Goal: Information Seeking & Learning: Learn about a topic

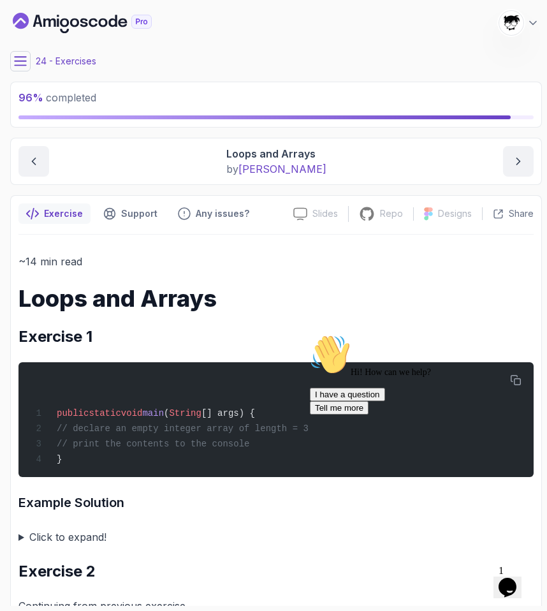
click at [516, 581] on icon "Chat widget" at bounding box center [508, 587] width 18 height 19
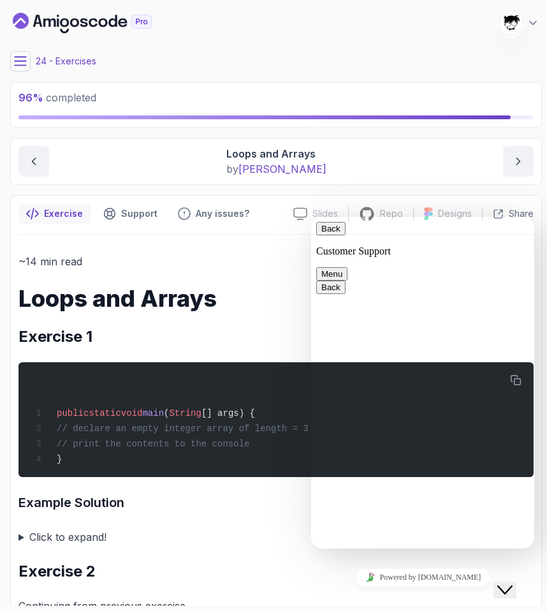
click at [513, 582] on icon "Close Chat This icon closes the chat window." at bounding box center [505, 589] width 15 height 15
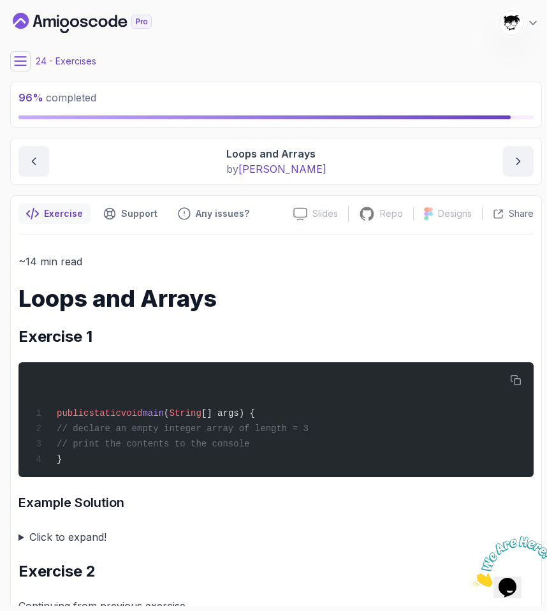
click at [537, 531] on iframe at bounding box center [507, 561] width 79 height 61
drag, startPoint x: 535, startPoint y: 533, endPoint x: 995, endPoint y: 1046, distance: 689.4
click at [473, 578] on icon "Close" at bounding box center [473, 583] width 0 height 11
click at [24, 68] on button at bounding box center [20, 61] width 20 height 20
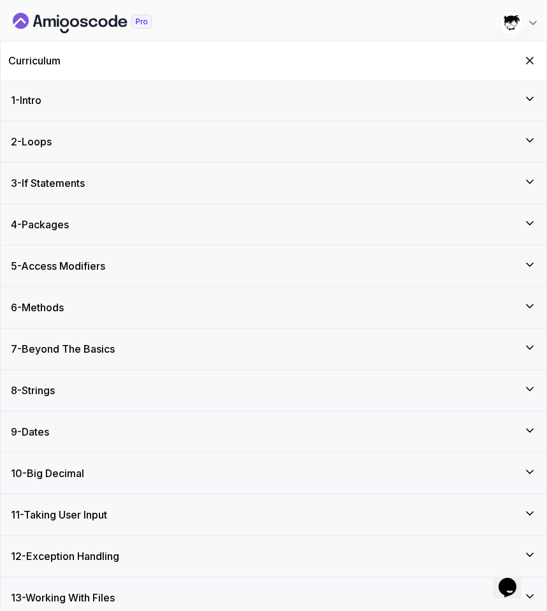
scroll to position [912, 0]
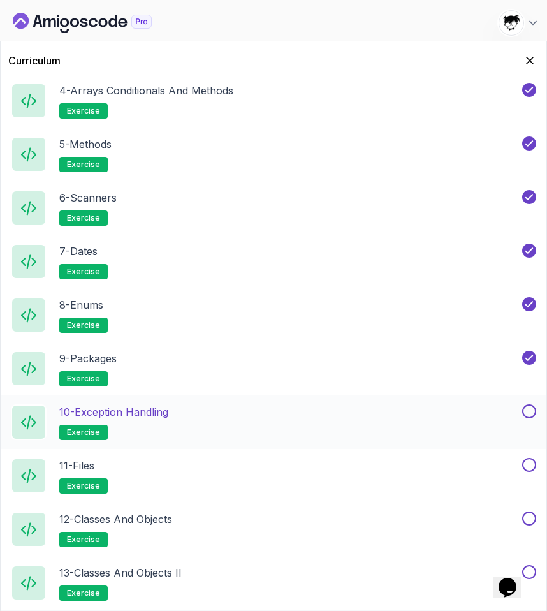
click at [152, 408] on p "10 - Exception Handling" at bounding box center [113, 411] width 109 height 15
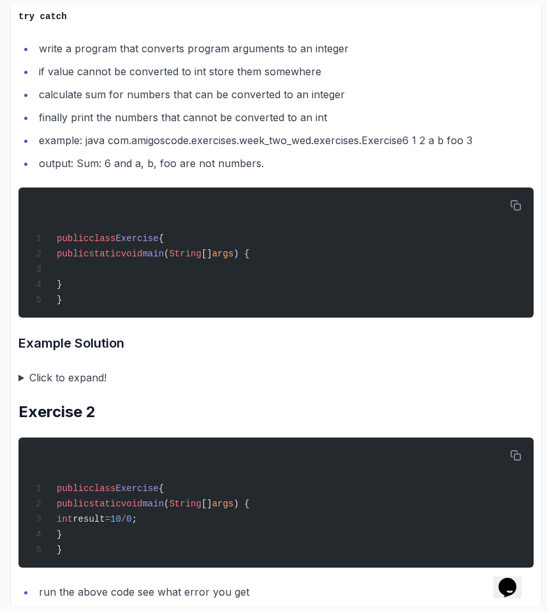
scroll to position [359, 0]
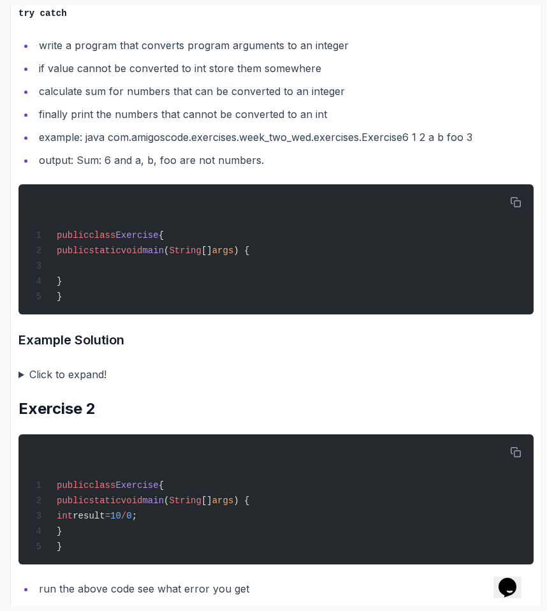
click at [97, 379] on summary "Click to expand!" at bounding box center [275, 375] width 515 height 18
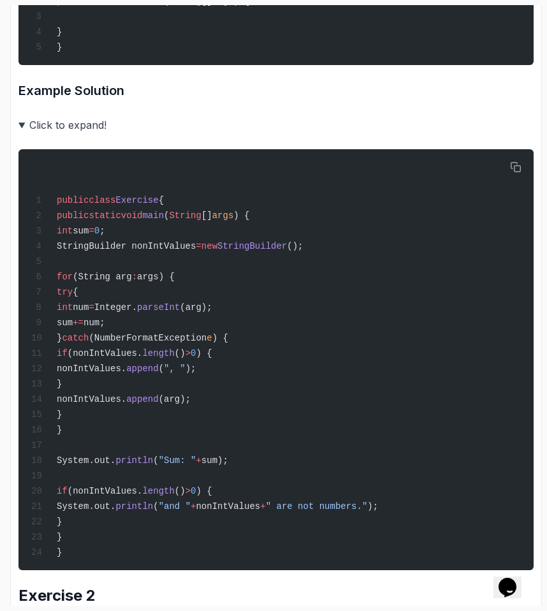
scroll to position [609, 0]
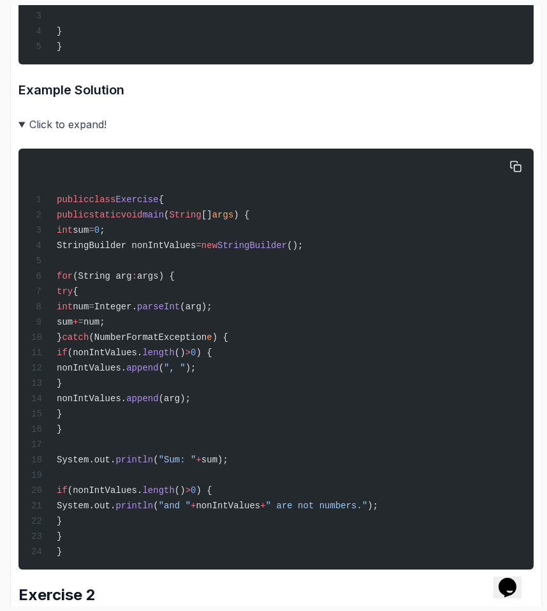
click at [97, 160] on div "public class Exercise { public static void main ( String [] args ) { int sum = …" at bounding box center [276, 359] width 495 height 406
click at [57, 129] on summary "Click to expand!" at bounding box center [275, 124] width 515 height 18
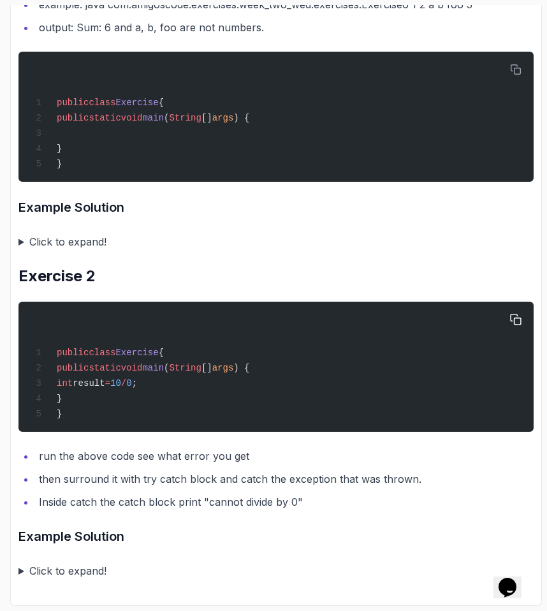
scroll to position [237, 0]
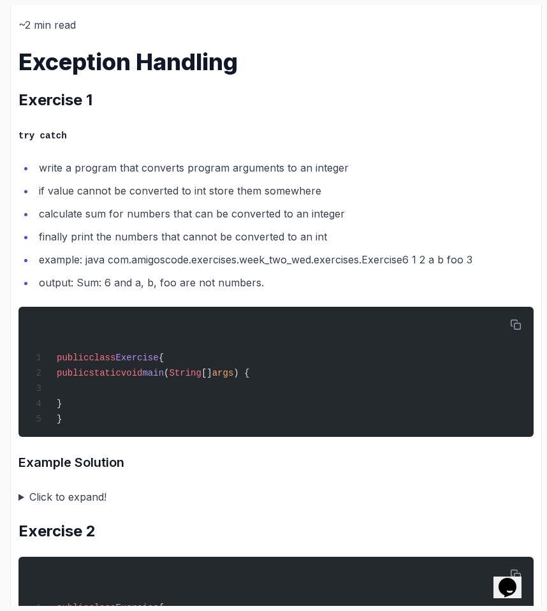
click at [70, 503] on summary "Click to expand!" at bounding box center [275, 497] width 515 height 18
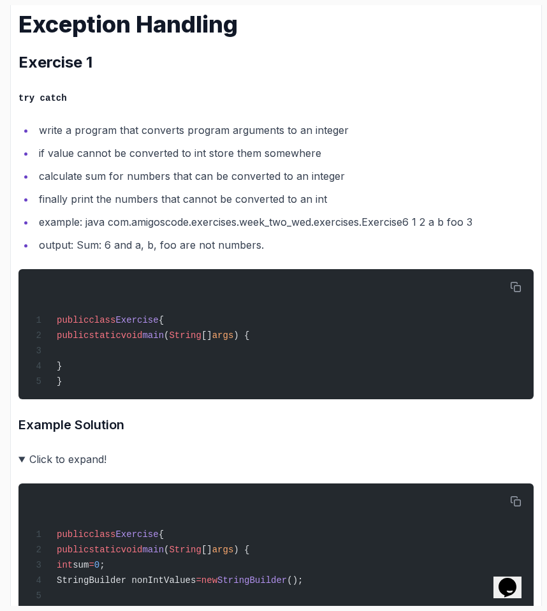
scroll to position [284, 0]
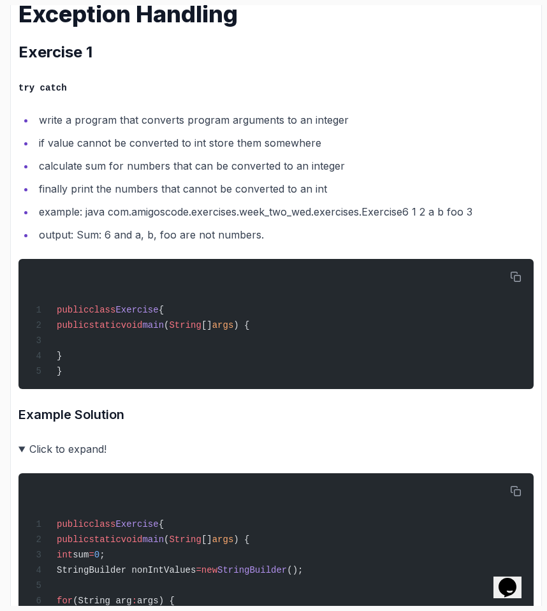
click at [70, 448] on summary "Click to expand!" at bounding box center [275, 449] width 515 height 18
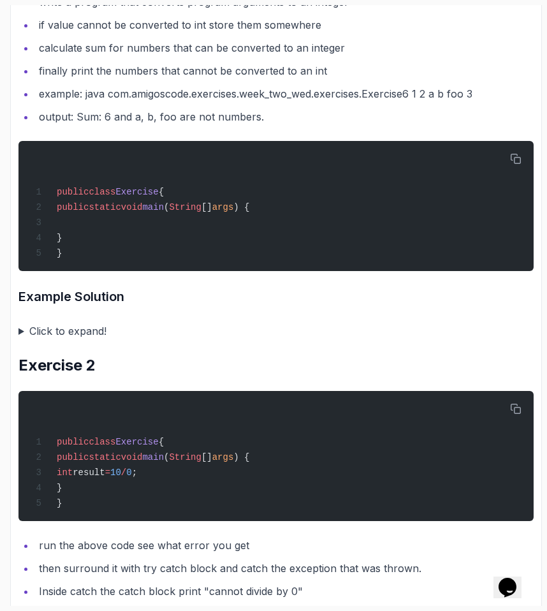
scroll to position [498, 0]
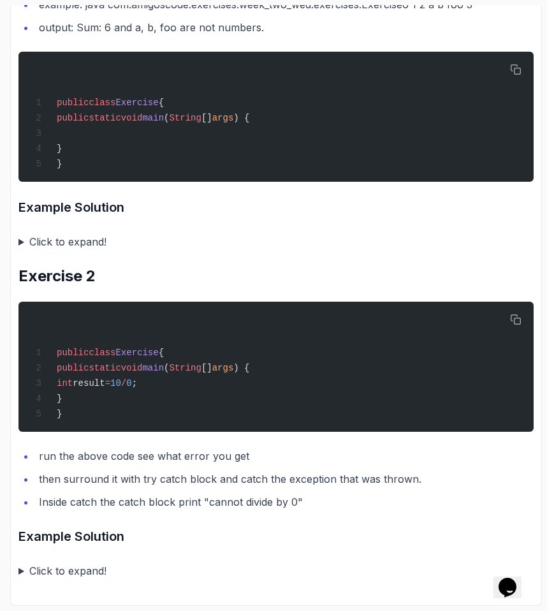
click at [68, 563] on summary "Click to expand!" at bounding box center [275, 571] width 515 height 18
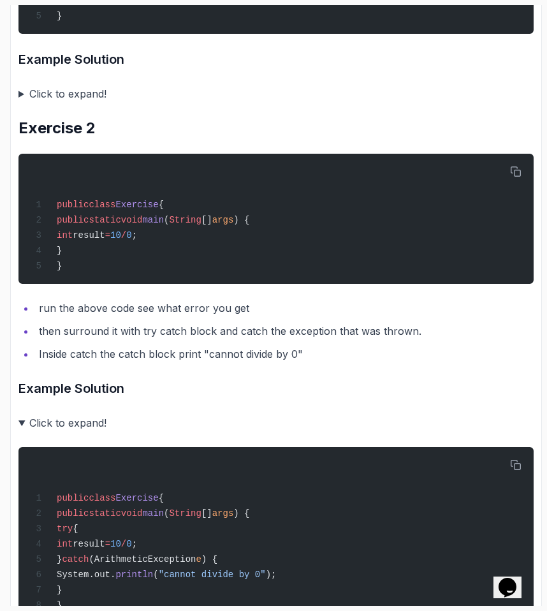
scroll to position [726, 0]
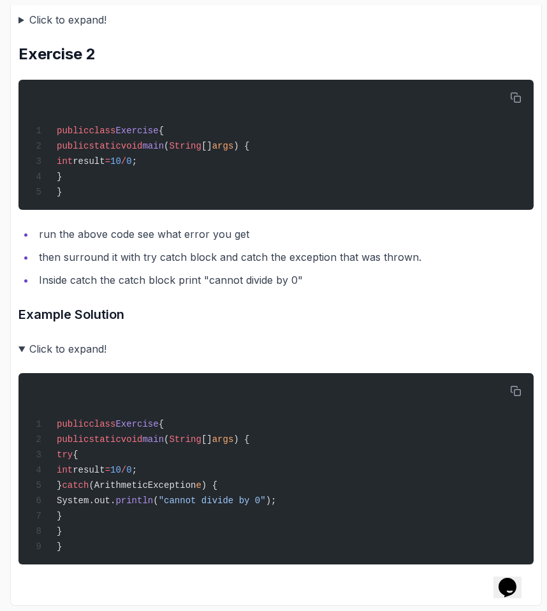
click at [73, 346] on summary "Click to expand!" at bounding box center [275, 349] width 515 height 18
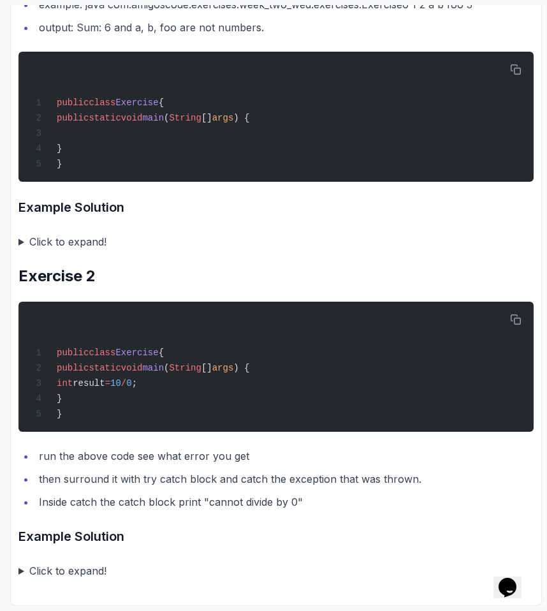
scroll to position [0, 0]
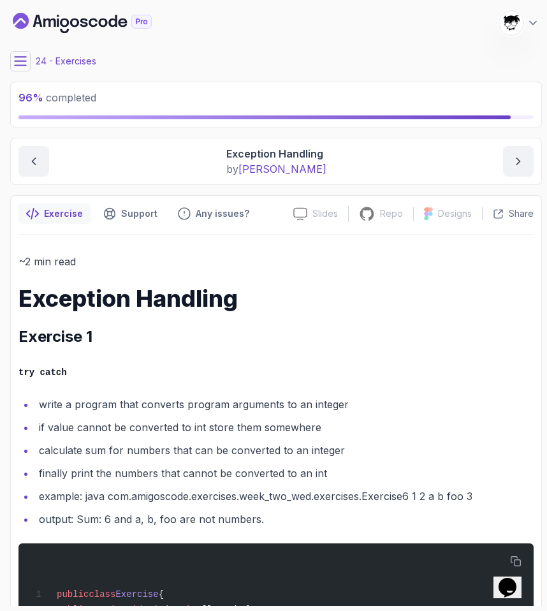
click at [20, 67] on icon at bounding box center [20, 61] width 13 height 13
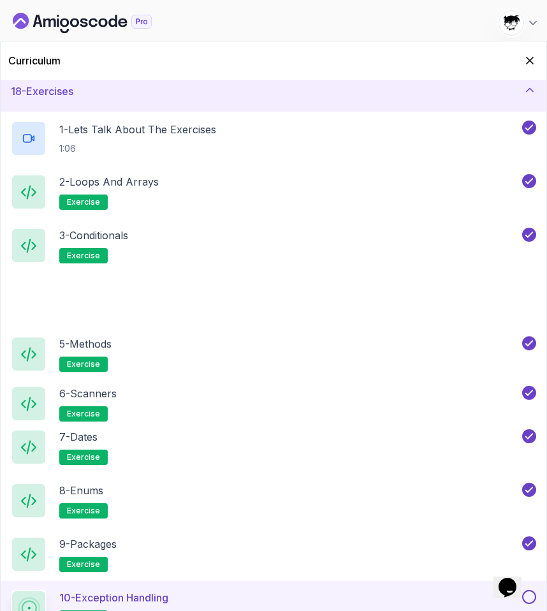
scroll to position [912, 0]
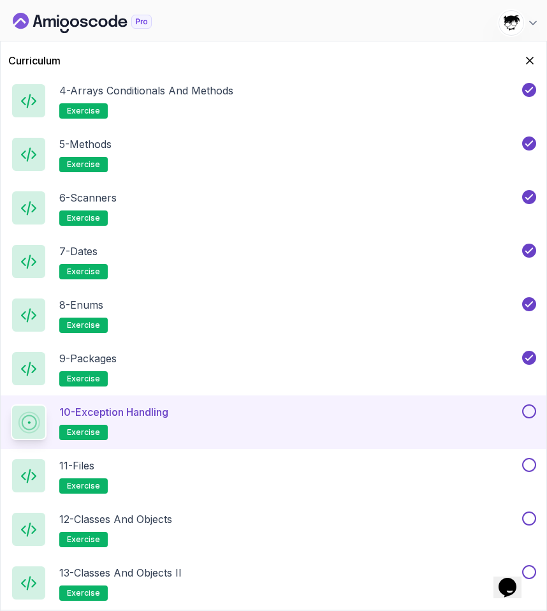
click at [534, 409] on button at bounding box center [529, 411] width 14 height 14
click at [378, 477] on div "11 - Files exercise" at bounding box center [265, 476] width 509 height 36
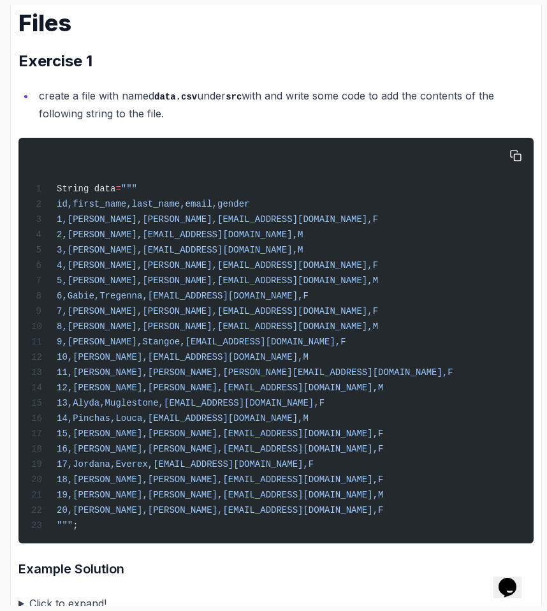
scroll to position [248, 0]
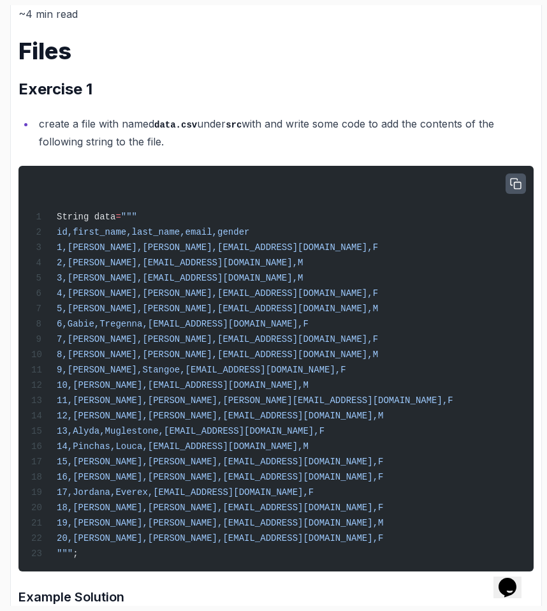
click at [517, 188] on icon "button" at bounding box center [515, 184] width 11 height 11
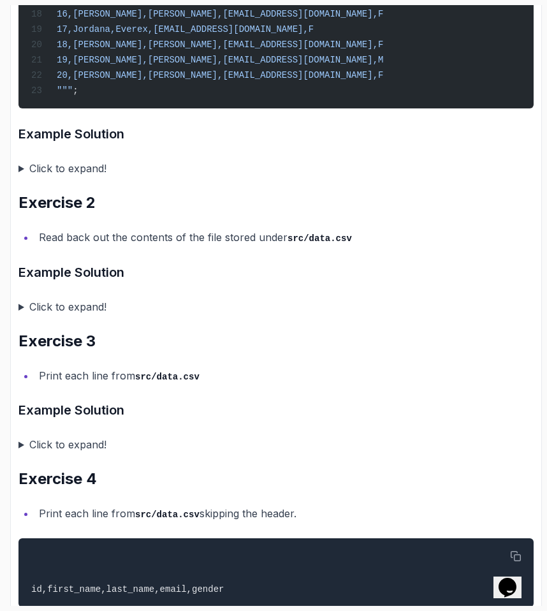
click at [22, 177] on summary "Click to expand!" at bounding box center [275, 168] width 515 height 18
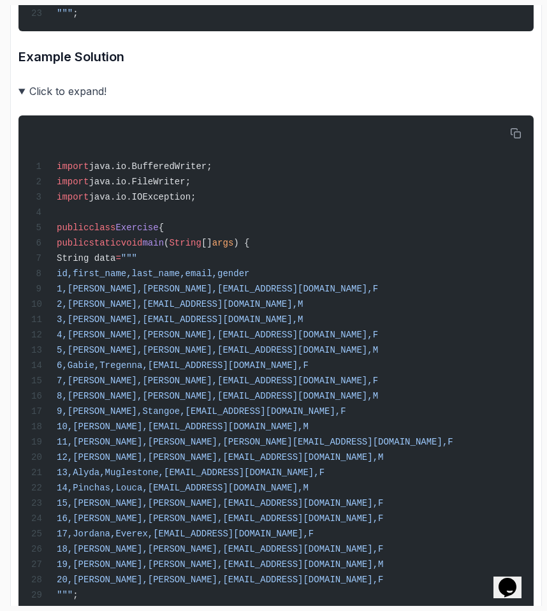
scroll to position [767, 0]
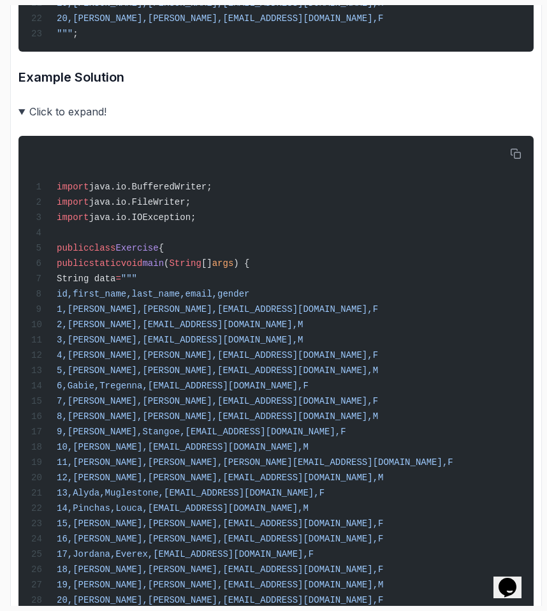
click at [36, 121] on summary "Click to expand!" at bounding box center [275, 112] width 515 height 18
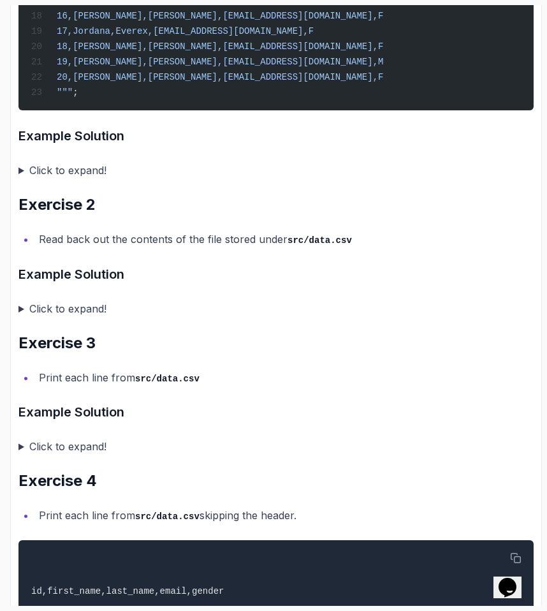
scroll to position [659, 0]
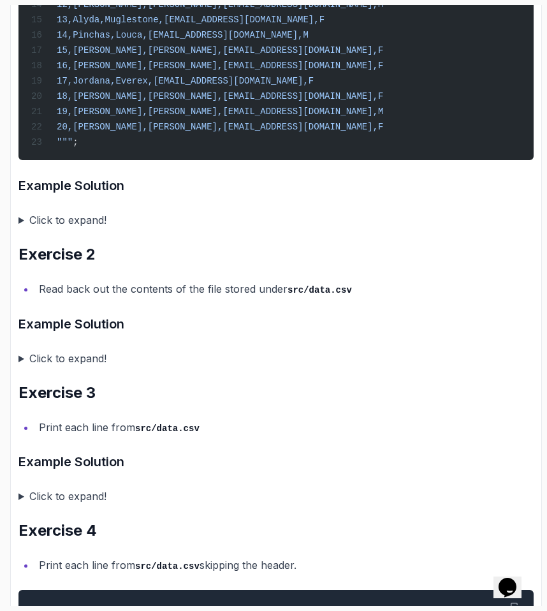
click at [52, 228] on summary "Click to expand!" at bounding box center [275, 220] width 515 height 18
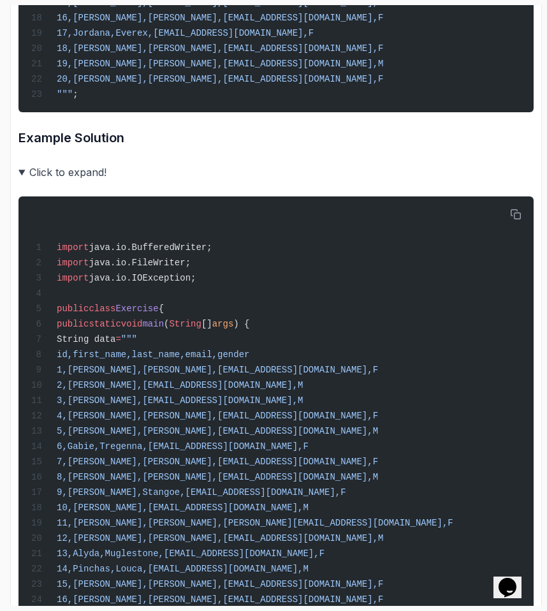
scroll to position [614, 0]
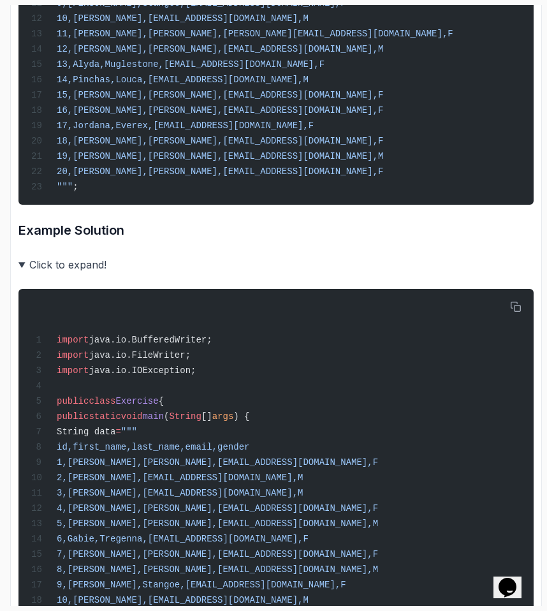
click at [63, 274] on summary "Click to expand!" at bounding box center [275, 265] width 515 height 18
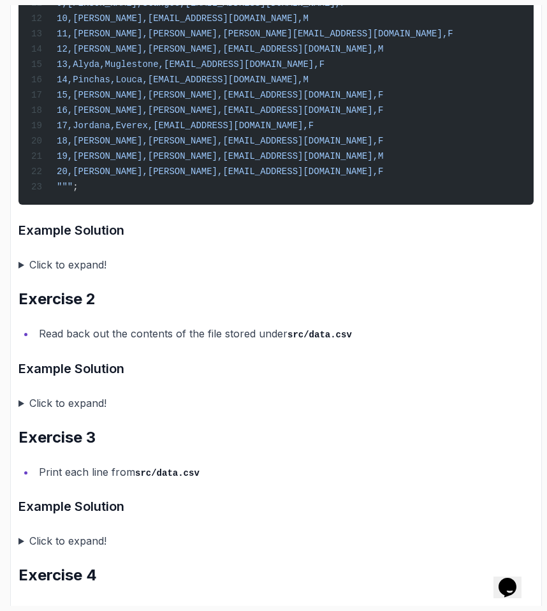
scroll to position [821, 0]
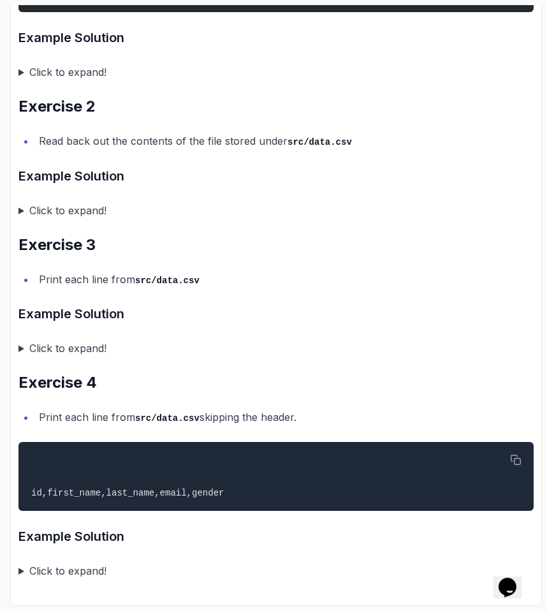
click at [34, 211] on summary "Click to expand!" at bounding box center [275, 211] width 515 height 18
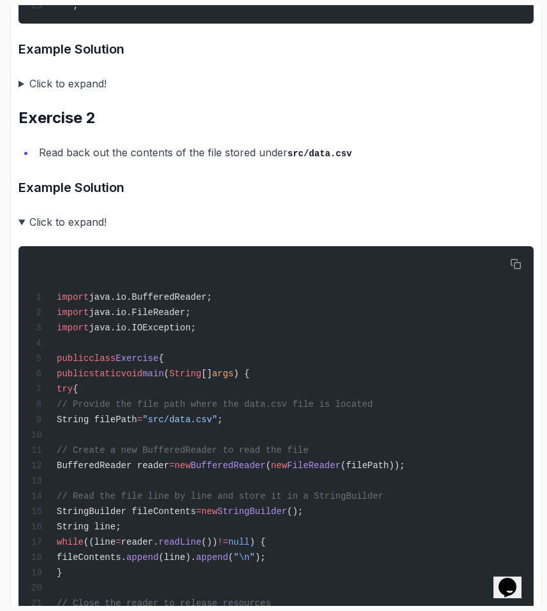
scroll to position [729, 0]
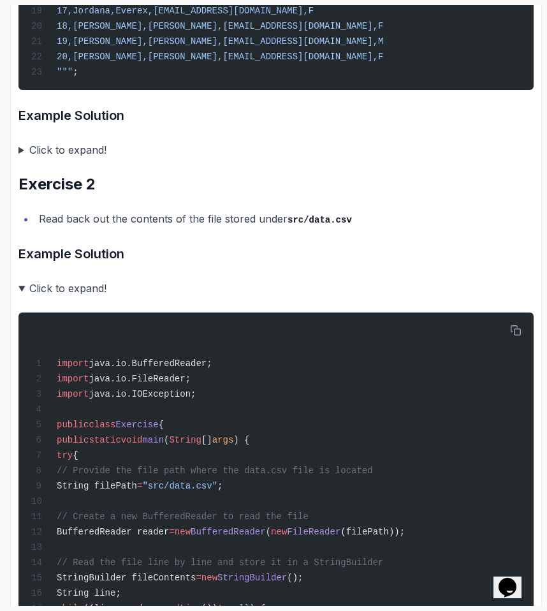
click at [57, 297] on summary "Click to expand!" at bounding box center [275, 288] width 515 height 18
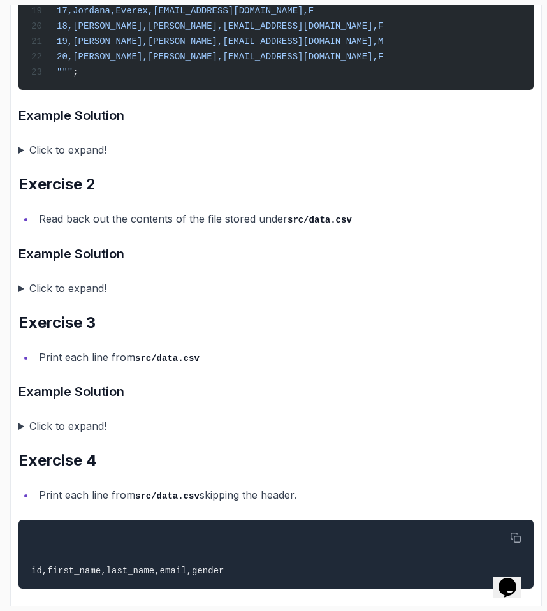
scroll to position [821, 0]
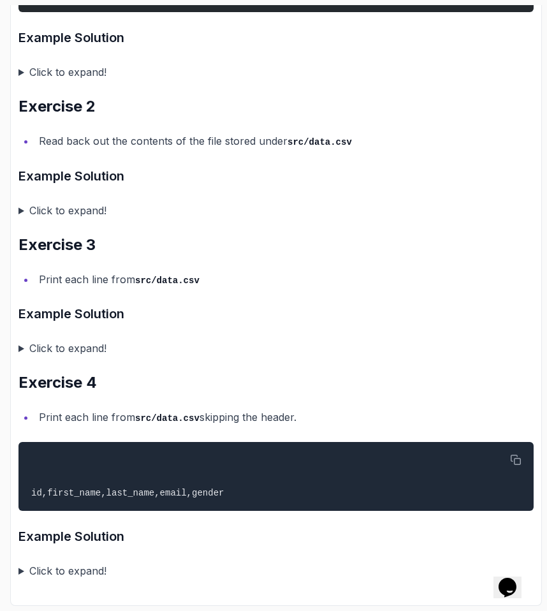
click at [92, 327] on div "~4 min read Files Exercise 1 create a file with named data.csv under src with a…" at bounding box center [275, 13] width 515 height 1134
click at [83, 341] on summary "Click to expand!" at bounding box center [275, 348] width 515 height 18
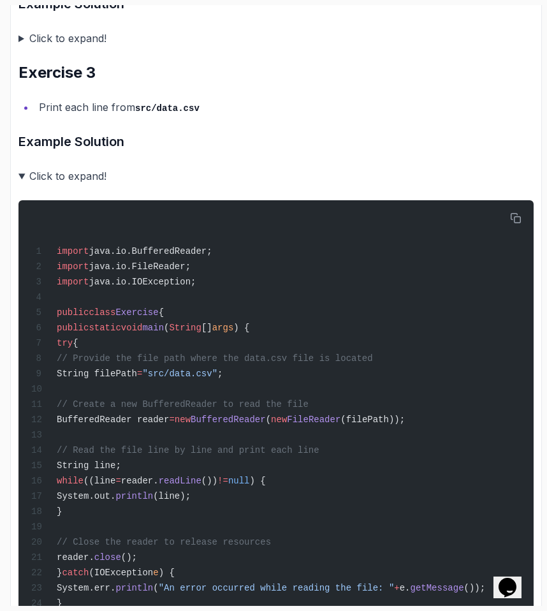
scroll to position [1007, 0]
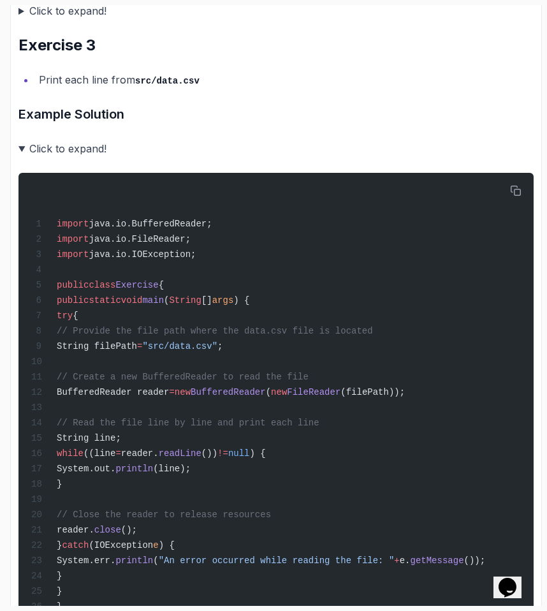
click at [89, 158] on summary "Click to expand!" at bounding box center [275, 149] width 515 height 18
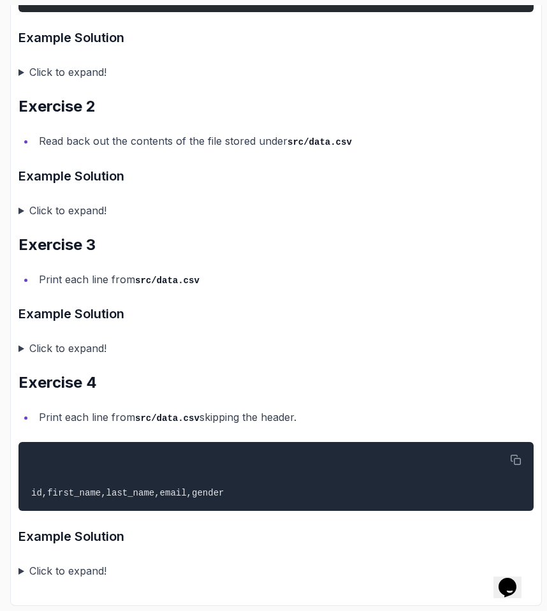
scroll to position [821, 0]
click at [73, 343] on summary "Click to expand!" at bounding box center [275, 348] width 515 height 18
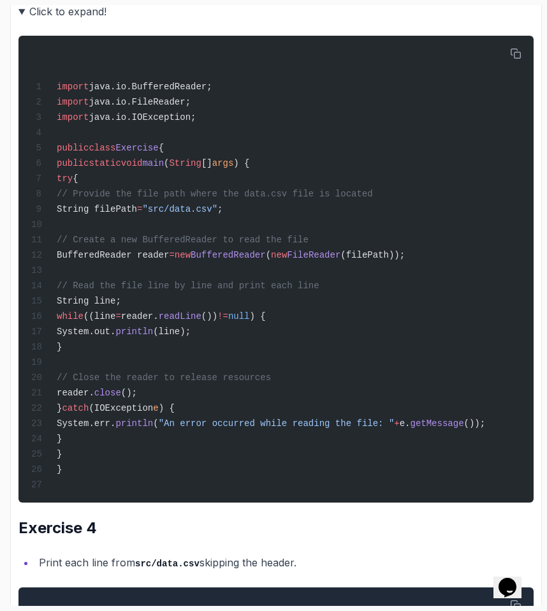
scroll to position [1143, 0]
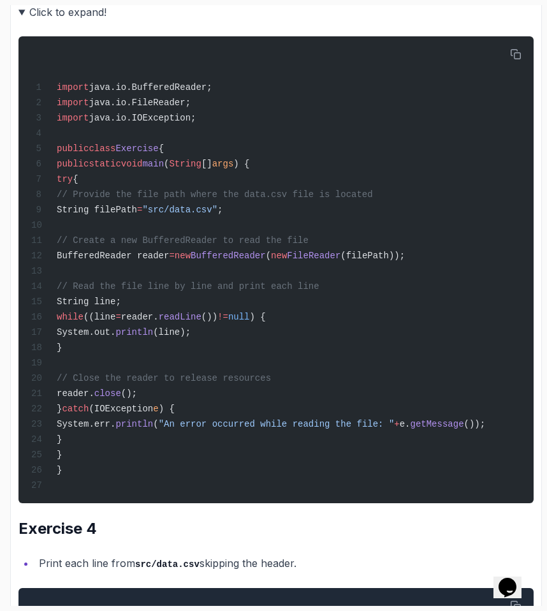
click at [40, 21] on summary "Click to expand!" at bounding box center [275, 12] width 515 height 18
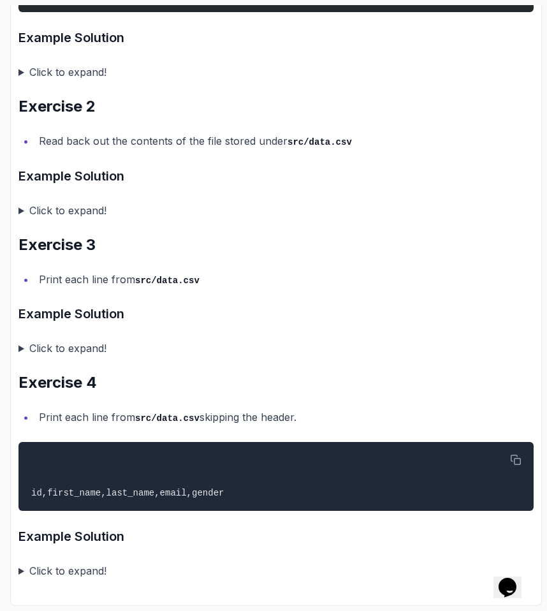
scroll to position [821, 0]
click at [40, 570] on summary "Click to expand!" at bounding box center [275, 571] width 515 height 18
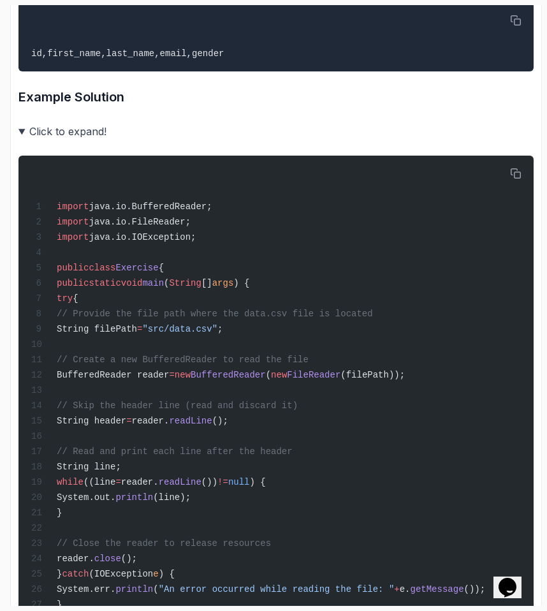
scroll to position [1384, 0]
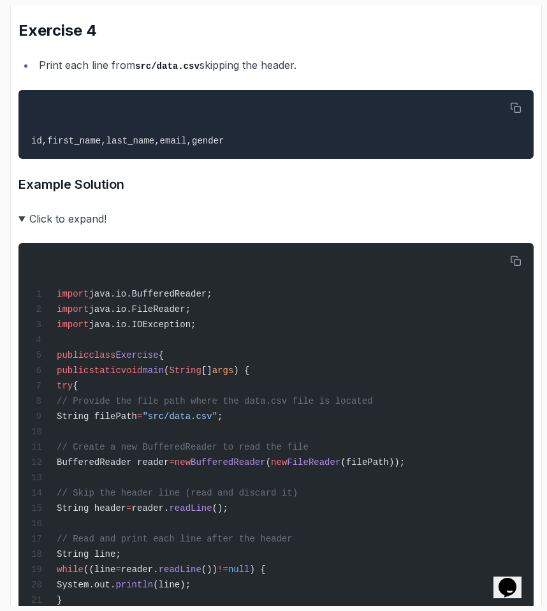
click at [67, 228] on summary "Click to expand!" at bounding box center [275, 219] width 515 height 18
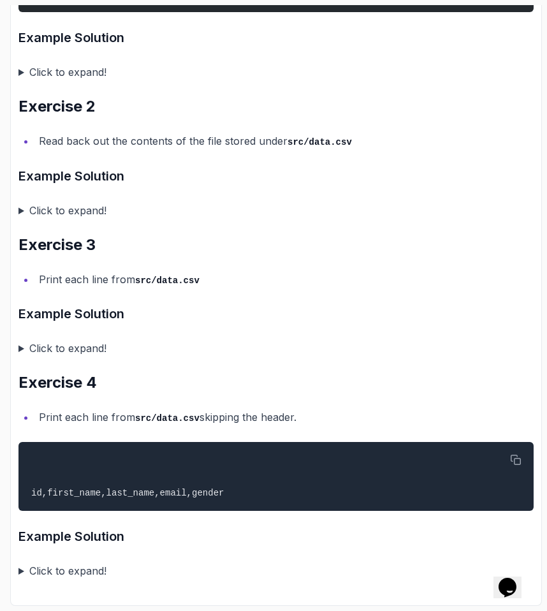
scroll to position [0, 0]
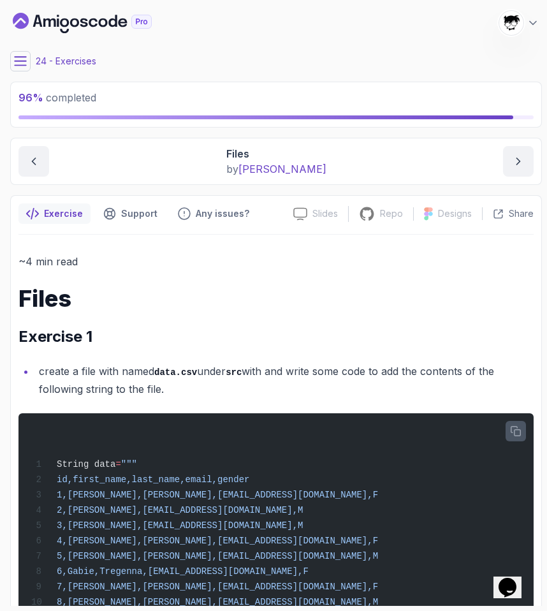
click at [24, 72] on main "My Courses Java for Developers 570 Points Abdallah Issa Al-Kass Student 24 - Ex…" at bounding box center [276, 305] width 532 height 601
click at [15, 63] on icon at bounding box center [20, 61] width 13 height 13
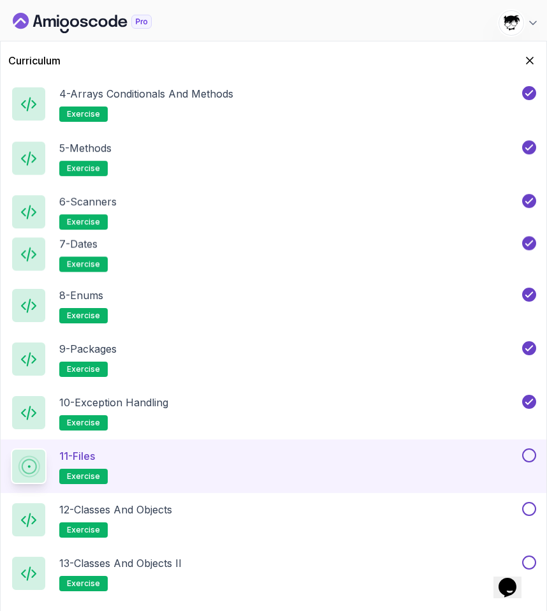
scroll to position [912, 0]
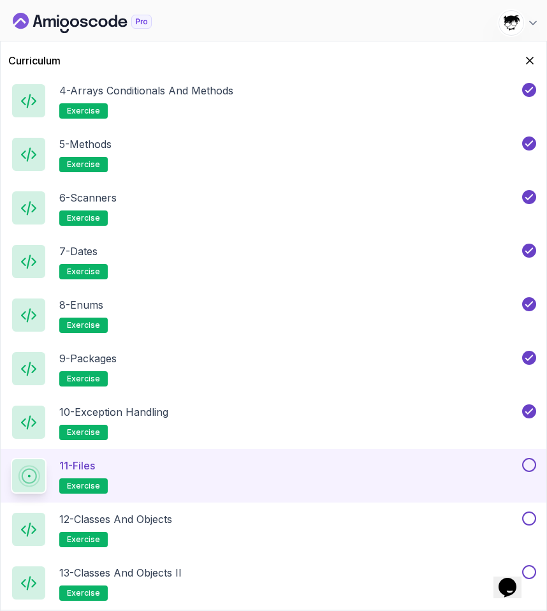
click at [529, 469] on button at bounding box center [529, 465] width 14 height 14
click at [312, 520] on div "12 - Classes and Objects exercise" at bounding box center [265, 530] width 509 height 36
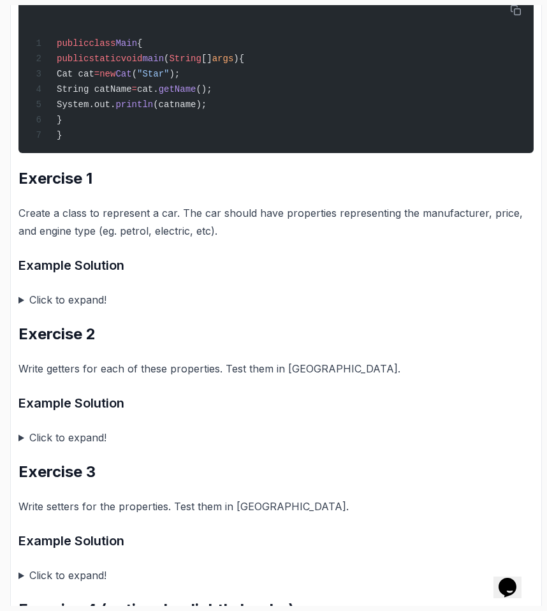
scroll to position [750, 0]
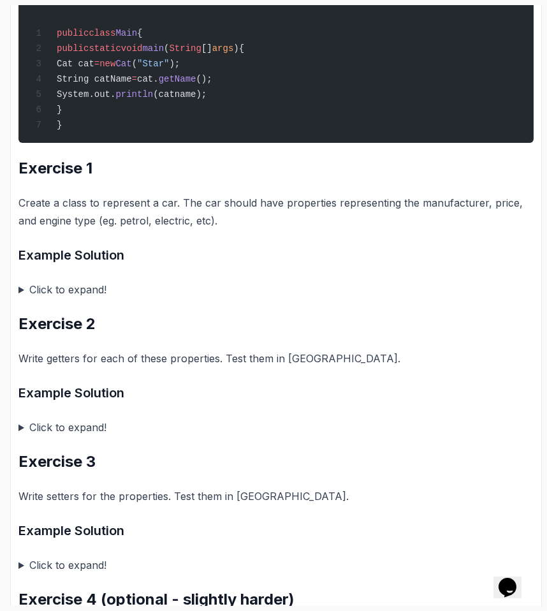
click at [50, 299] on summary "Click to expand!" at bounding box center [275, 290] width 515 height 18
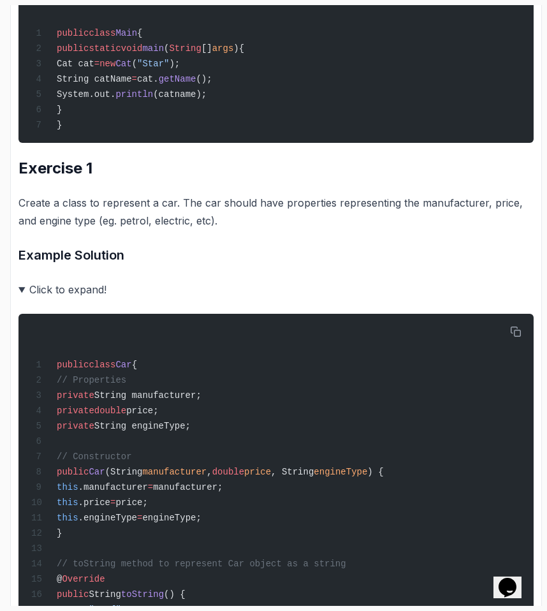
scroll to position [799, 0]
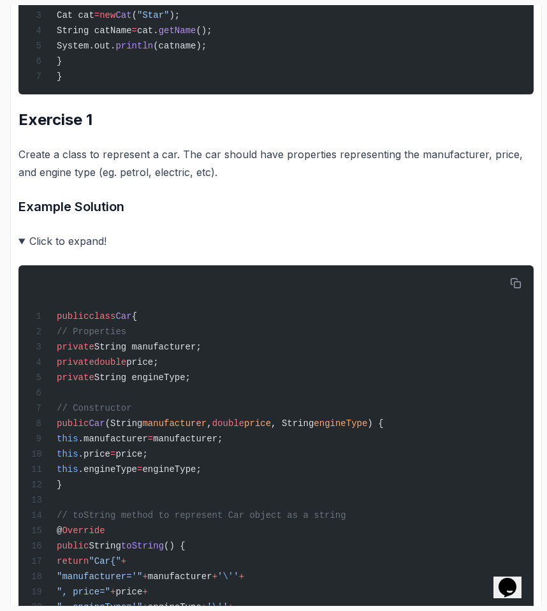
click at [43, 250] on summary "Click to expand!" at bounding box center [275, 241] width 515 height 18
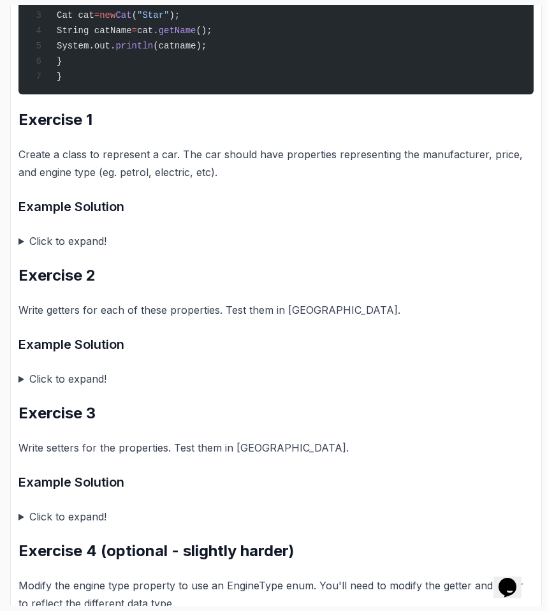
scroll to position [866, 0]
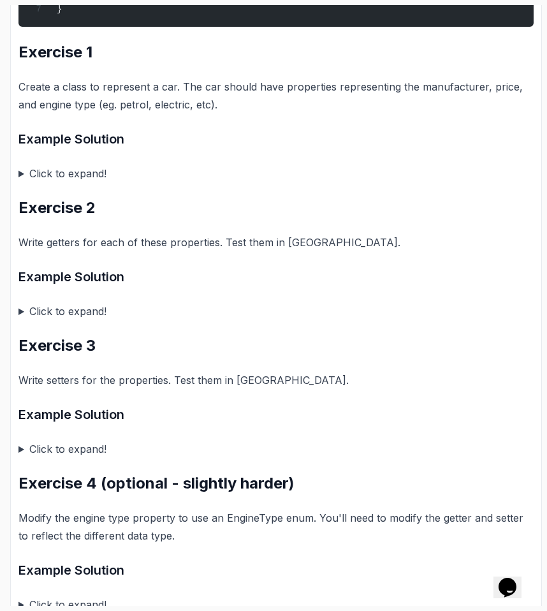
click at [87, 181] on summary "Click to expand!" at bounding box center [275, 174] width 515 height 18
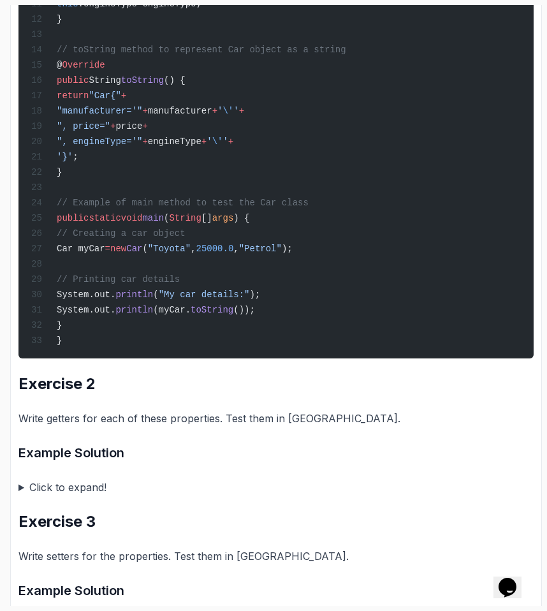
scroll to position [1472, 0]
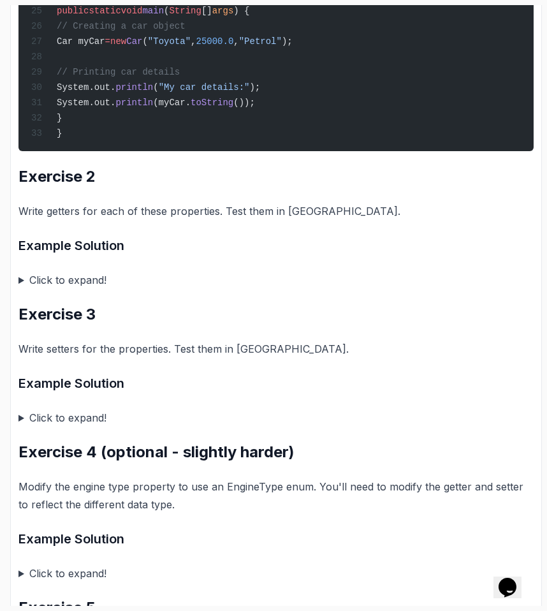
click at [39, 289] on summary "Click to expand!" at bounding box center [275, 280] width 515 height 18
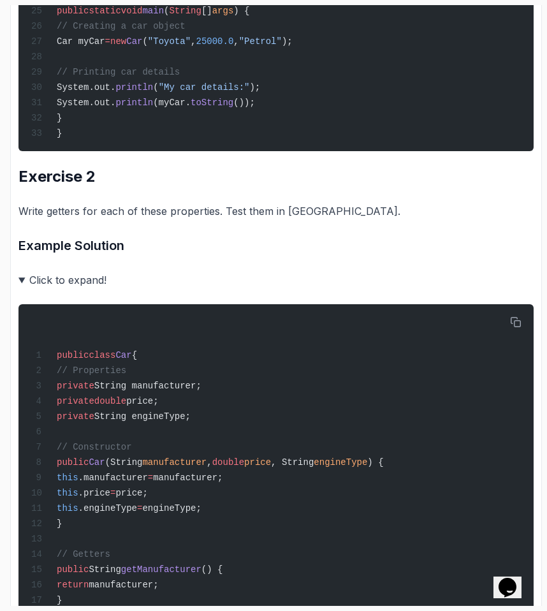
click at [39, 289] on summary "Click to expand!" at bounding box center [275, 280] width 515 height 18
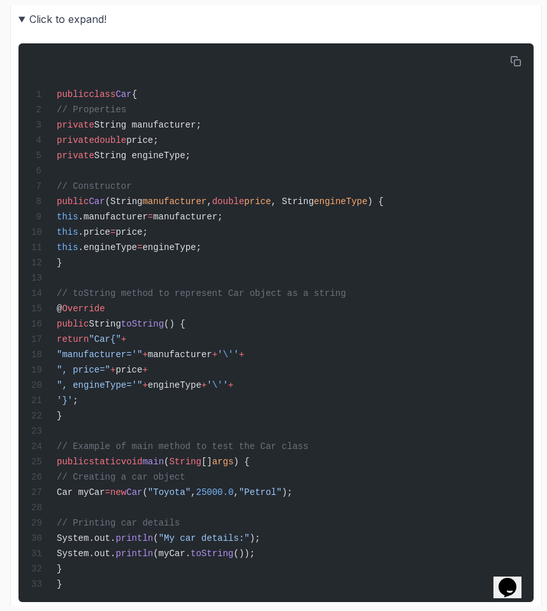
scroll to position [927, 0]
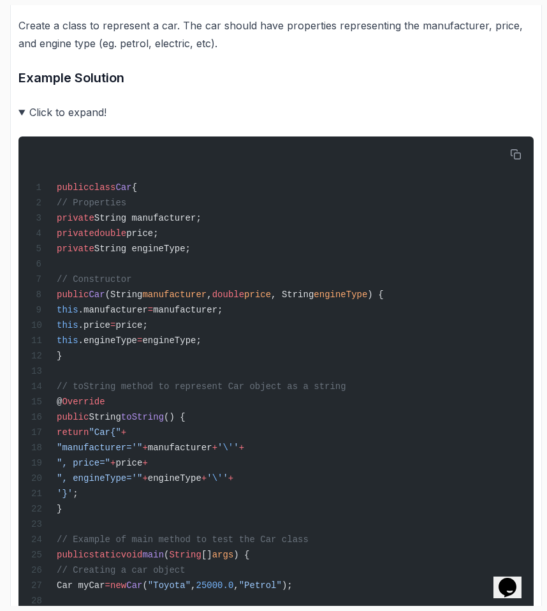
click at [34, 118] on summary "Click to expand!" at bounding box center [275, 112] width 515 height 18
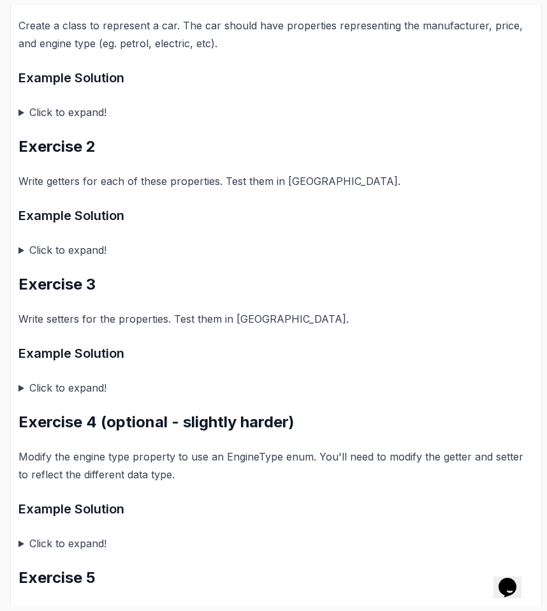
click at [34, 118] on summary "Click to expand!" at bounding box center [275, 112] width 515 height 18
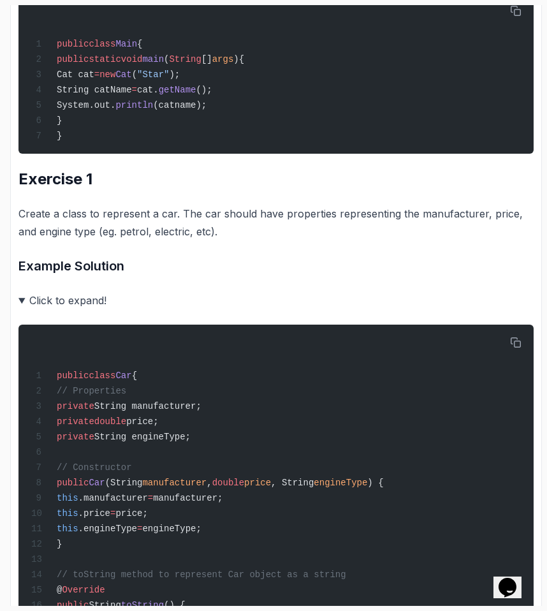
scroll to position [704, 0]
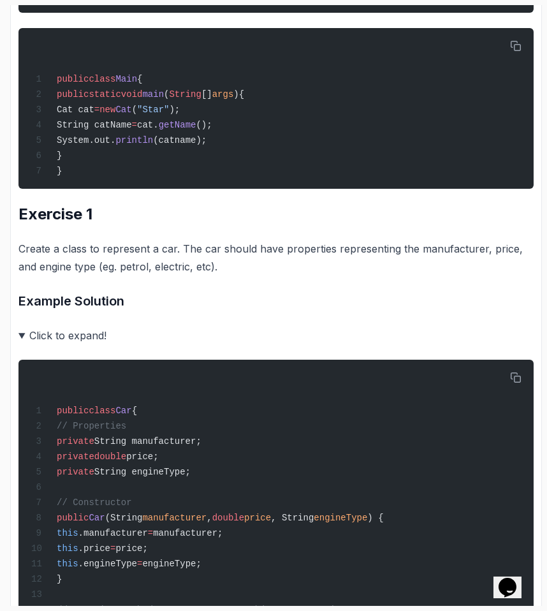
click at [74, 341] on summary "Click to expand!" at bounding box center [275, 336] width 515 height 18
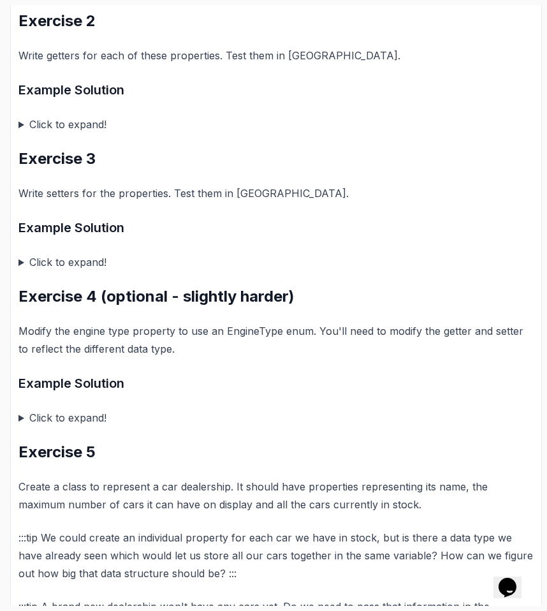
scroll to position [1053, 0]
click at [80, 272] on summary "Click to expand!" at bounding box center [275, 263] width 515 height 18
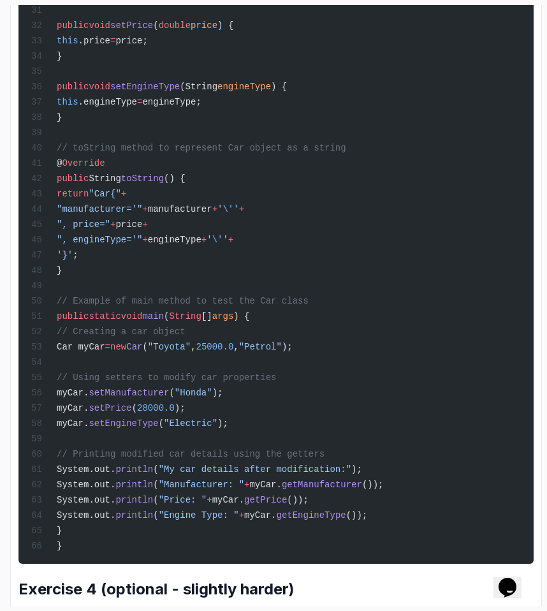
scroll to position [1949, 0]
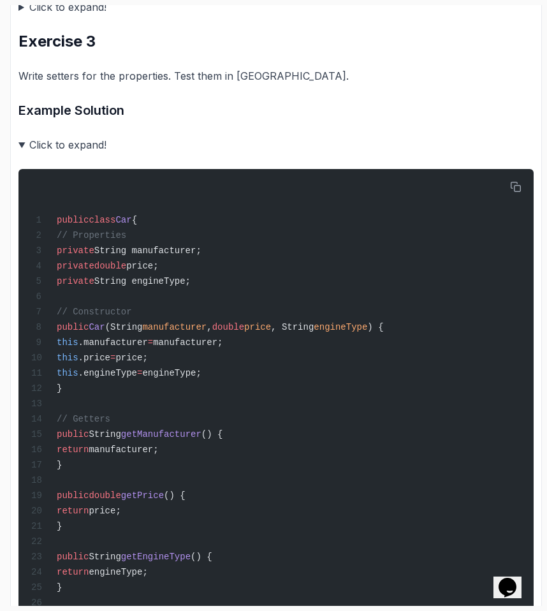
click at [59, 151] on summary "Click to expand!" at bounding box center [275, 145] width 515 height 18
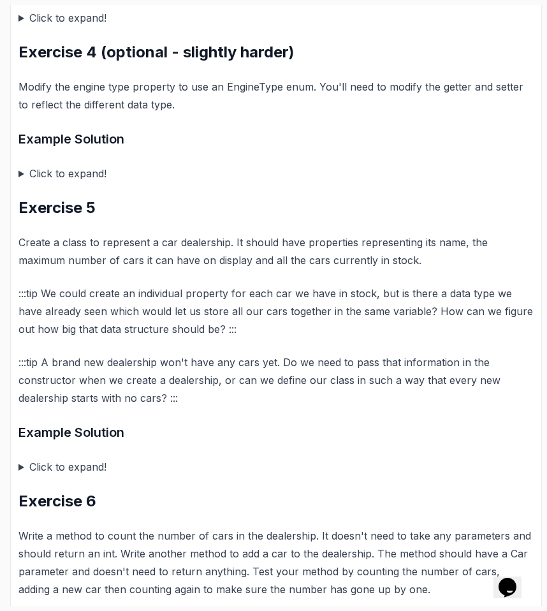
scroll to position [1388, 0]
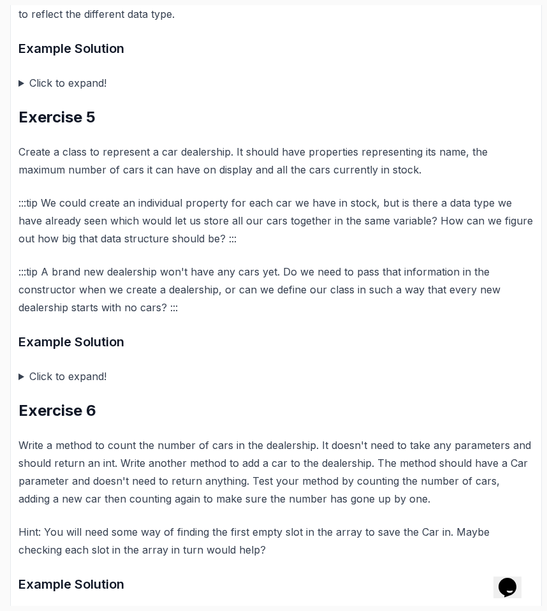
click at [55, 92] on summary "Click to expand!" at bounding box center [275, 83] width 515 height 18
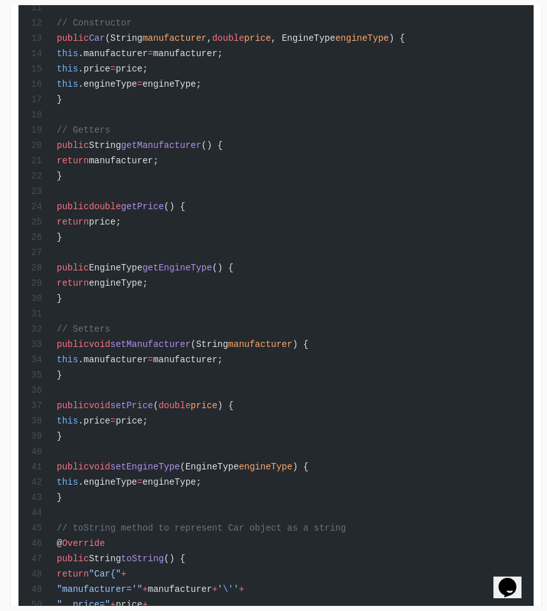
scroll to position [1303, 0]
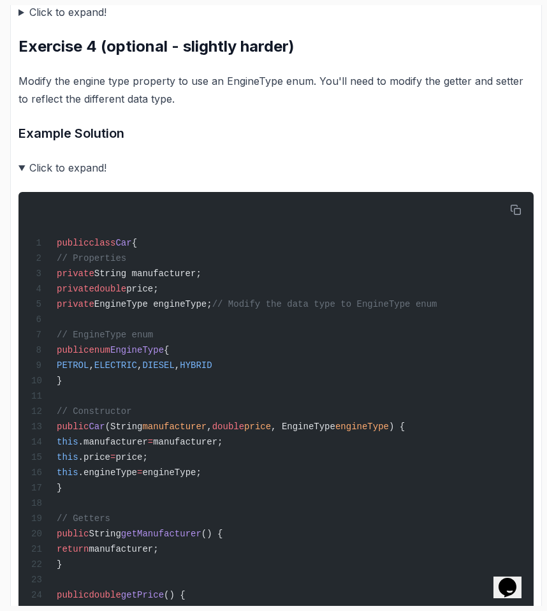
click at [75, 175] on summary "Click to expand!" at bounding box center [275, 168] width 515 height 18
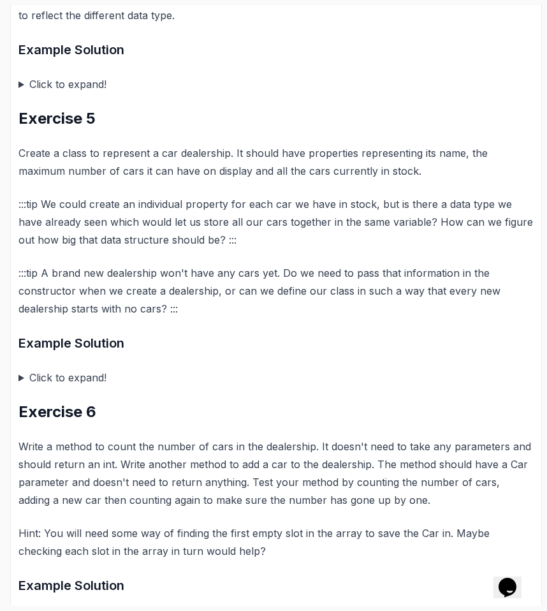
scroll to position [1393, 0]
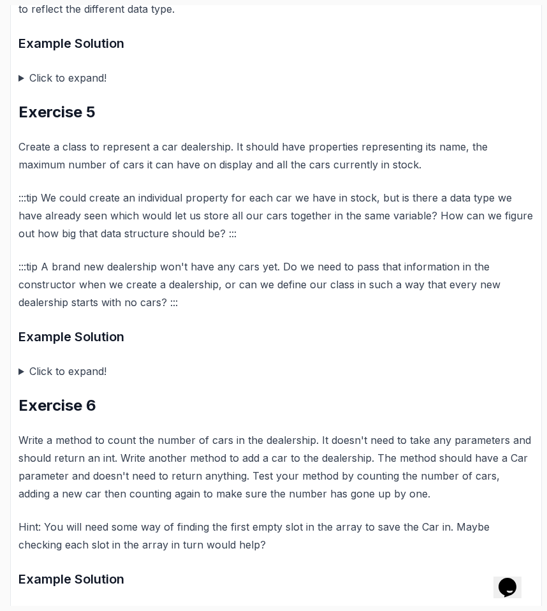
click at [43, 378] on summary "Click to expand!" at bounding box center [275, 371] width 515 height 18
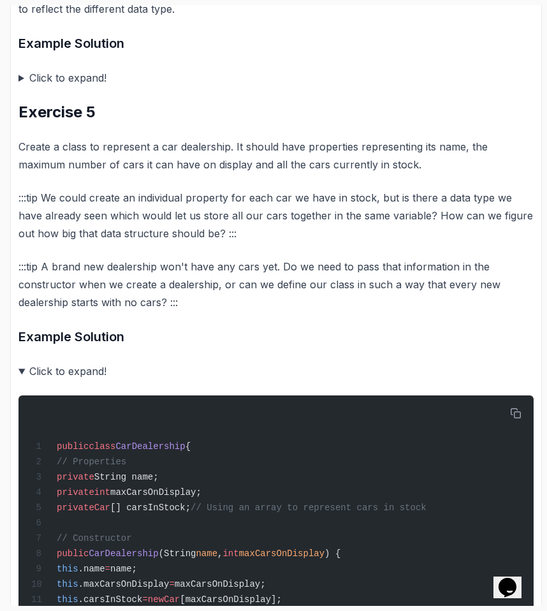
click at [43, 378] on summary "Click to expand!" at bounding box center [275, 371] width 515 height 18
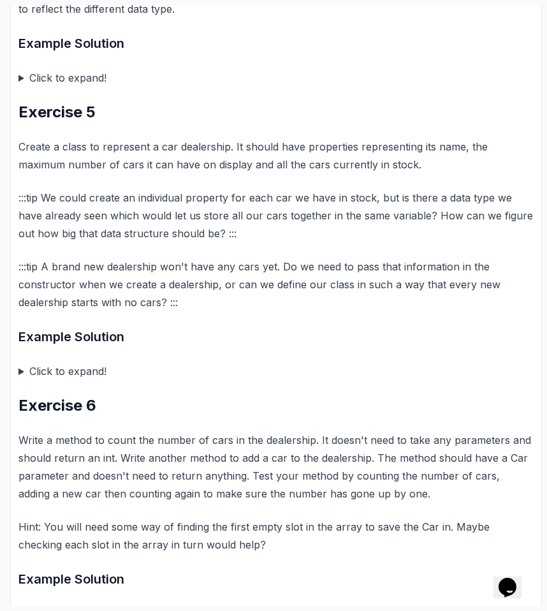
click at [36, 380] on summary "Click to expand!" at bounding box center [275, 371] width 515 height 18
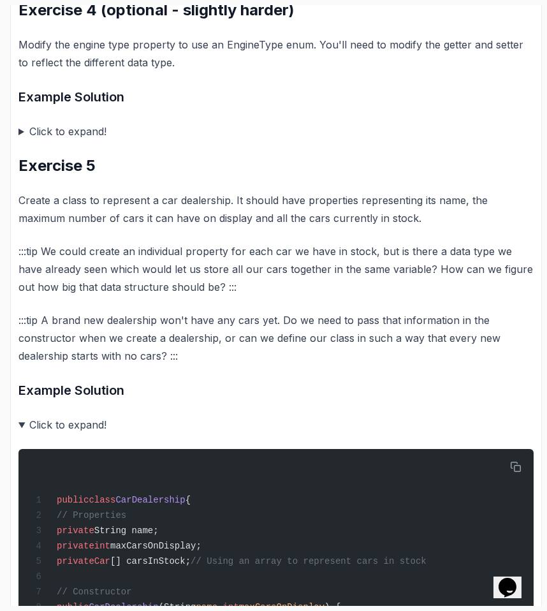
scroll to position [1331, 0]
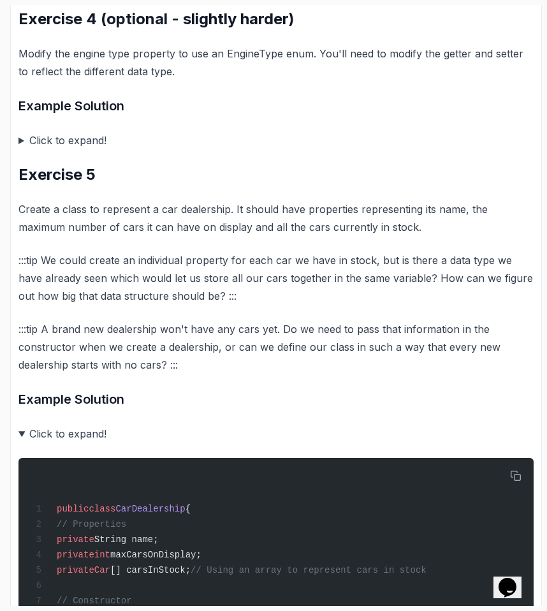
click at [78, 219] on p "Create a class to represent a car dealership. It should have properties represe…" at bounding box center [275, 218] width 515 height 36
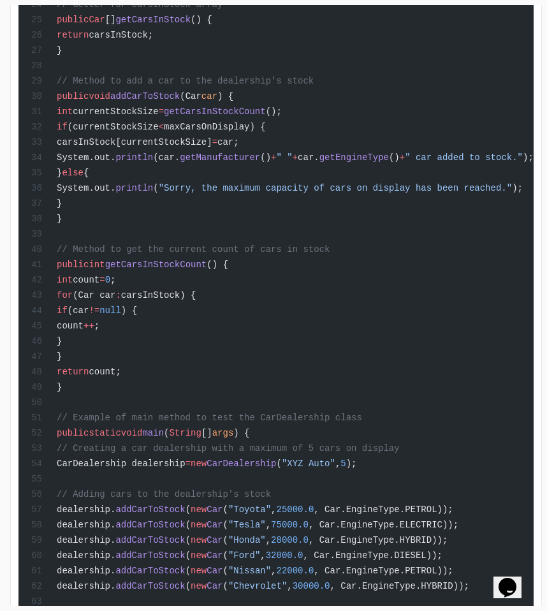
scroll to position [2203, 0]
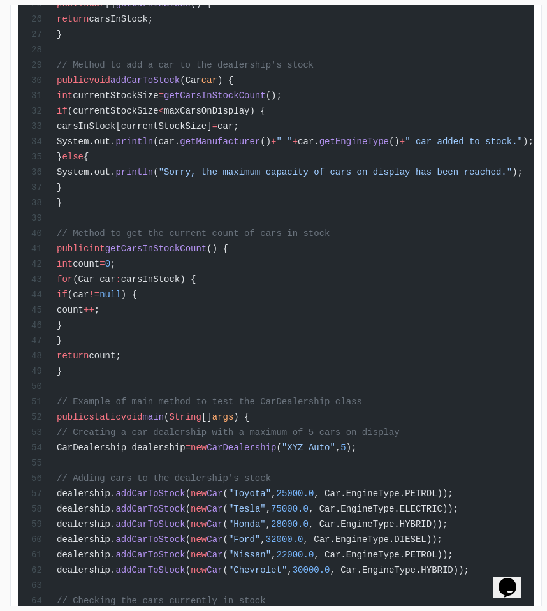
click at [228, 220] on div "public class CarDealership { // Properties private String name; private int max…" at bounding box center [276, 171] width 495 height 1156
click at [229, 200] on div "public class CarDealership { // Properties private String name; private int max…" at bounding box center [276, 171] width 495 height 1156
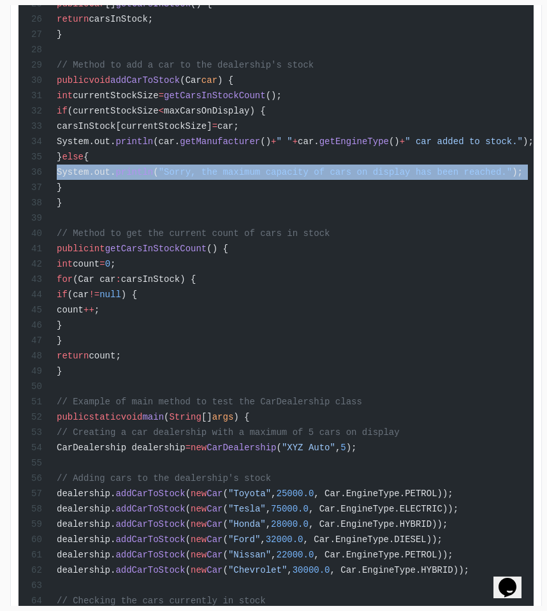
click at [229, 200] on div "public class CarDealership { // Properties private String name; private int max…" at bounding box center [276, 171] width 495 height 1156
copy code "System.out. println ( "Sorry, the maximum capacity of cars on display has been …"
click at [229, 200] on div "public class CarDealership { // Properties private String name; private int max…" at bounding box center [276, 171] width 495 height 1156
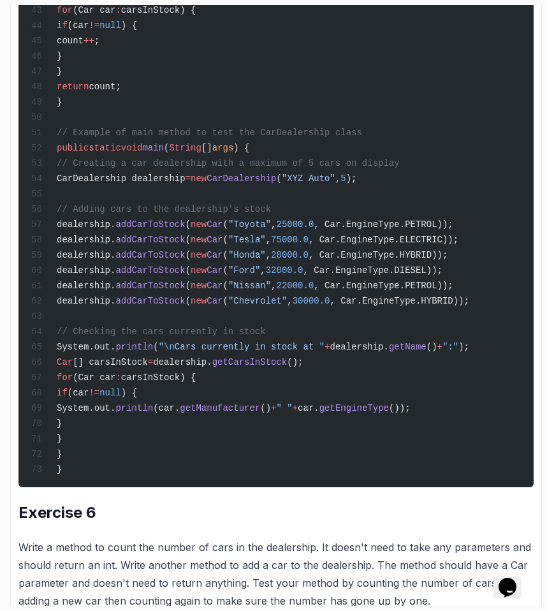
scroll to position [2493, 0]
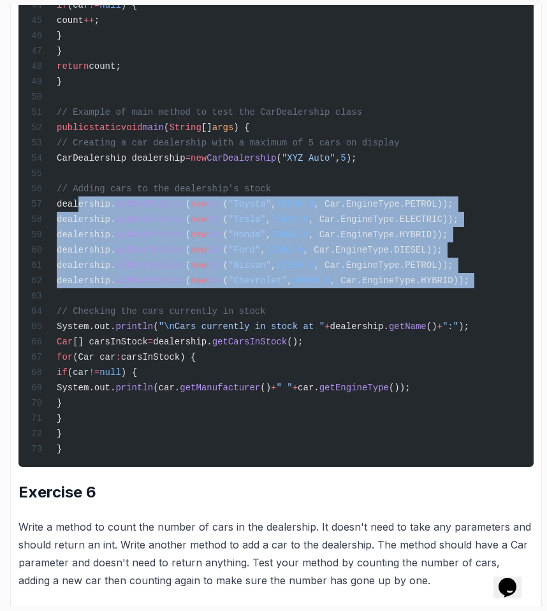
drag, startPoint x: 77, startPoint y: 249, endPoint x: 435, endPoint y: 355, distance: 373.6
copy code "dealership. addCarToStock ( new Car ( "Toyota" , 25000.0 , Car.EngineType.PETRO…"
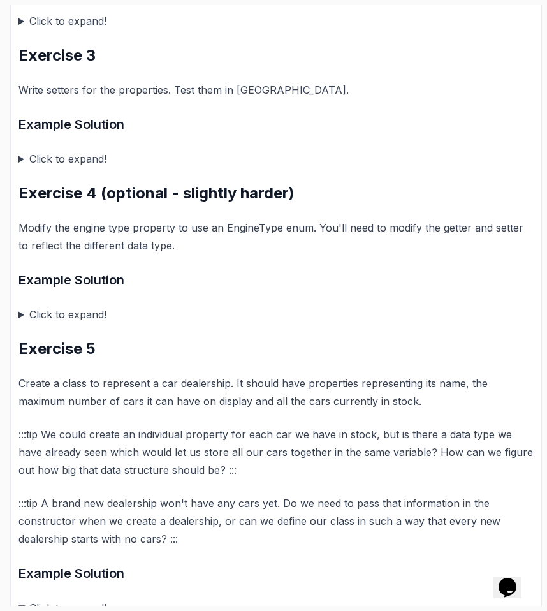
scroll to position [1217, 0]
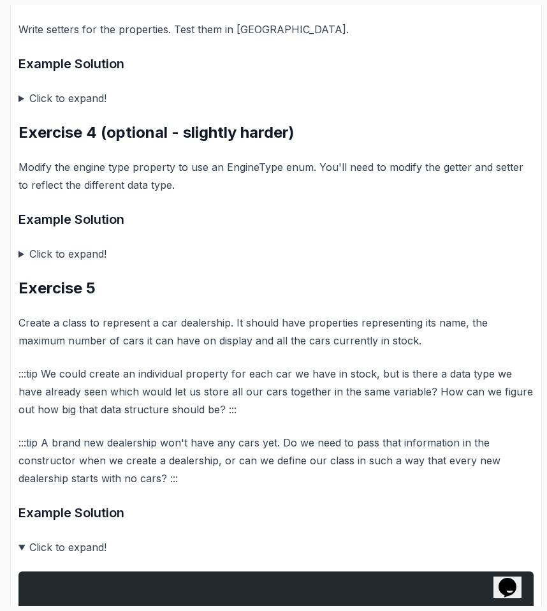
click at [35, 556] on summary "Click to expand!" at bounding box center [275, 547] width 515 height 18
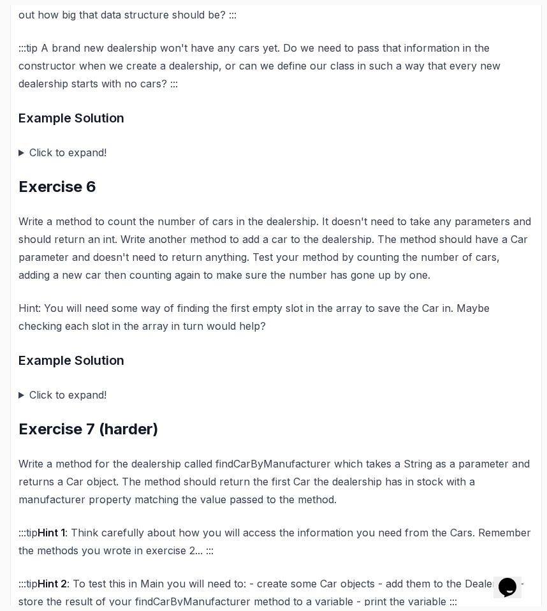
scroll to position [1724, 0]
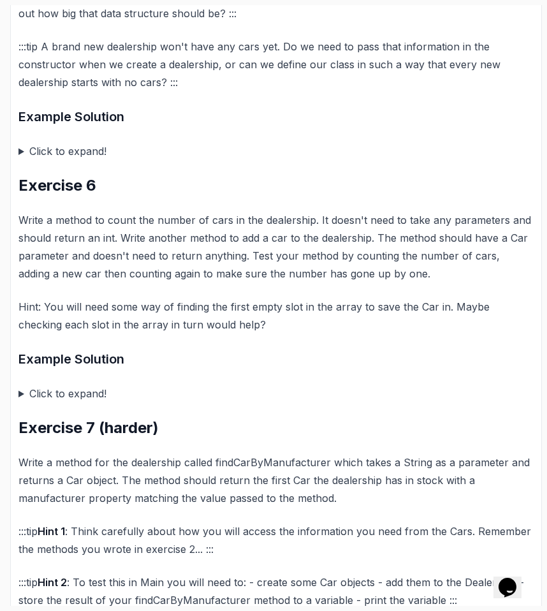
scroll to position [1608, 0]
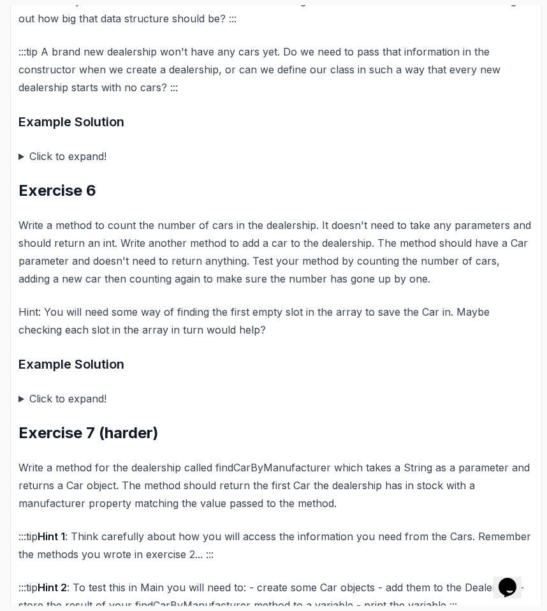
click at [46, 162] on summary "Click to expand!" at bounding box center [275, 156] width 515 height 18
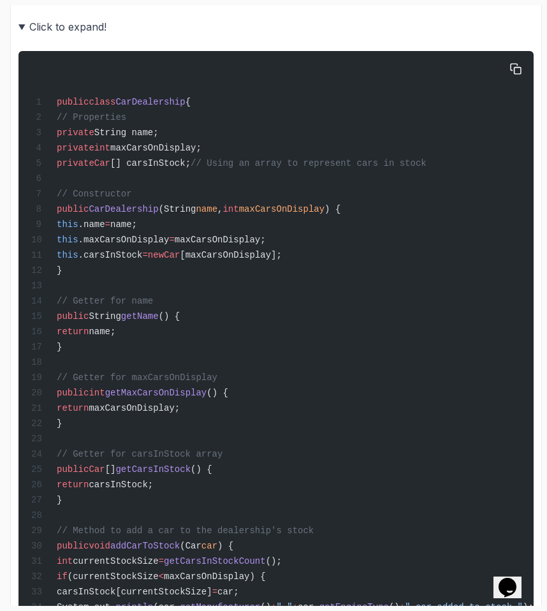
scroll to position [1502, 0]
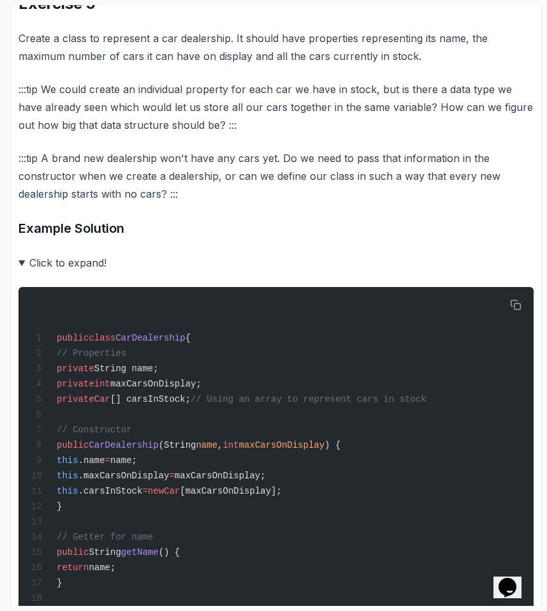
click at [61, 265] on div "~14 min read Classes and Objects In these exercises you will need to create cla…" at bounding box center [275, 363] width 515 height 3225
click at [61, 272] on summary "Click to expand!" at bounding box center [275, 263] width 515 height 18
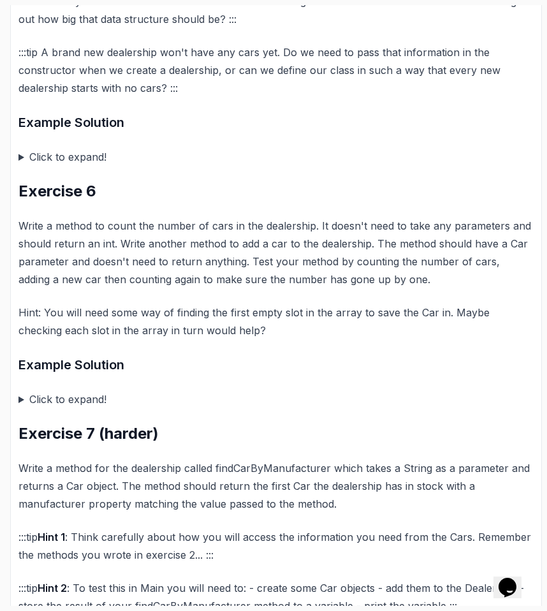
scroll to position [1706, 0]
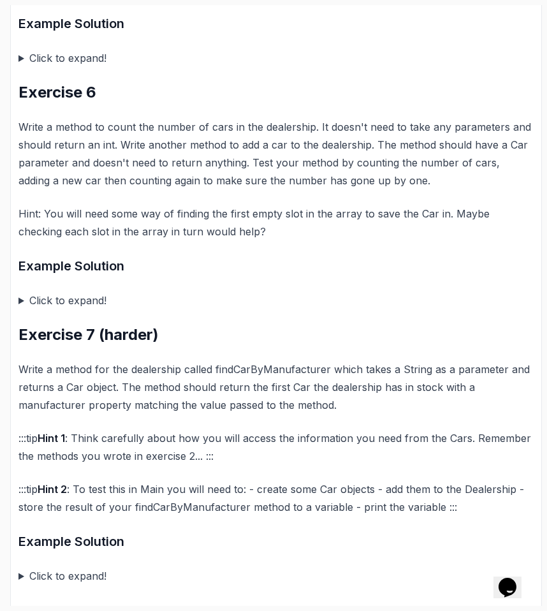
click at [71, 309] on summary "Click to expand!" at bounding box center [275, 301] width 515 height 18
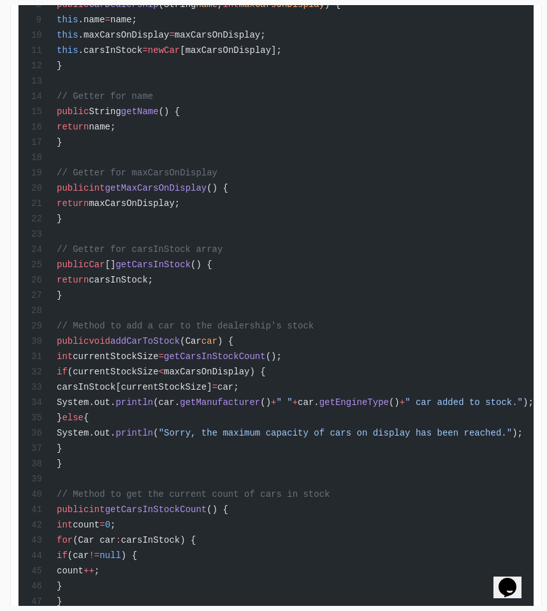
scroll to position [2491, 0]
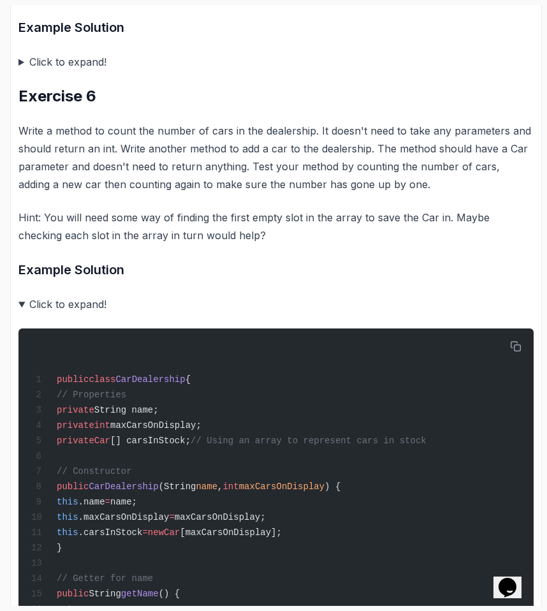
click at [70, 313] on summary "Click to expand!" at bounding box center [275, 304] width 515 height 18
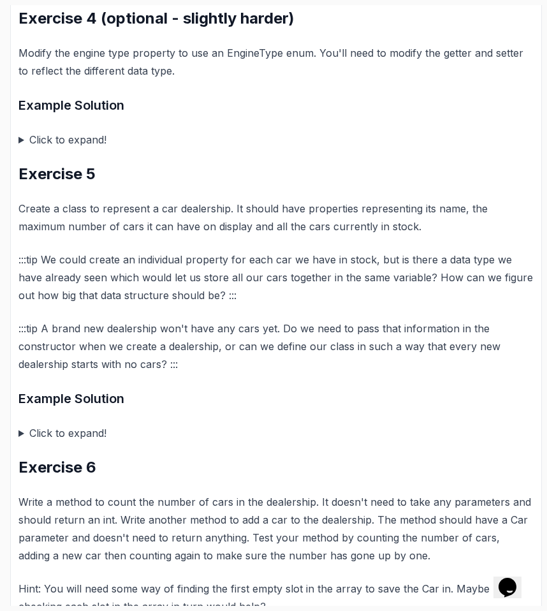
scroll to position [1724, 0]
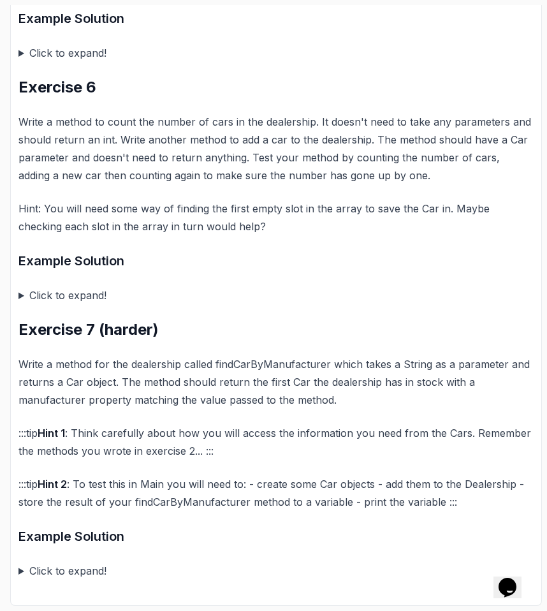
click at [81, 565] on summary "Click to expand!" at bounding box center [275, 571] width 515 height 18
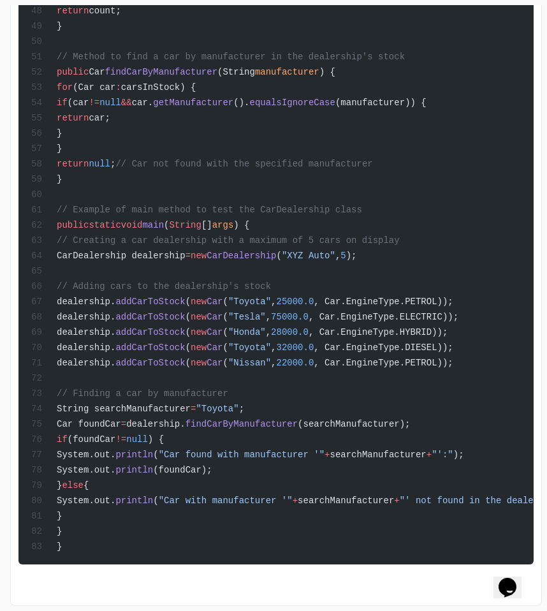
scroll to position [3131, 0]
drag, startPoint x: 98, startPoint y: 403, endPoint x: 131, endPoint y: 508, distance: 110.4
copy code "String searchManufacturer = "Toyota" ; Car foundCar = dealership. findCarByManu…"
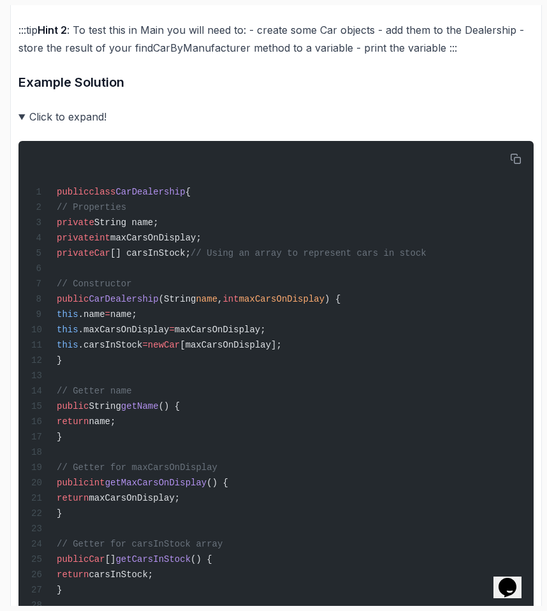
scroll to position [2167, 0]
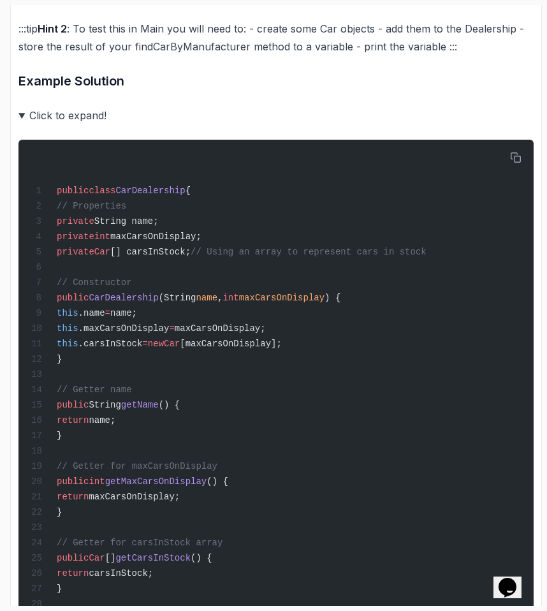
click at [35, 124] on summary "Click to expand!" at bounding box center [275, 116] width 515 height 18
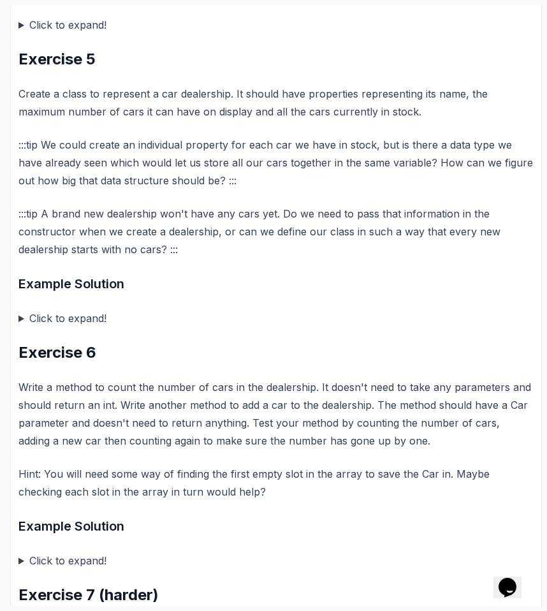
scroll to position [1445, 0]
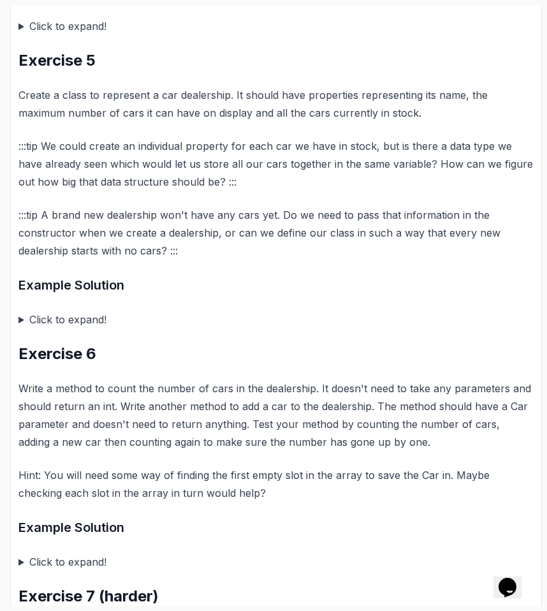
click at [32, 329] on summary "Click to expand!" at bounding box center [275, 320] width 515 height 18
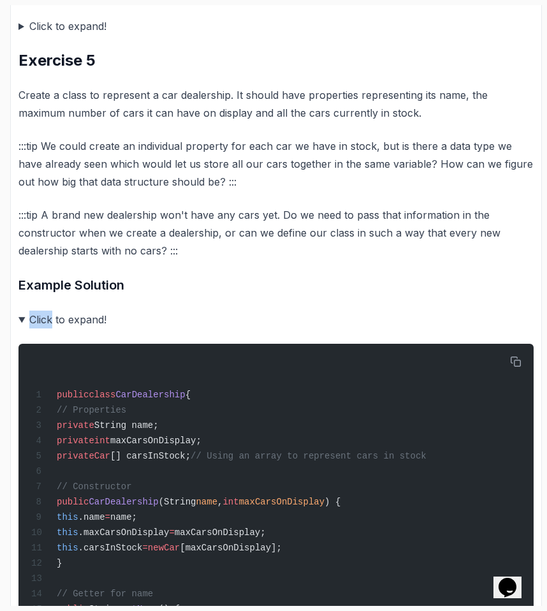
click at [32, 329] on summary "Click to expand!" at bounding box center [275, 320] width 515 height 18
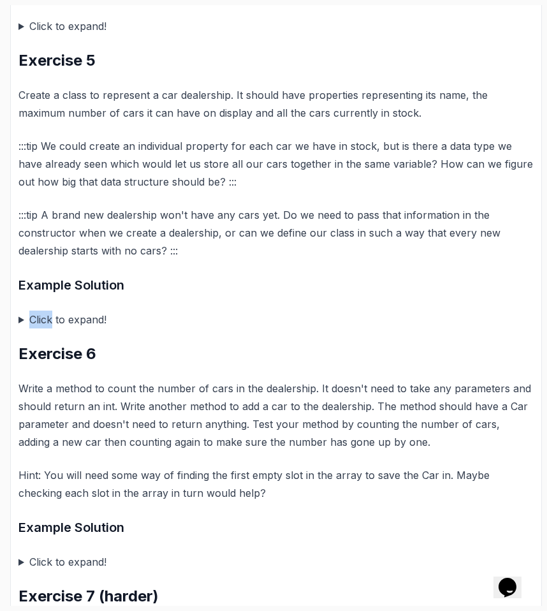
click at [32, 329] on summary "Click to expand!" at bounding box center [275, 320] width 515 height 18
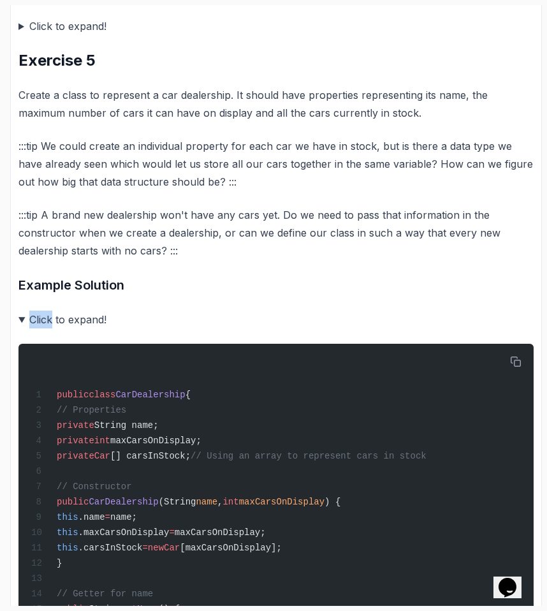
click at [32, 329] on summary "Click to expand!" at bounding box center [275, 320] width 515 height 18
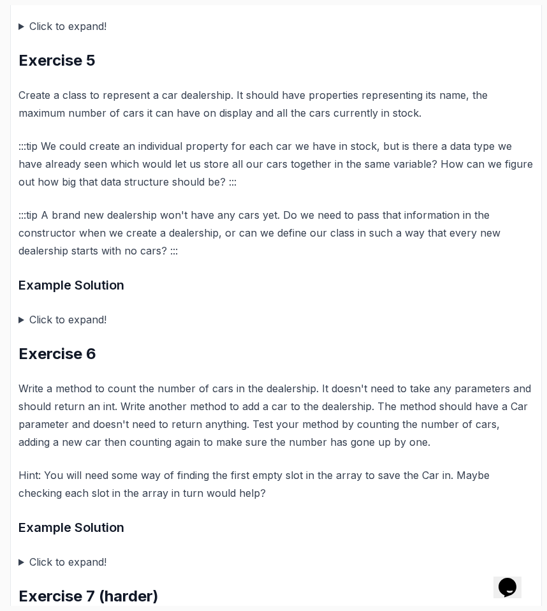
click at [78, 329] on summary "Click to expand!" at bounding box center [275, 320] width 515 height 18
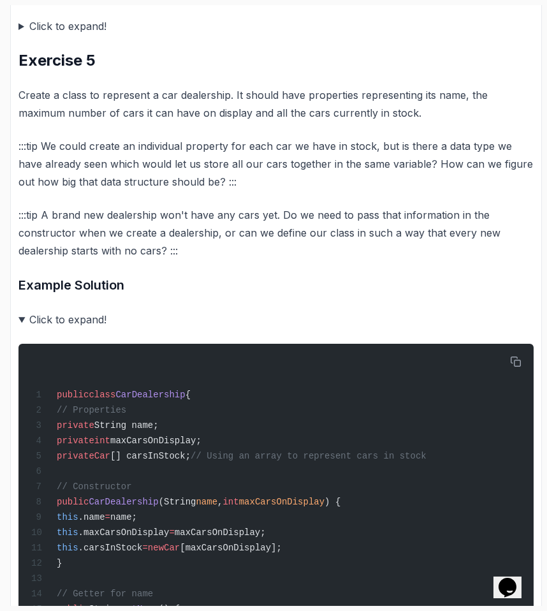
click at [78, 329] on summary "Click to expand!" at bounding box center [275, 320] width 515 height 18
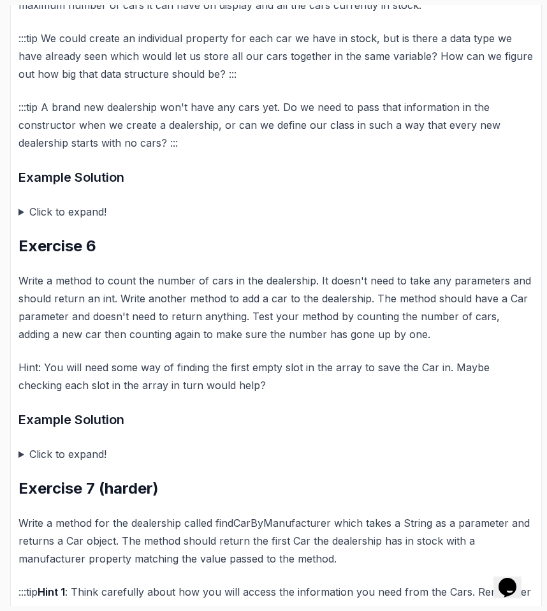
scroll to position [1566, 0]
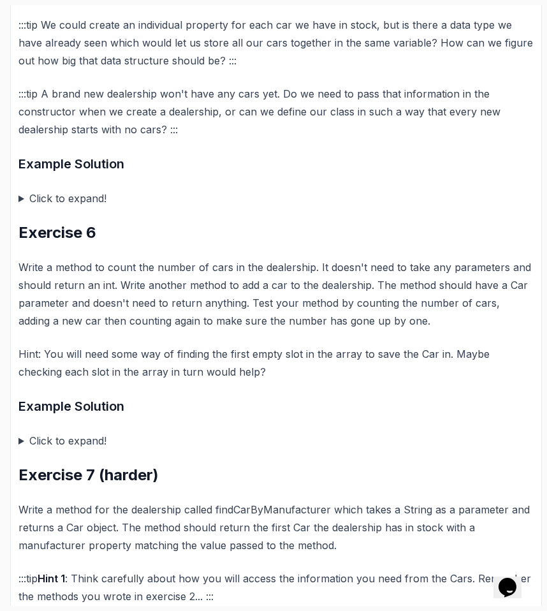
click at [100, 207] on summary "Click to expand!" at bounding box center [275, 198] width 515 height 18
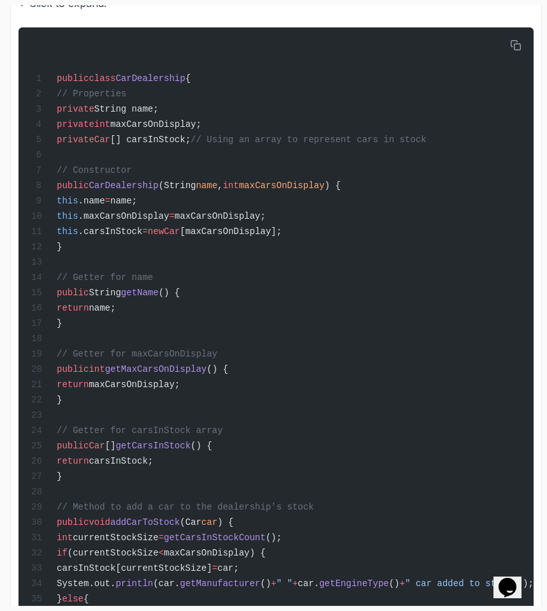
scroll to position [1674, 0]
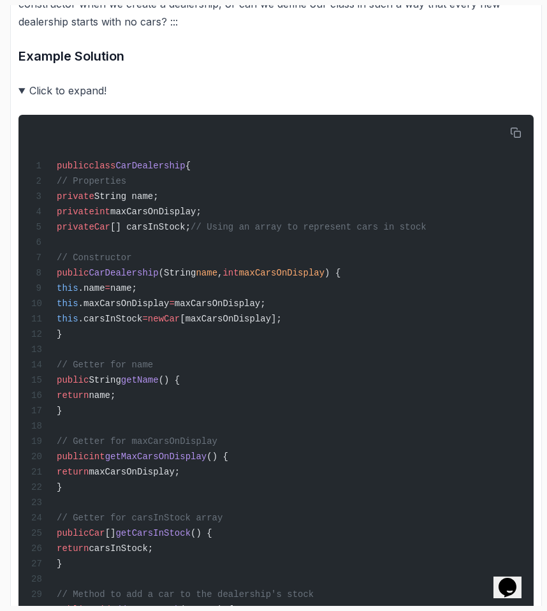
click at [41, 95] on summary "Click to expand!" at bounding box center [275, 91] width 515 height 18
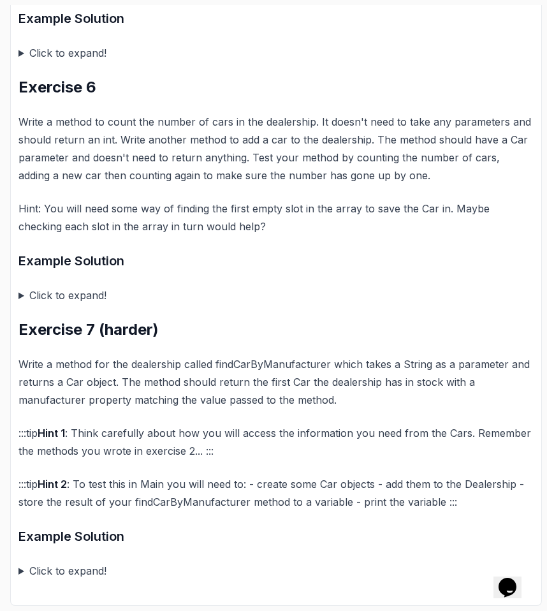
scroll to position [1721, 0]
click at [29, 301] on summary "Click to expand!" at bounding box center [275, 295] width 515 height 18
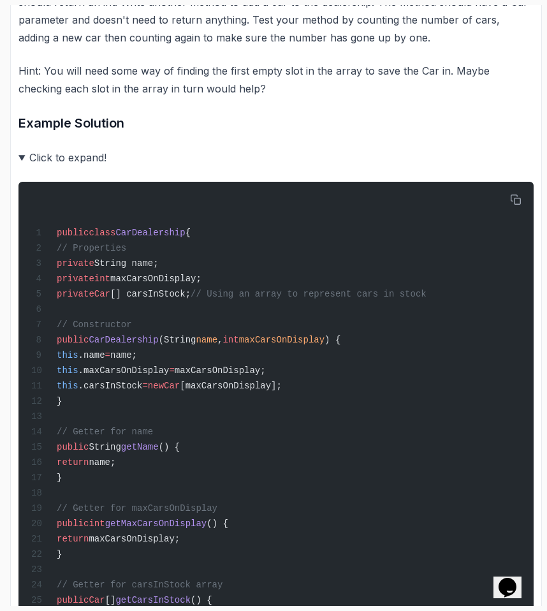
scroll to position [1634, 0]
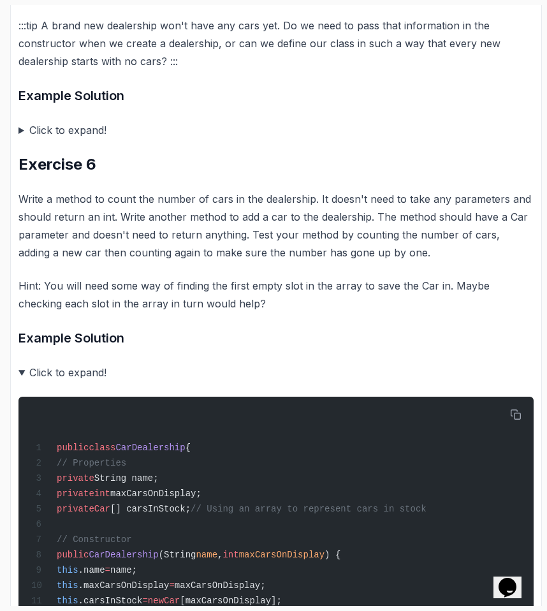
click at [61, 381] on summary "Click to expand!" at bounding box center [275, 373] width 515 height 18
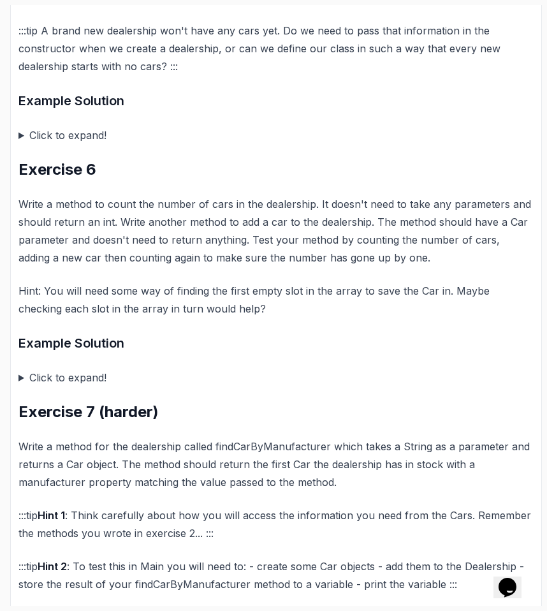
scroll to position [1439, 0]
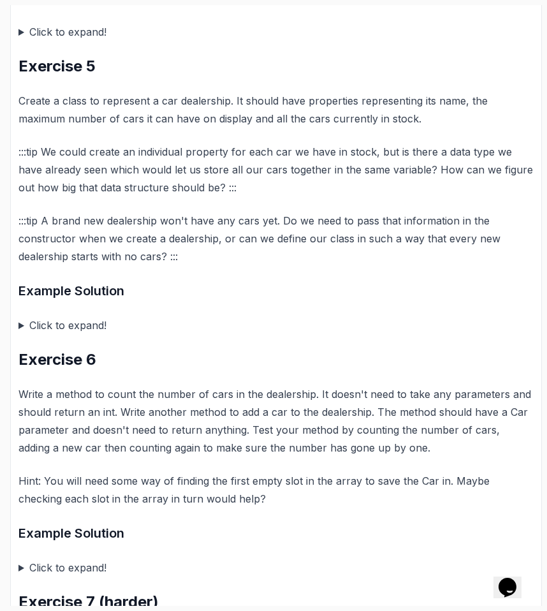
click at [77, 196] on p ":::tip We could create an individual property for each car we have in stock, bu…" at bounding box center [275, 170] width 515 height 54
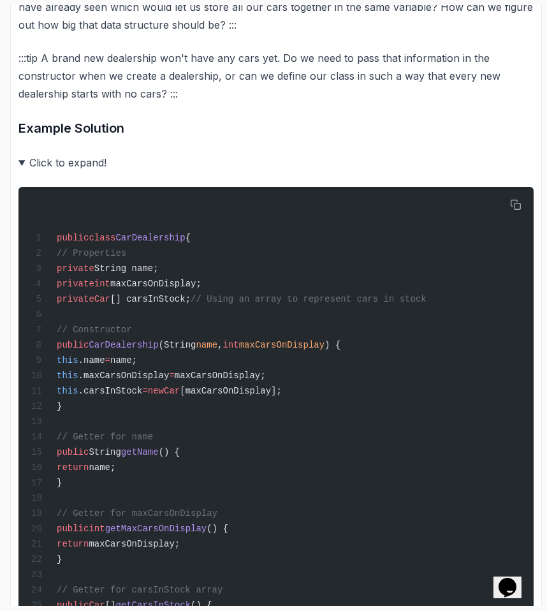
scroll to position [0, 0]
click at [68, 172] on summary "Click to expand!" at bounding box center [275, 163] width 515 height 18
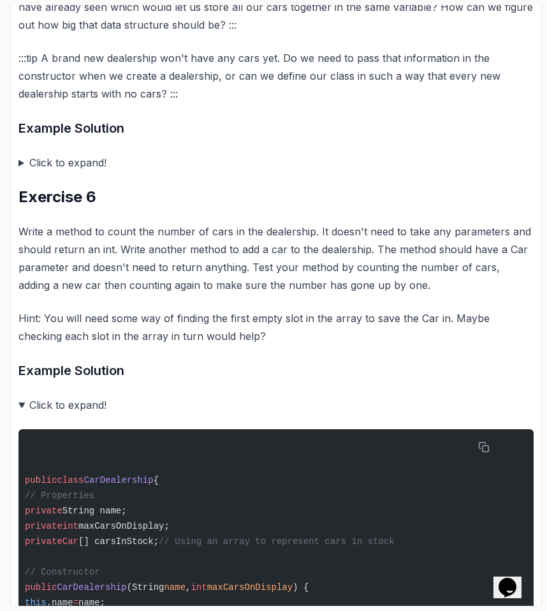
click at [63, 414] on summary "Click to expand!" at bounding box center [275, 405] width 515 height 18
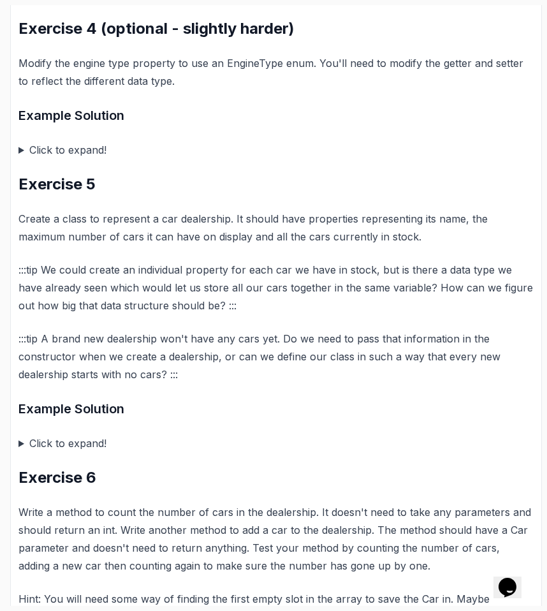
scroll to position [1724, 0]
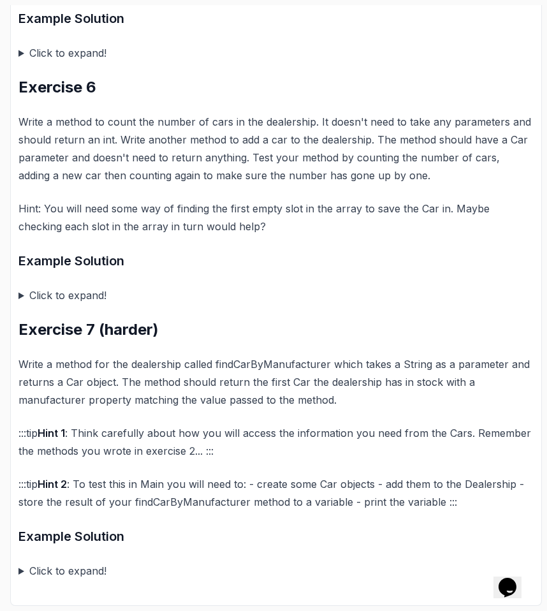
click at [64, 300] on summary "Click to expand!" at bounding box center [275, 295] width 515 height 18
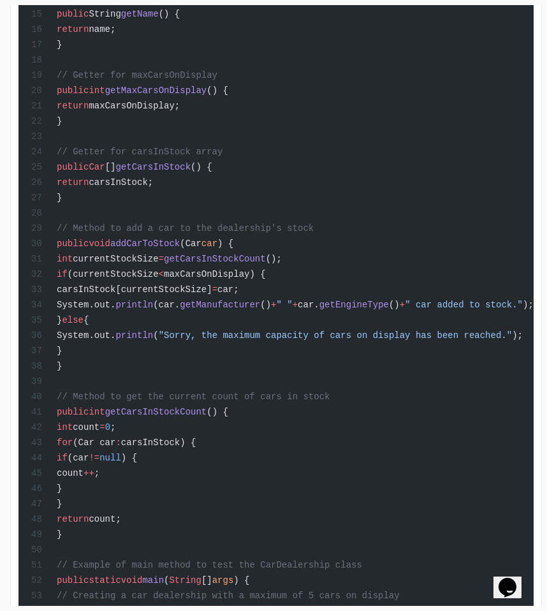
scroll to position [0, 98]
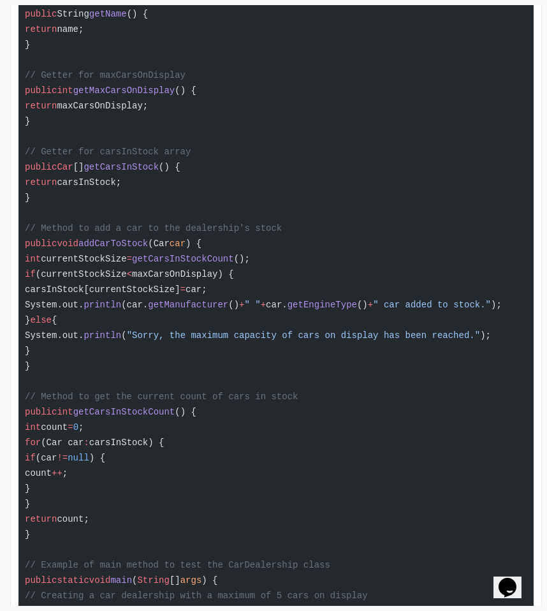
click at [313, 341] on span ""Sorry, the maximum capacity of cars on display has been reached."" at bounding box center [304, 335] width 354 height 10
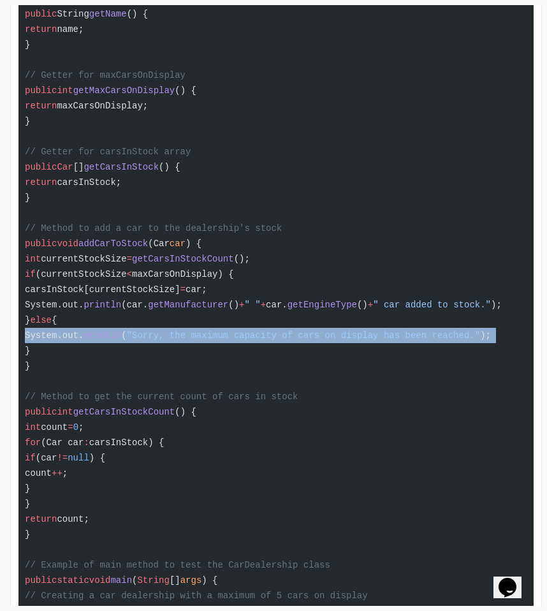
click at [313, 341] on span ""Sorry, the maximum capacity of cars on display has been reached."" at bounding box center [304, 335] width 354 height 10
copy code "System.out. println ( "Sorry, the maximum capacity of cars on display has been …"
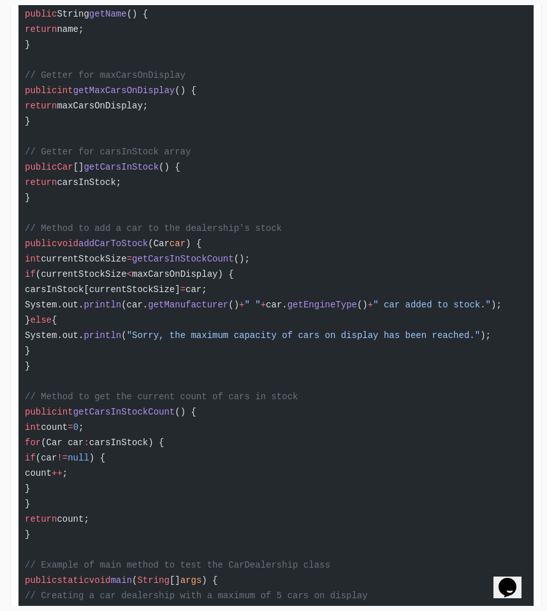
click at [56, 265] on div "public class CarDealership { // Properties private String name; private int max…" at bounding box center [244, 272] width 495 height 1033
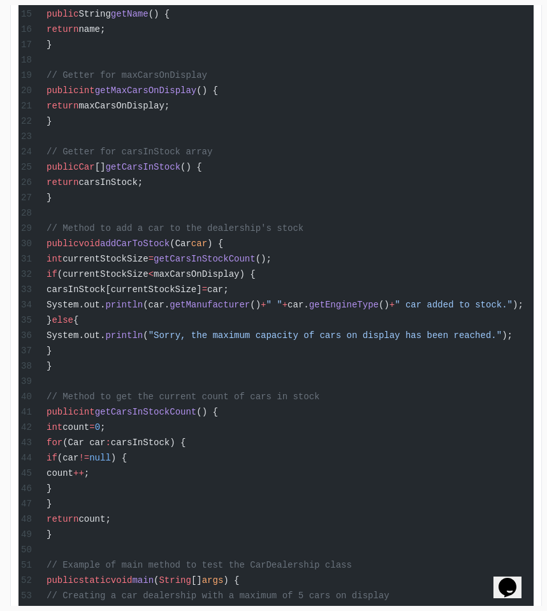
scroll to position [0, 0]
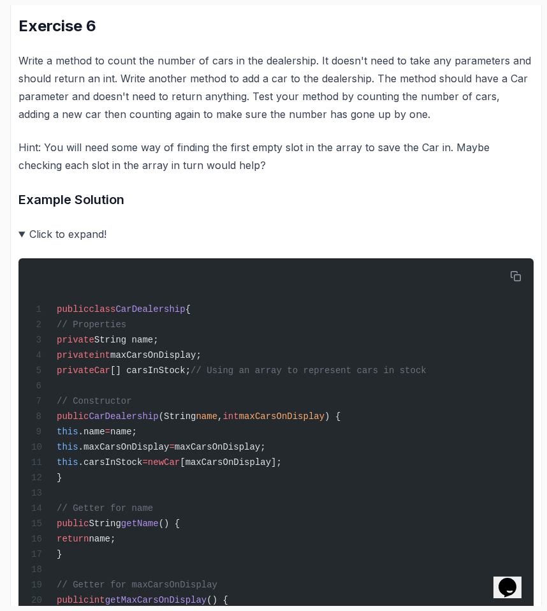
click at [51, 243] on summary "Click to expand!" at bounding box center [275, 234] width 515 height 18
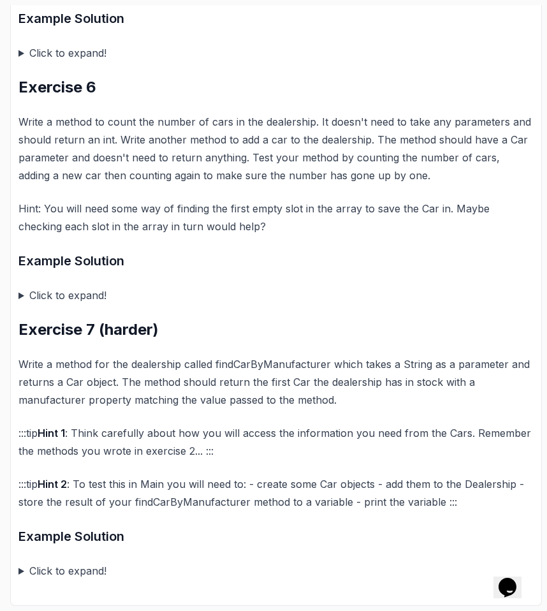
scroll to position [1724, 0]
click at [42, 298] on summary "Click to expand!" at bounding box center [275, 295] width 515 height 18
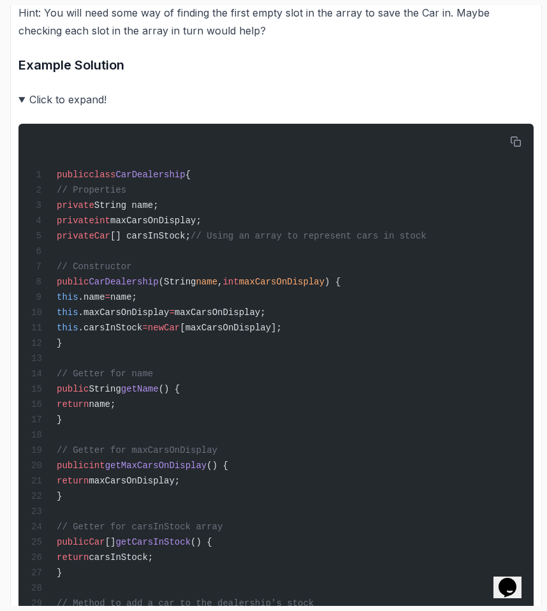
scroll to position [1900, 0]
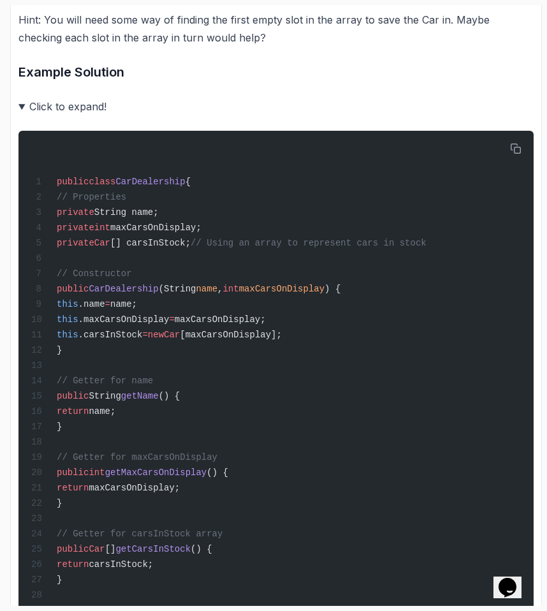
click at [39, 112] on summary "Click to expand!" at bounding box center [275, 107] width 515 height 18
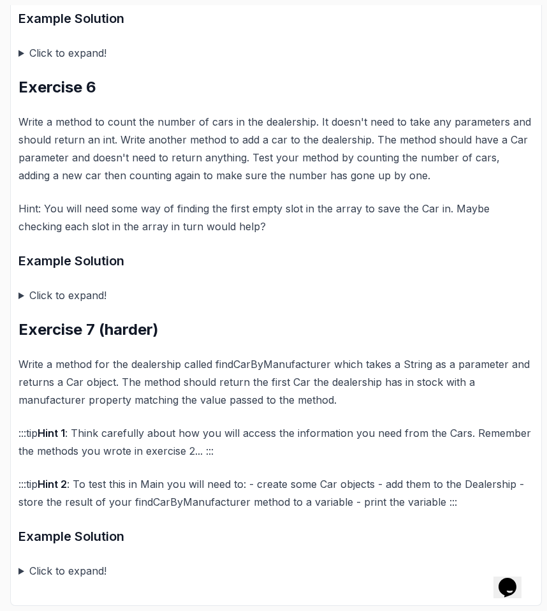
click at [28, 568] on summary "Click to expand!" at bounding box center [275, 571] width 515 height 18
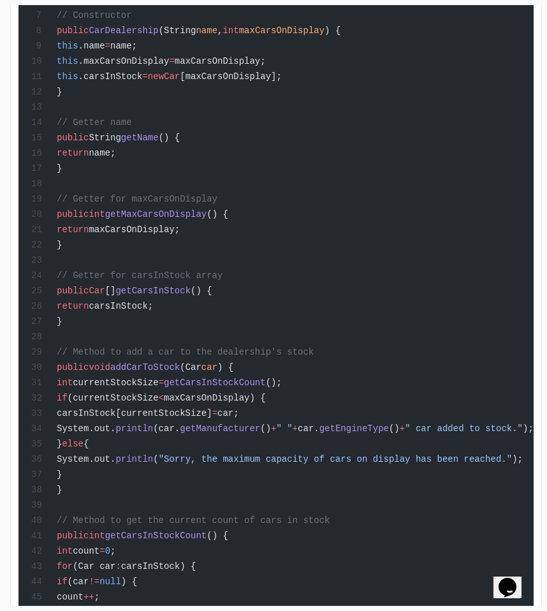
scroll to position [3017, 0]
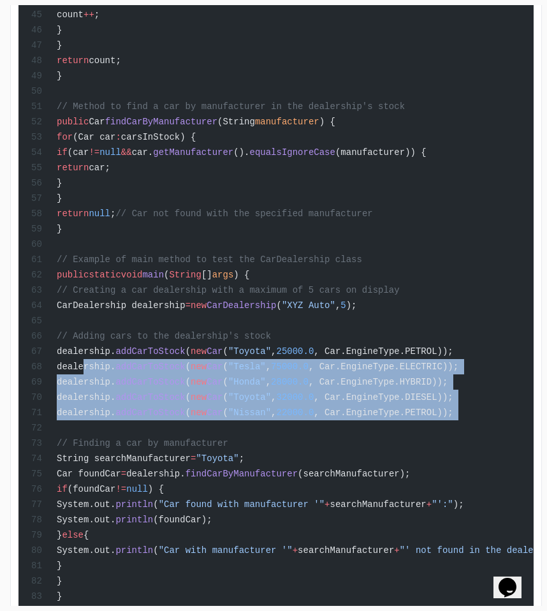
drag, startPoint x: 85, startPoint y: 489, endPoint x: 82, endPoint y: 417, distance: 71.5
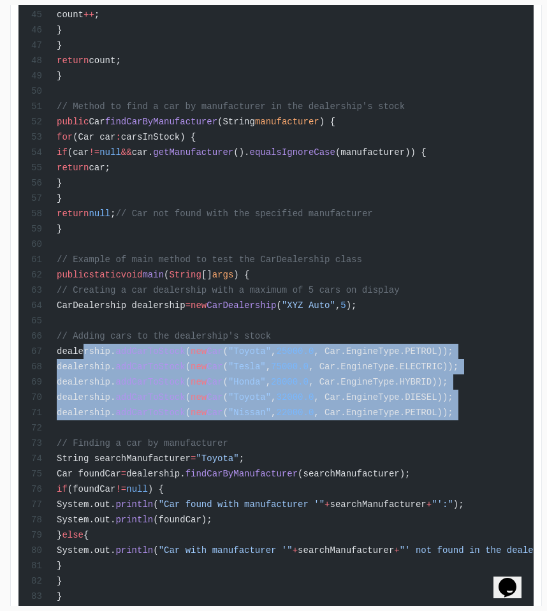
copy code "dealership. addCarToStock ( new Car ( "Toyota" , 25000.0 , Car.EngineType.PETRO…"
click at [82, 372] on span "dealership." at bounding box center [86, 367] width 59 height 10
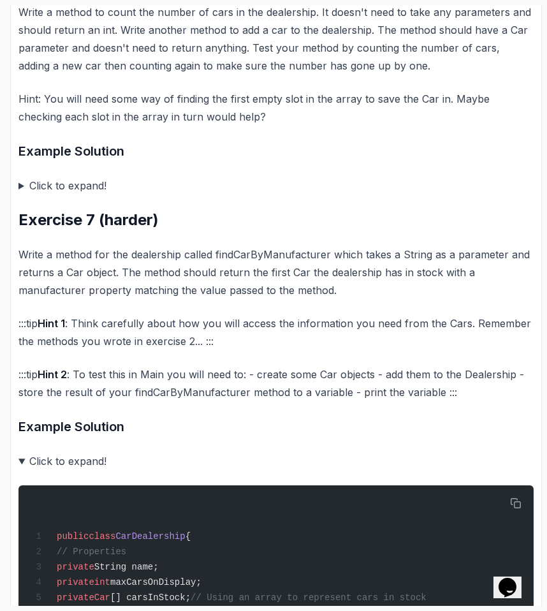
click at [24, 470] on summary "Click to expand!" at bounding box center [275, 461] width 515 height 18
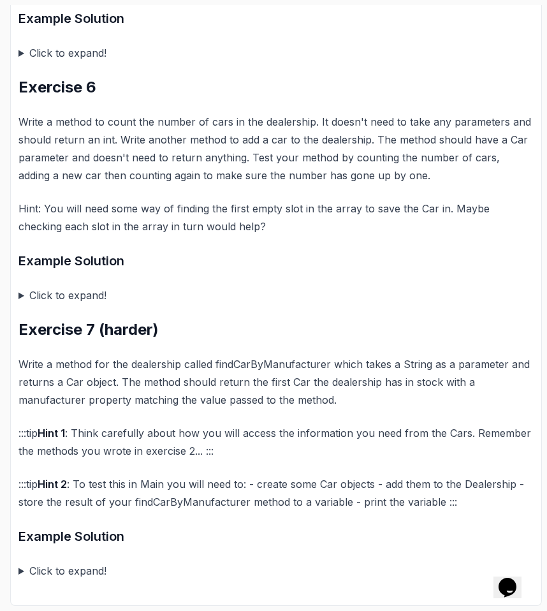
scroll to position [1724, 0]
click at [68, 565] on summary "Click to expand!" at bounding box center [275, 571] width 515 height 18
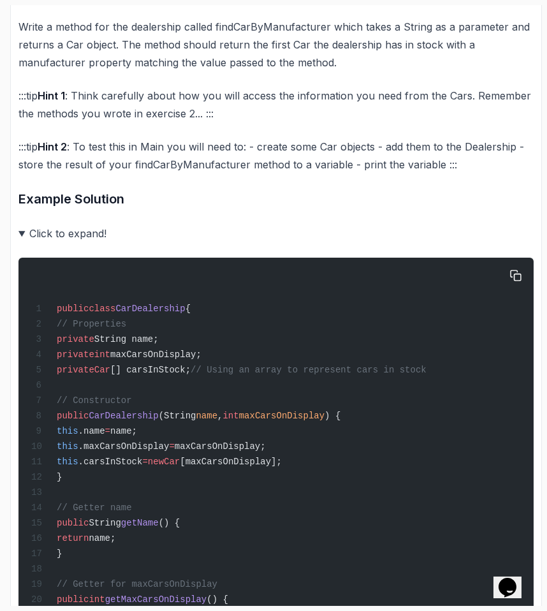
scroll to position [2038, 0]
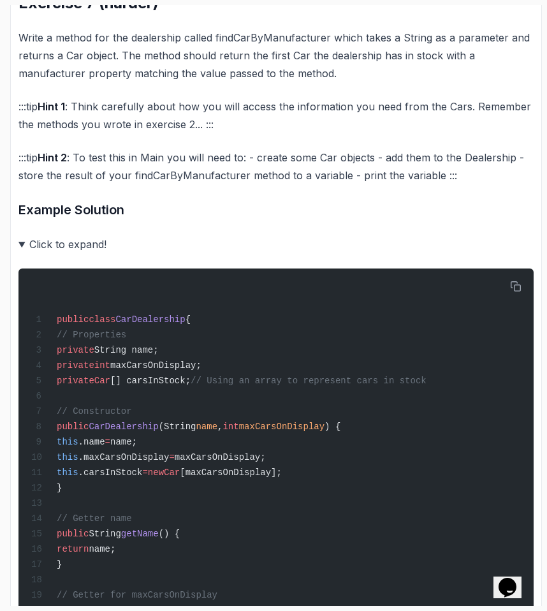
click at [51, 253] on summary "Click to expand!" at bounding box center [275, 244] width 515 height 18
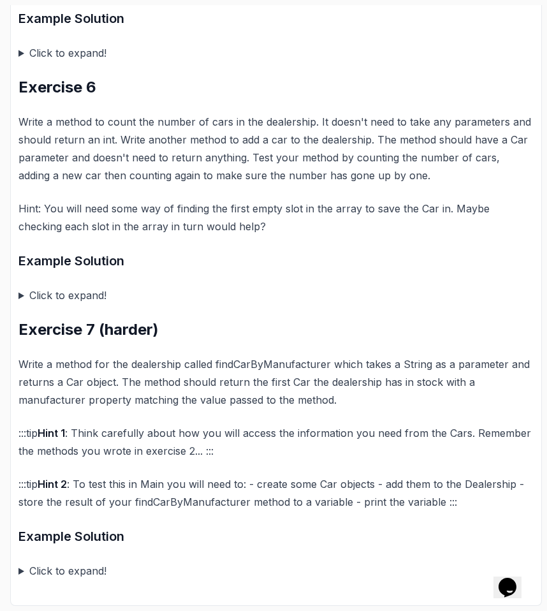
scroll to position [1724, 0]
click at [53, 562] on summary "Click to expand!" at bounding box center [275, 571] width 515 height 18
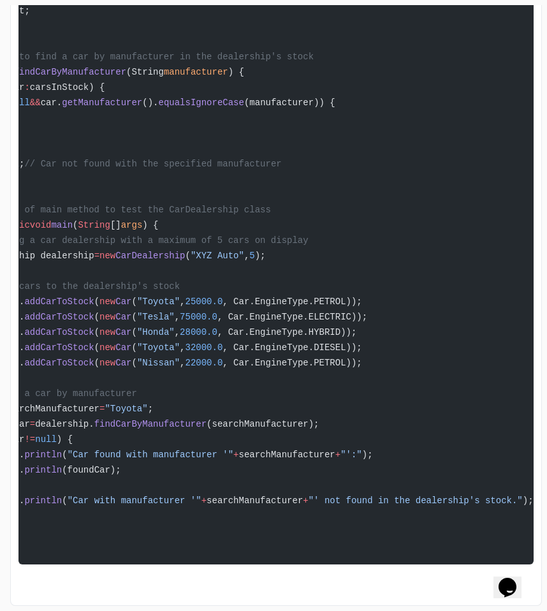
scroll to position [0, 105]
click at [303, 496] on span "searchManufacturer" at bounding box center [255, 501] width 96 height 10
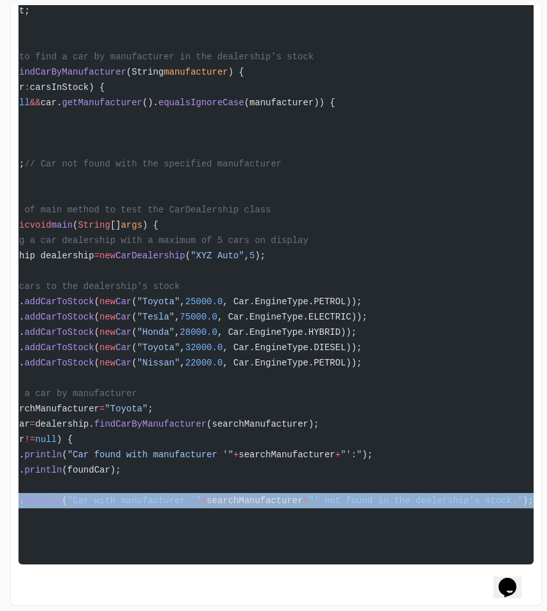
click at [303, 496] on span "searchManufacturer" at bounding box center [255, 501] width 96 height 10
copy code "System.out. println ( "Car with manufacturer '" + searchManufacturer + "' not f…"
click at [303, 496] on span "searchManufacturer" at bounding box center [255, 501] width 96 height 10
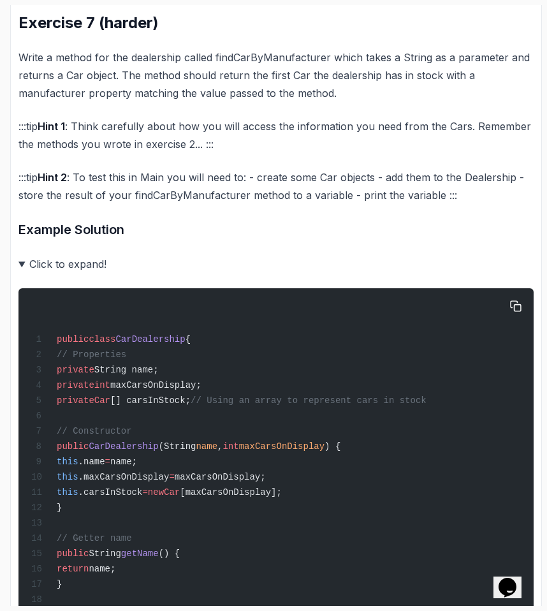
scroll to position [1872, 0]
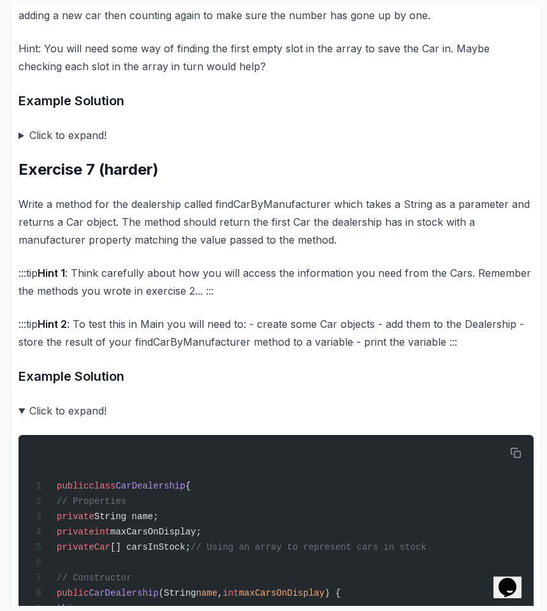
click at [81, 385] on h3 "Example Solution" at bounding box center [275, 376] width 515 height 20
click at [66, 413] on div "~14 min read Classes and Objects In these exercises you will need to create cla…" at bounding box center [275, 70] width 515 height 3378
click at [54, 420] on summary "Click to expand!" at bounding box center [275, 411] width 515 height 18
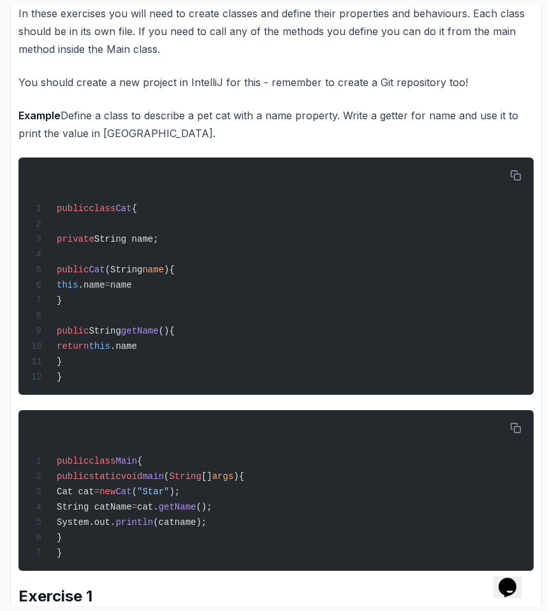
scroll to position [0, 0]
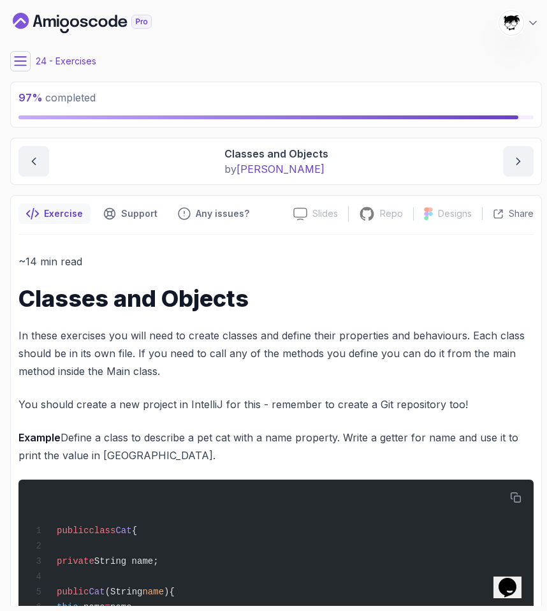
click at [12, 65] on button at bounding box center [20, 61] width 20 height 20
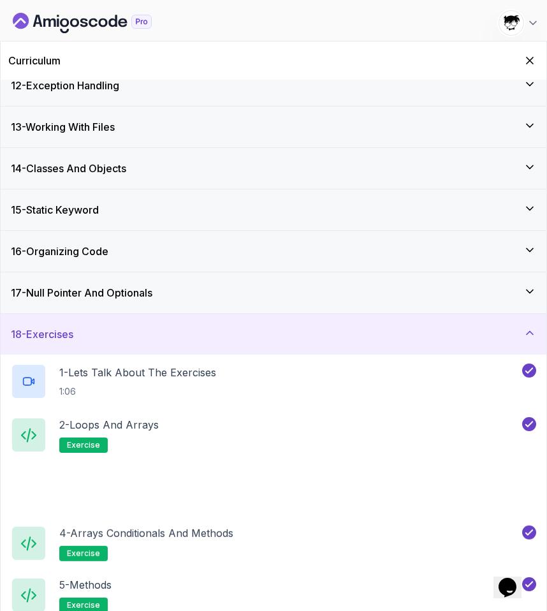
scroll to position [912, 0]
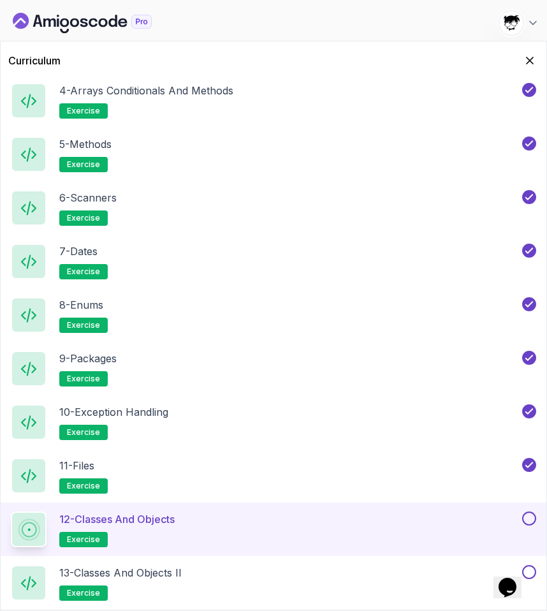
click at [531, 518] on button at bounding box center [529, 519] width 14 height 14
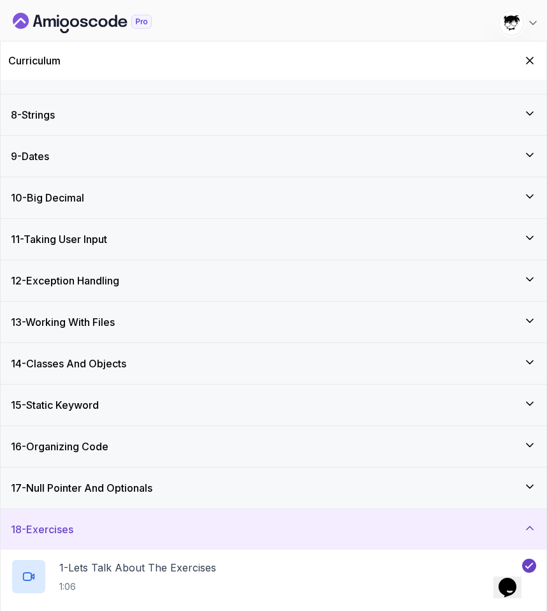
scroll to position [0, 0]
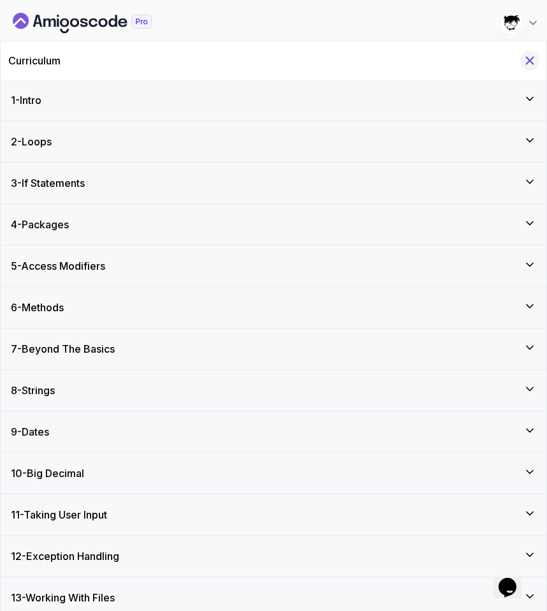
click at [528, 66] on icon "Hide Curriculum for mobile" at bounding box center [530, 61] width 14 height 14
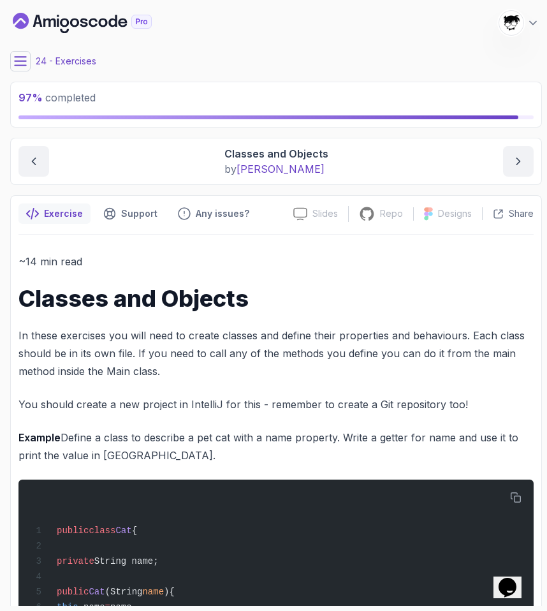
click at [20, 61] on icon at bounding box center [20, 61] width 13 height 13
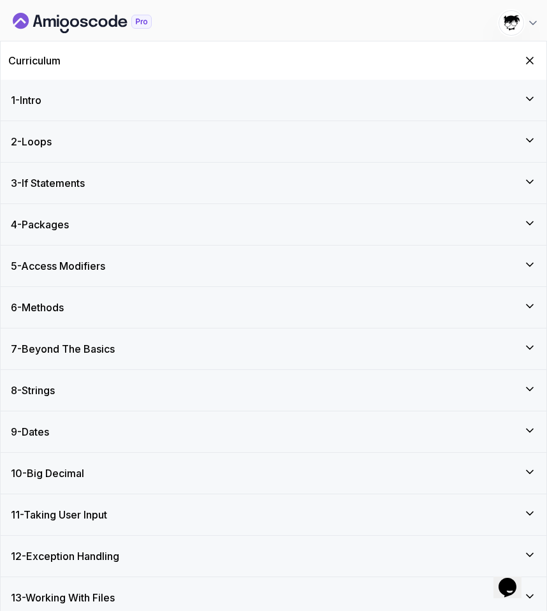
scroll to position [912, 0]
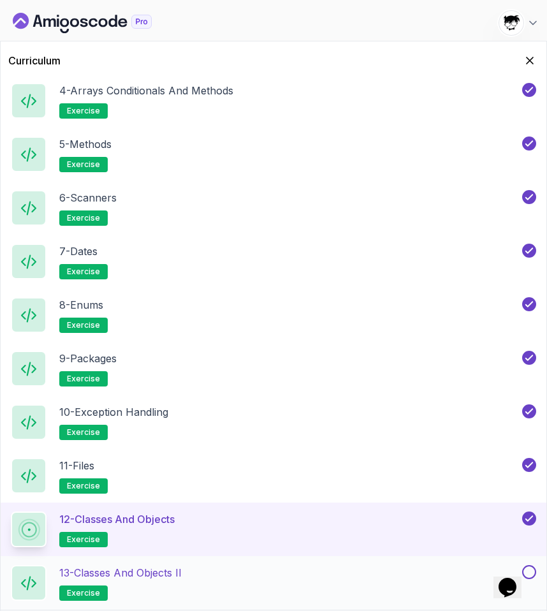
click at [224, 573] on div "13 - Classes and Objects II exercise" at bounding box center [265, 583] width 509 height 36
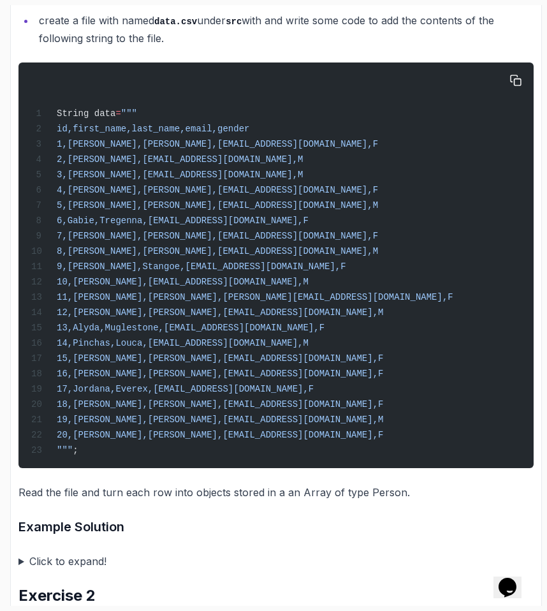
scroll to position [365, 0]
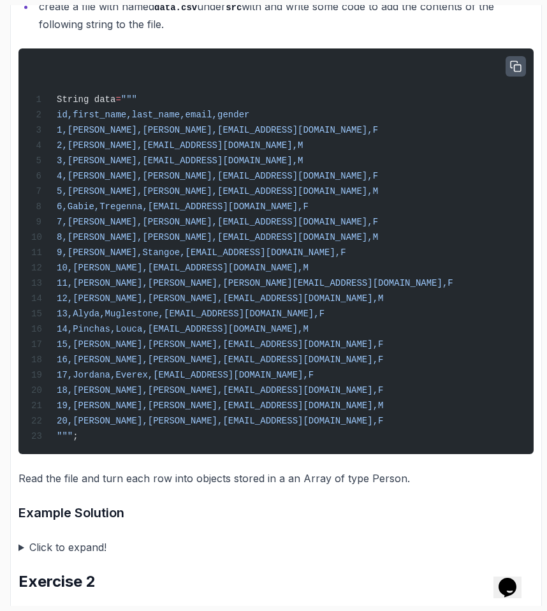
click at [515, 64] on icon "button" at bounding box center [516, 66] width 10 height 10
click at [63, 556] on summary "Click to expand!" at bounding box center [275, 547] width 515 height 18
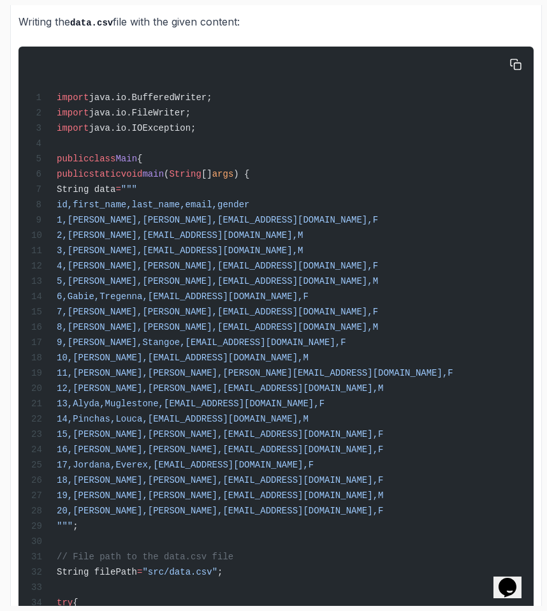
scroll to position [414, 0]
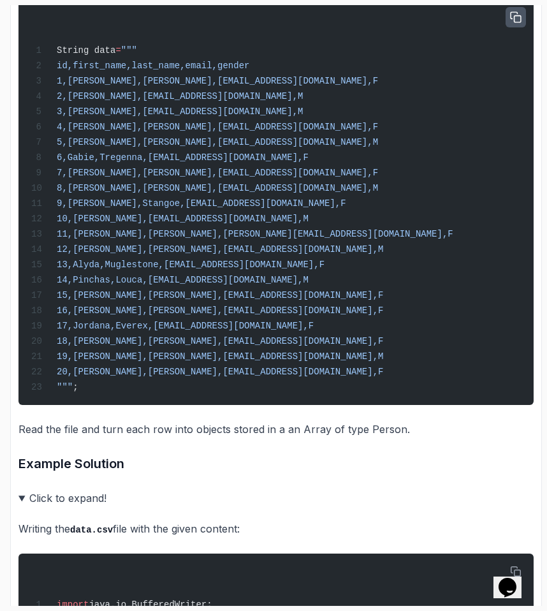
click at [56, 507] on summary "Click to expand!" at bounding box center [275, 498] width 515 height 18
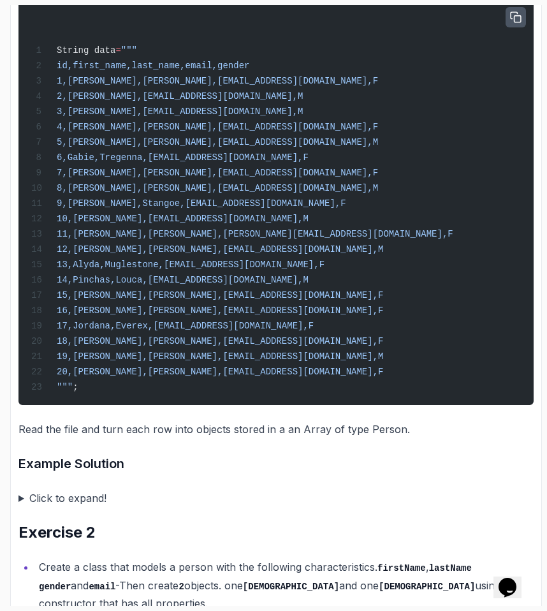
scroll to position [776, 0]
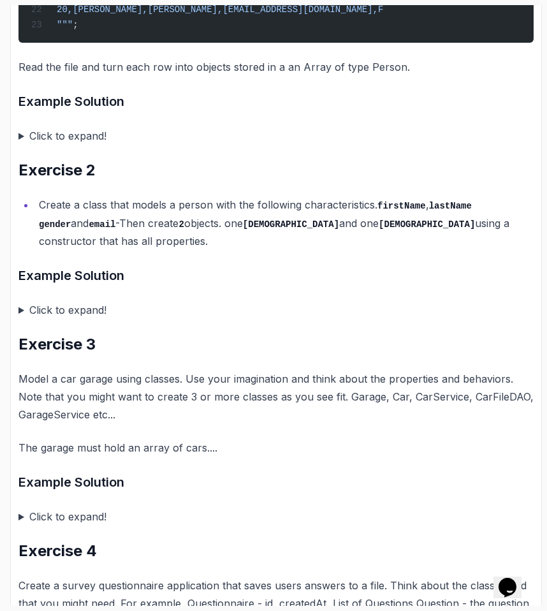
click at [76, 145] on summary "Click to expand!" at bounding box center [275, 136] width 515 height 18
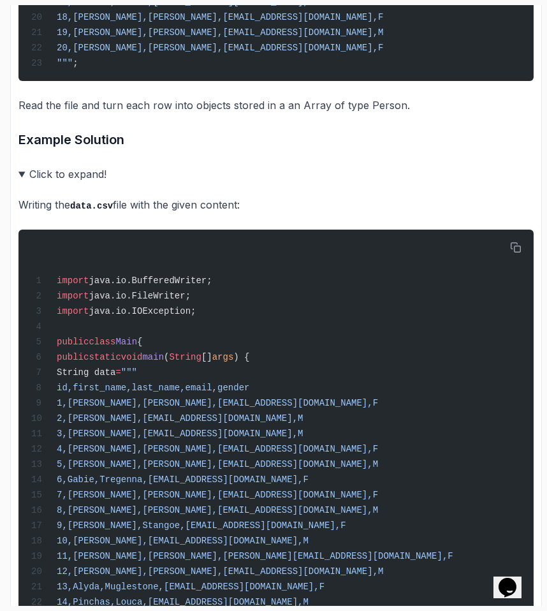
scroll to position [393, 0]
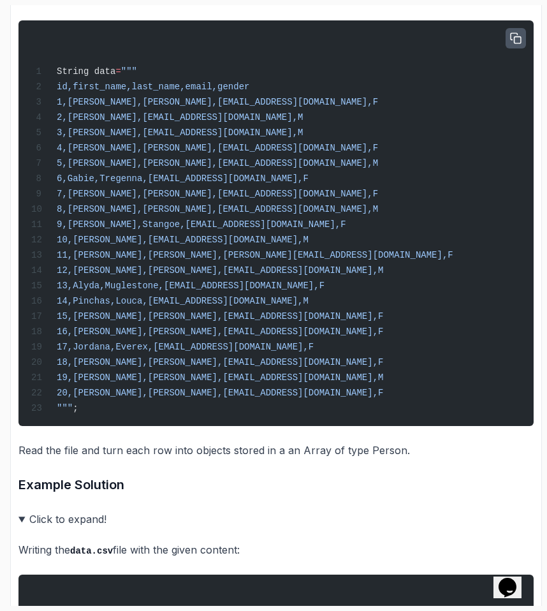
click at [66, 528] on summary "Click to expand!" at bounding box center [275, 519] width 515 height 18
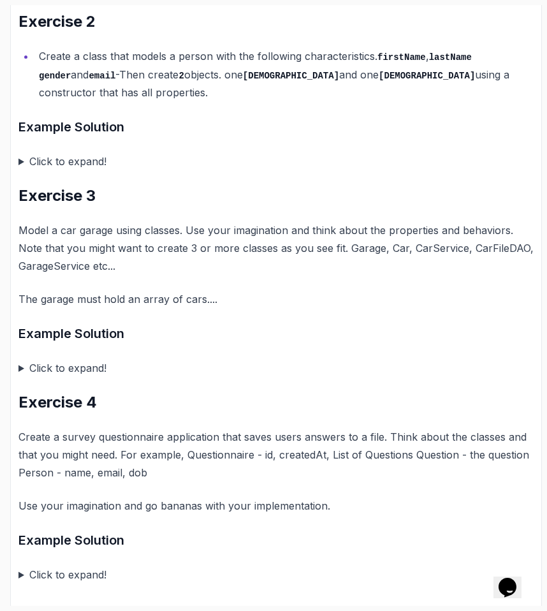
scroll to position [774, 0]
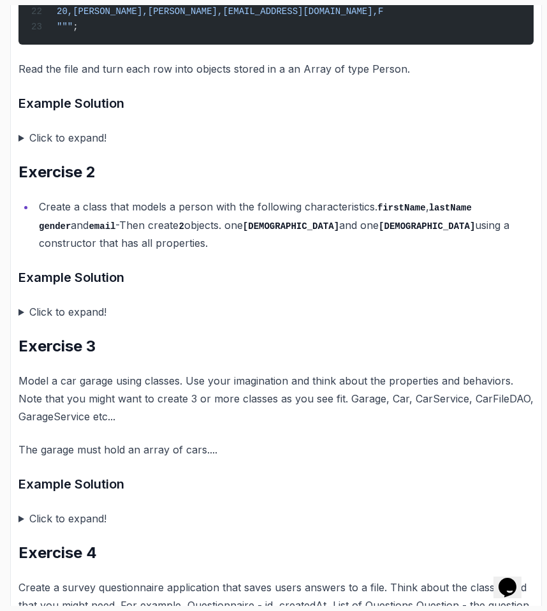
click at [47, 298] on div "~11 min read Classes and Objects II Exercise 1 create a file with named data.cs…" at bounding box center [275, 106] width 515 height 1256
click at [47, 313] on summary "Click to expand!" at bounding box center [275, 312] width 515 height 18
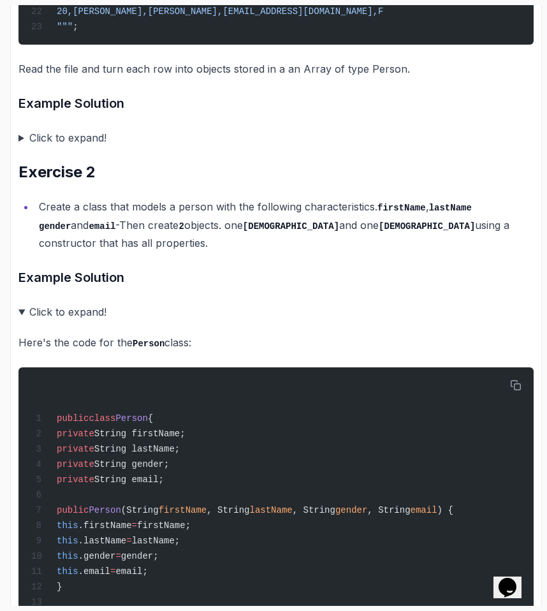
click at [47, 313] on summary "Click to expand!" at bounding box center [275, 312] width 515 height 18
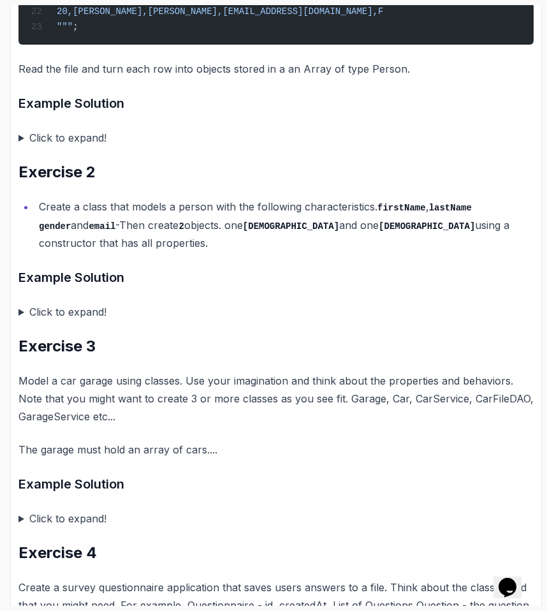
click at [64, 314] on summary "Click to expand!" at bounding box center [275, 312] width 515 height 18
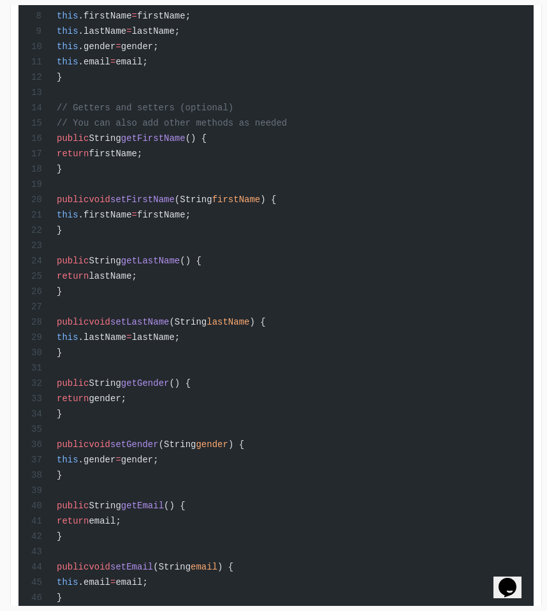
scroll to position [1026, 0]
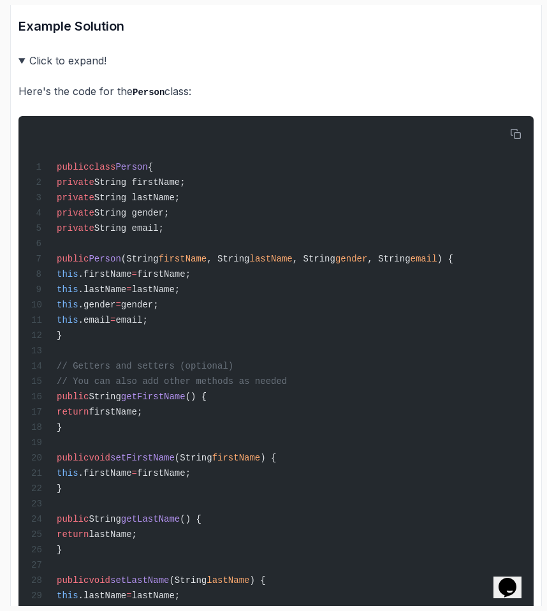
click at [24, 56] on summary "Click to expand!" at bounding box center [275, 61] width 515 height 18
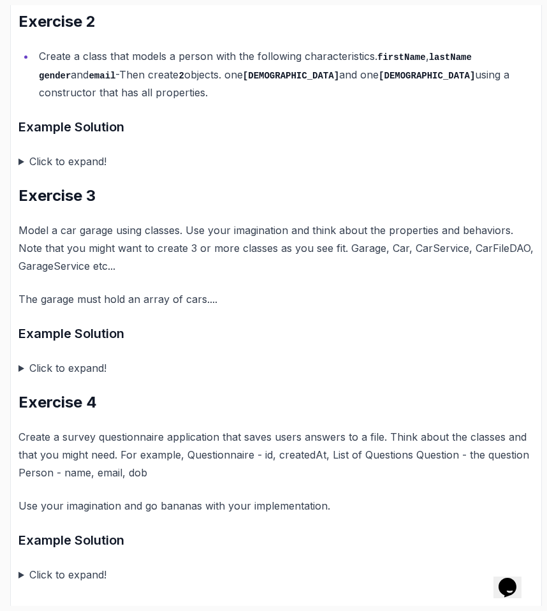
click at [26, 359] on summary "Click to expand!" at bounding box center [275, 368] width 515 height 18
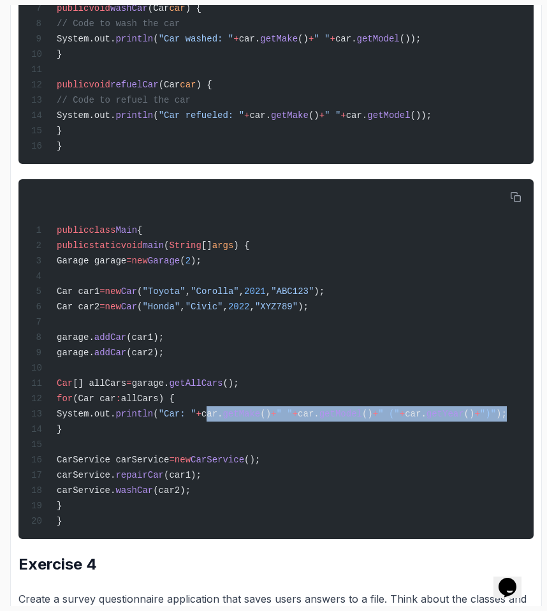
scroll to position [0, 103]
drag, startPoint x: 277, startPoint y: 473, endPoint x: 517, endPoint y: 473, distance: 239.2
click at [507, 419] on span "System.out. println ( "Car: " + car. getMake () + " " + car. getModel () + " ("…" at bounding box center [269, 414] width 476 height 10
copy span "car. getMake () + " " + car. getModel () + " (" + car. getYear () + ")"
click at [496, 419] on span "")"" at bounding box center [488, 414] width 16 height 10
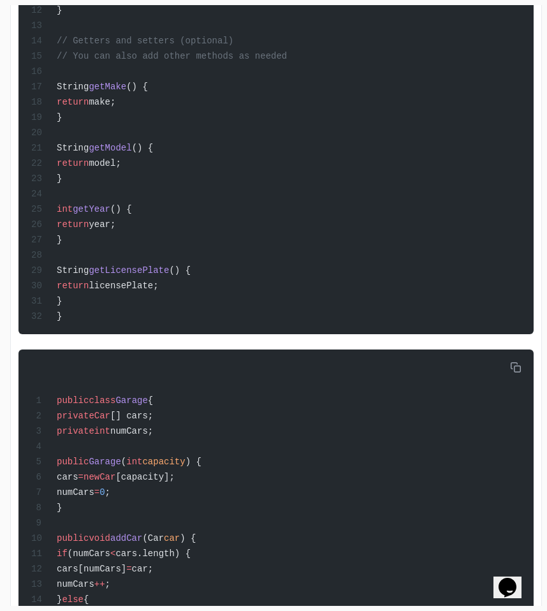
scroll to position [1077, 0]
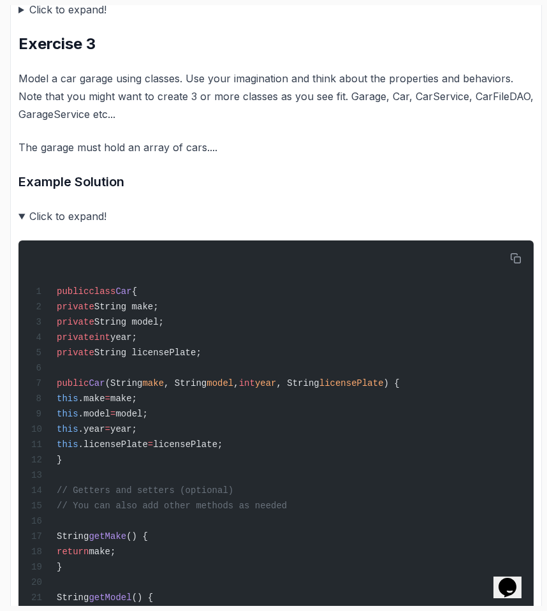
click at [44, 209] on summary "Click to expand!" at bounding box center [275, 216] width 515 height 18
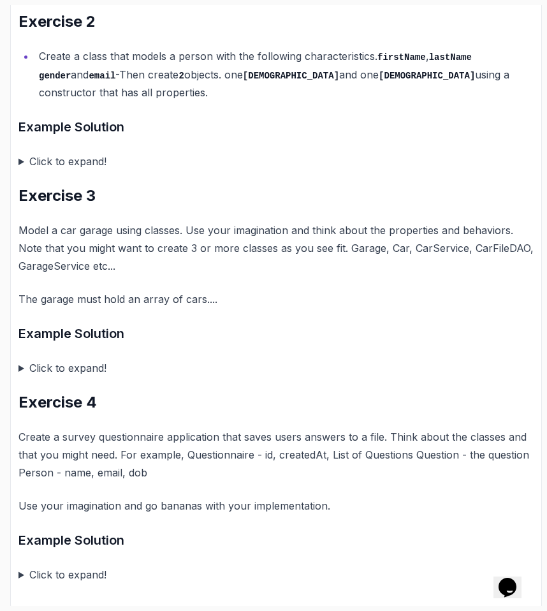
click at [61, 573] on summary "Click to expand!" at bounding box center [275, 575] width 515 height 18
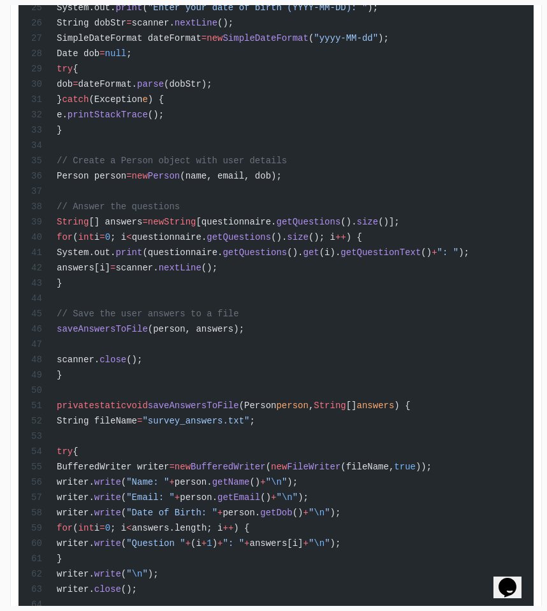
scroll to position [3496, 0]
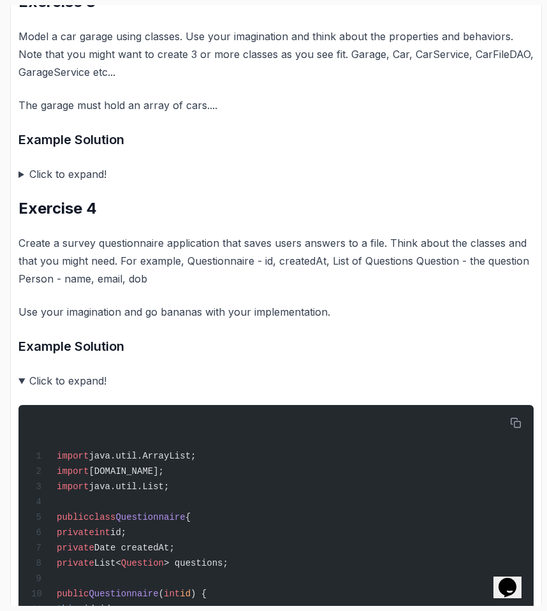
click at [55, 382] on summary "Click to expand!" at bounding box center [275, 381] width 515 height 18
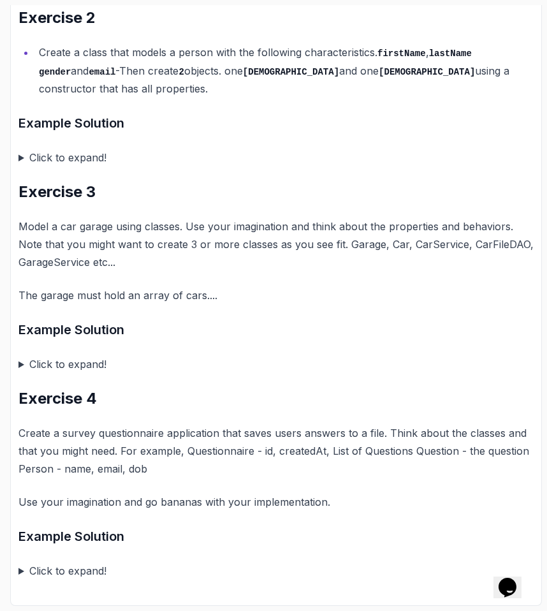
scroll to position [925, 0]
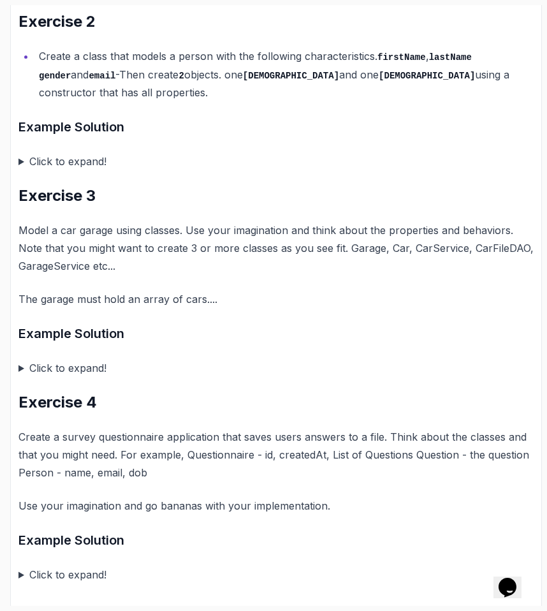
click at [59, 575] on summary "Click to expand!" at bounding box center [275, 575] width 515 height 18
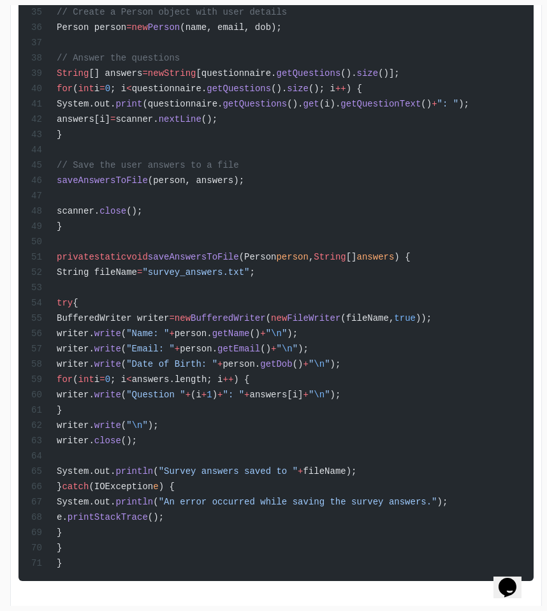
scroll to position [3496, 0]
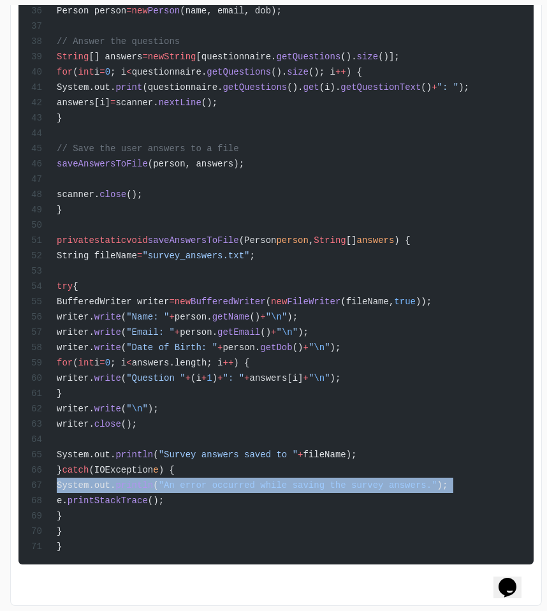
copy code "System.out. println ( "An error occurred while saving the survey answers." );"
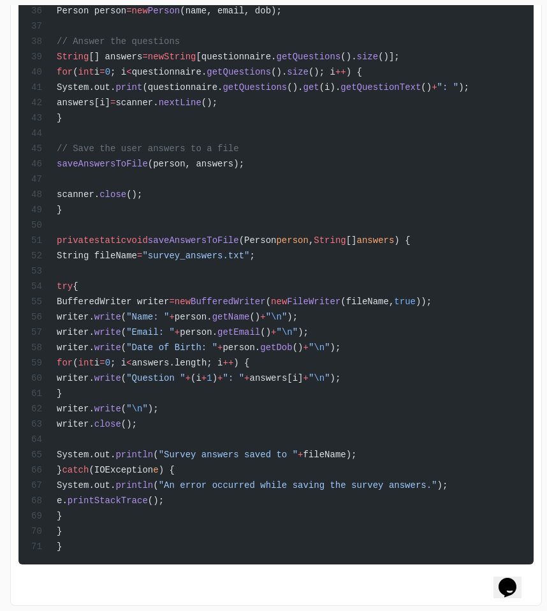
click at [115, 454] on span "System.out." at bounding box center [86, 455] width 59 height 10
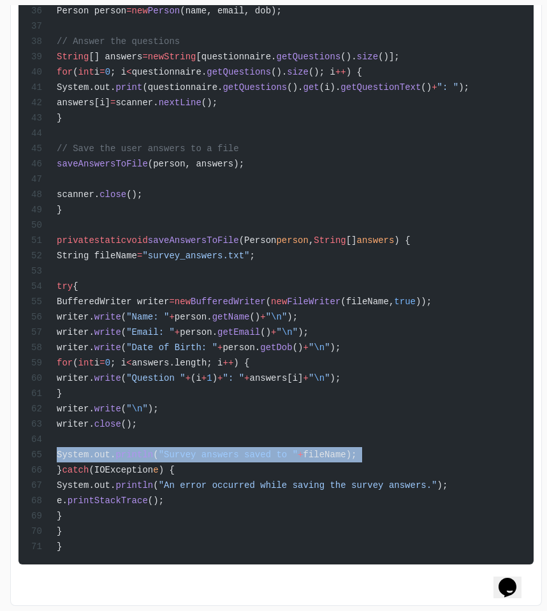
click at [115, 454] on span "System.out." at bounding box center [86, 455] width 59 height 10
copy code "System.out. println ( "Survey answers saved to " + fileName);"
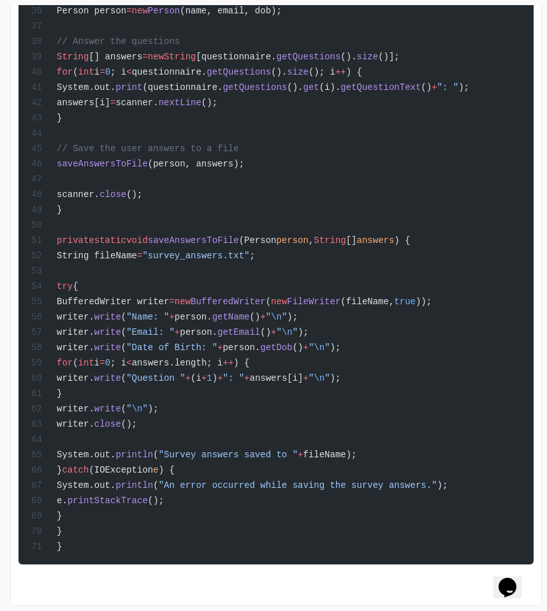
click at [94, 343] on span "writer." at bounding box center [76, 348] width 38 height 10
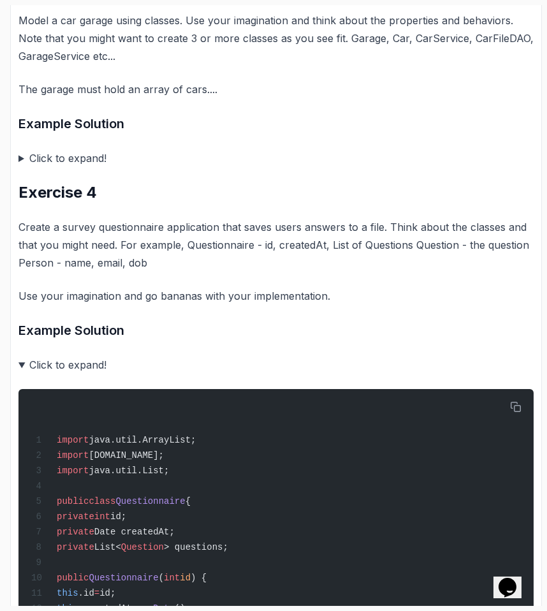
scroll to position [1050, 0]
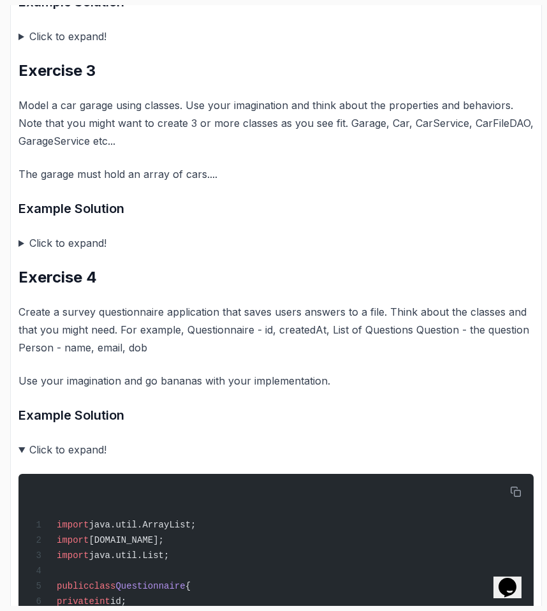
click at [22, 446] on summary "Click to expand!" at bounding box center [275, 450] width 515 height 18
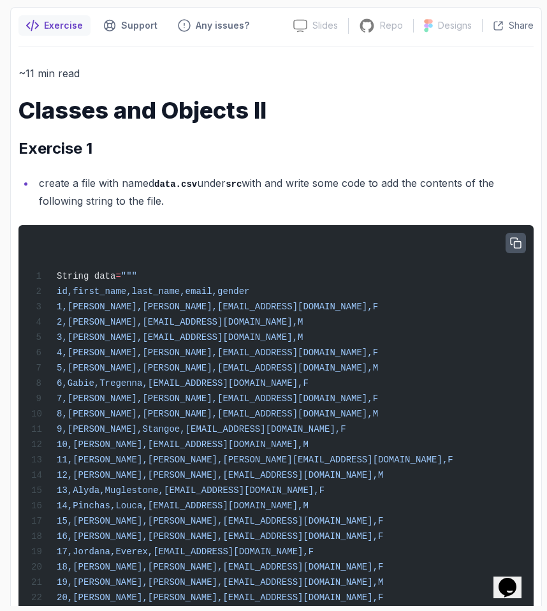
scroll to position [0, 0]
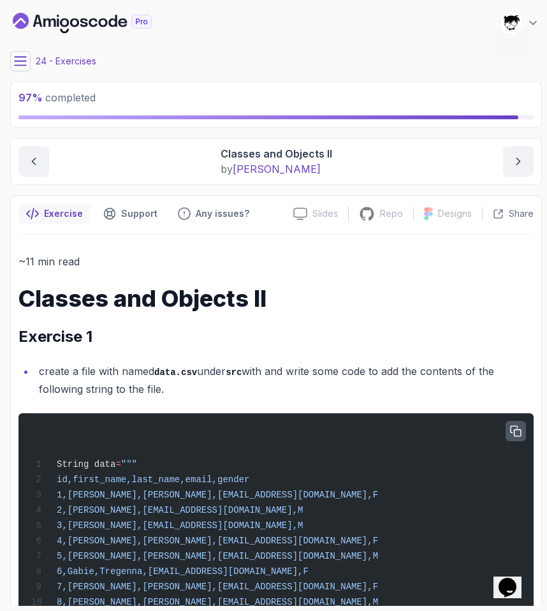
click at [22, 65] on icon at bounding box center [20, 61] width 13 height 13
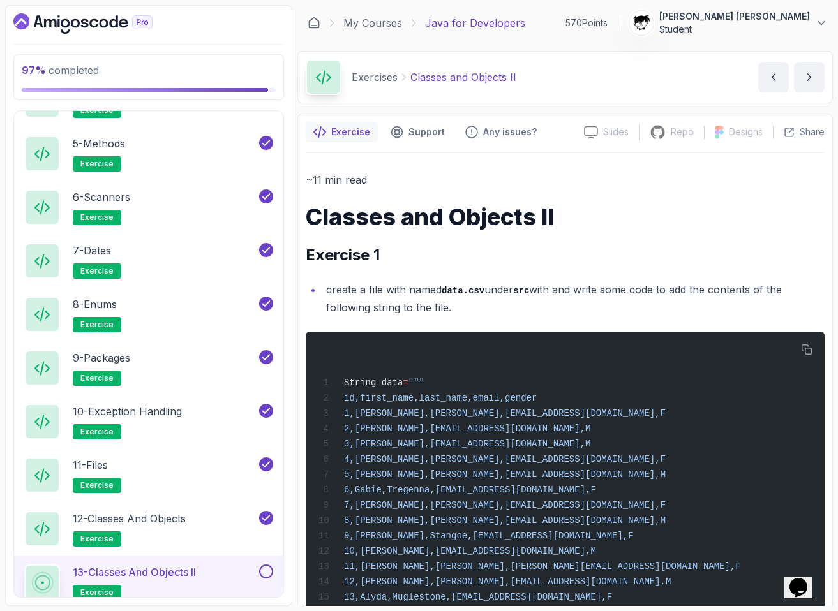
scroll to position [998, 0]
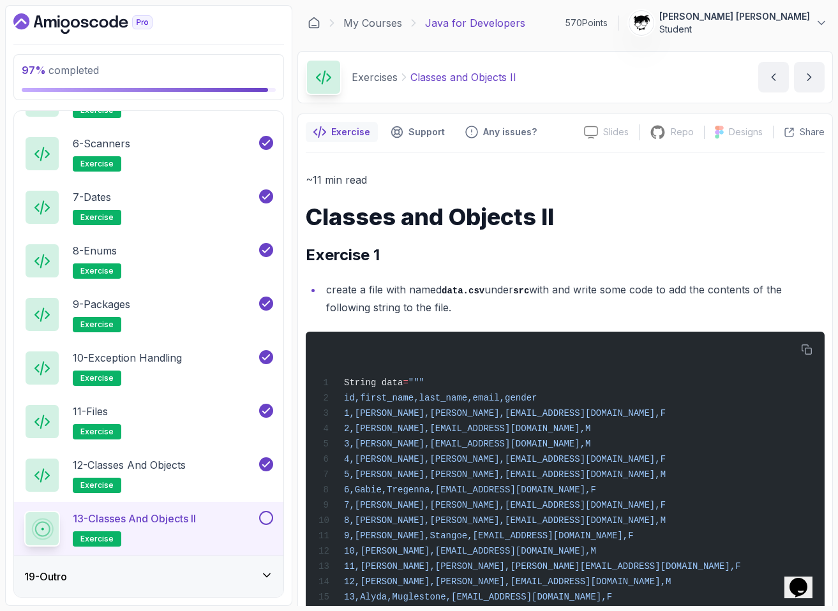
click at [267, 517] on button at bounding box center [266, 518] width 14 height 14
click at [253, 571] on div "19 - Outro" at bounding box center [148, 576] width 249 height 15
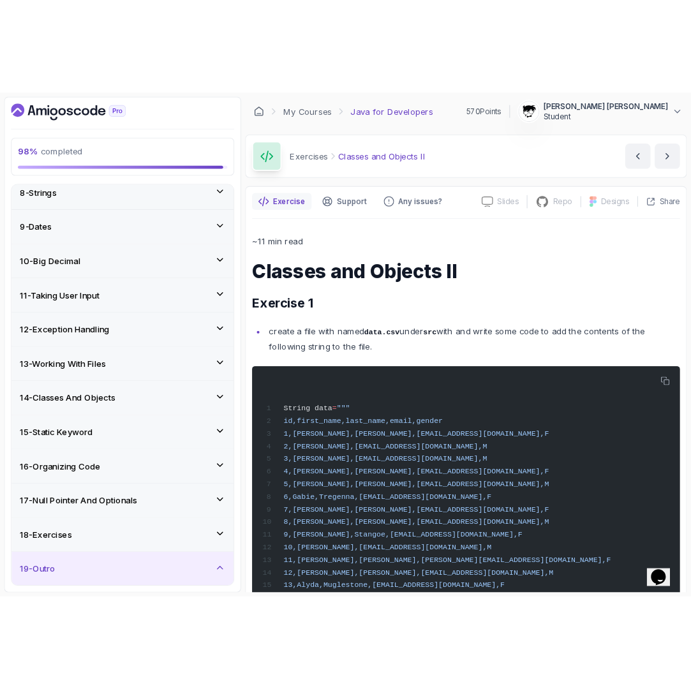
scroll to position [462, 0]
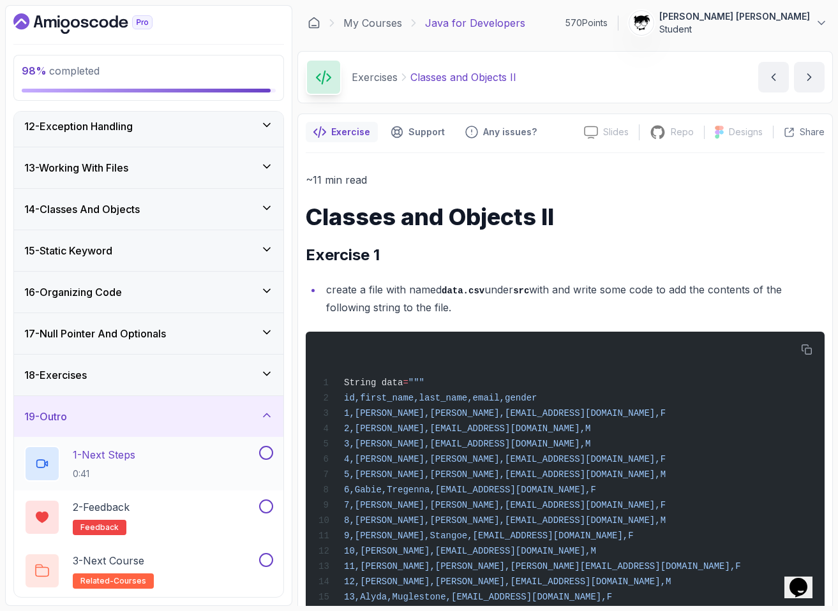
click at [180, 462] on div "1 - Next Steps 0:41" at bounding box center [140, 464] width 232 height 36
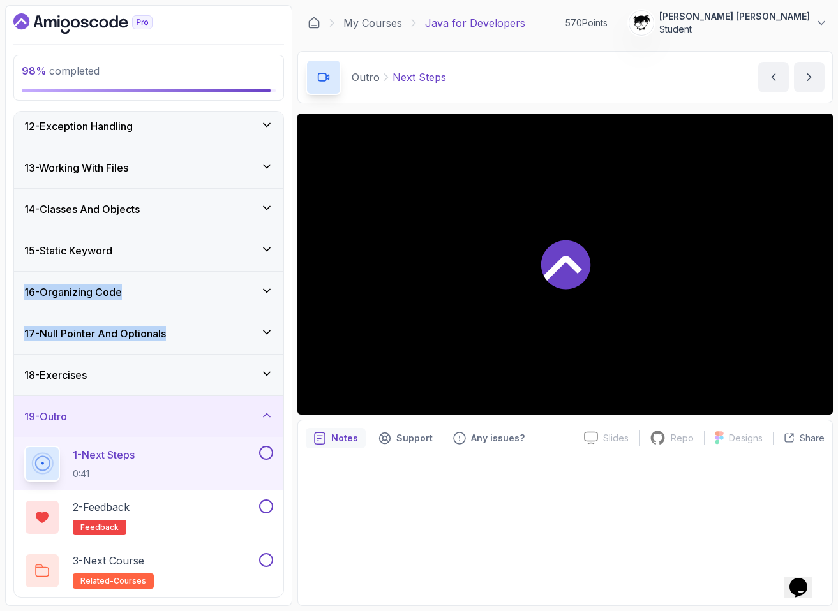
drag, startPoint x: 0, startPoint y: 293, endPoint x: 212, endPoint y: 353, distance: 220.7
click at [212, 353] on section "98 % completed 1 - Intro 2 - Loops 3 - If Statements 4 - Packages 5 - Access Mo…" at bounding box center [419, 305] width 838 height 611
click at [10, 307] on div "98 % completed 1 - Intro 2 - Loops 3 - If Statements 4 - Packages 5 - Access Mo…" at bounding box center [148, 305] width 287 height 601
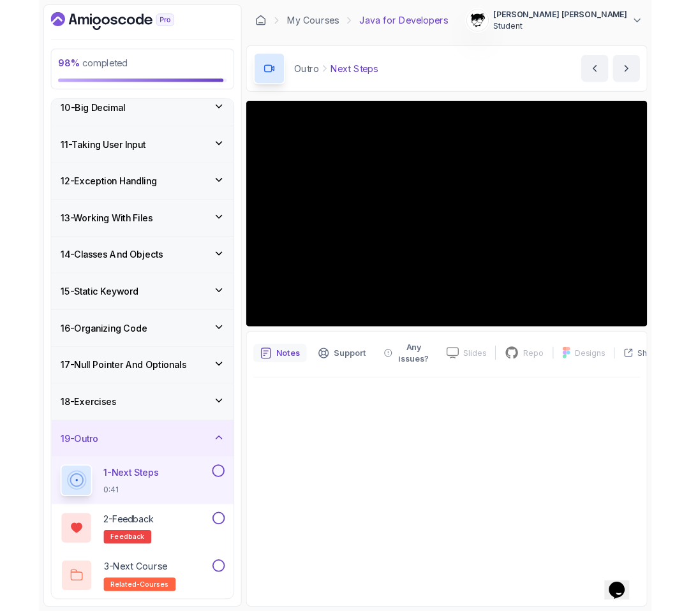
scroll to position [462, 0]
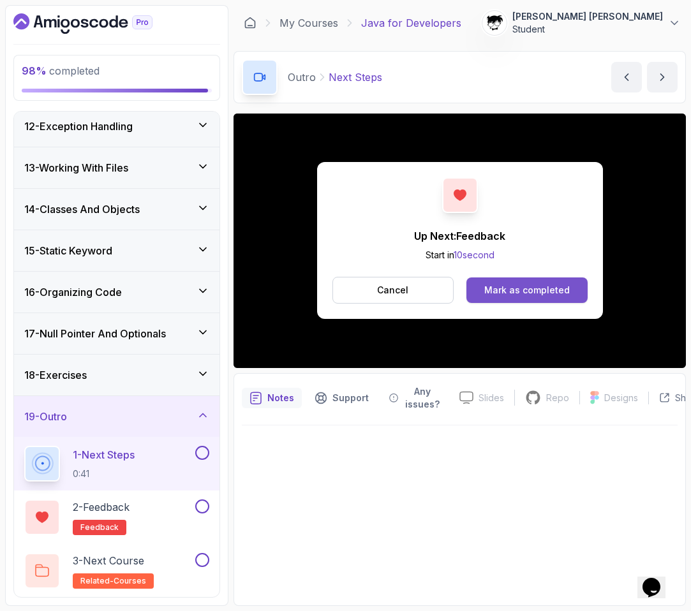
click at [521, 290] on div "Mark as completed" at bounding box center [526, 290] width 85 height 13
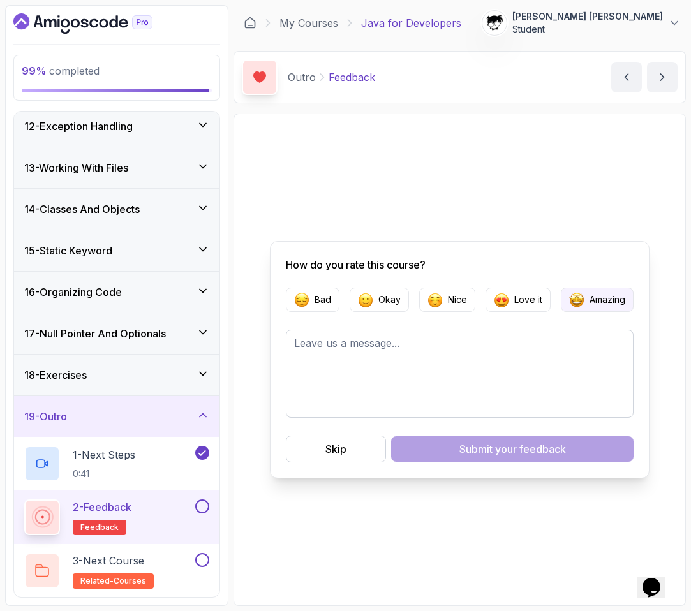
click at [547, 296] on p "Amazing" at bounding box center [607, 299] width 36 height 13
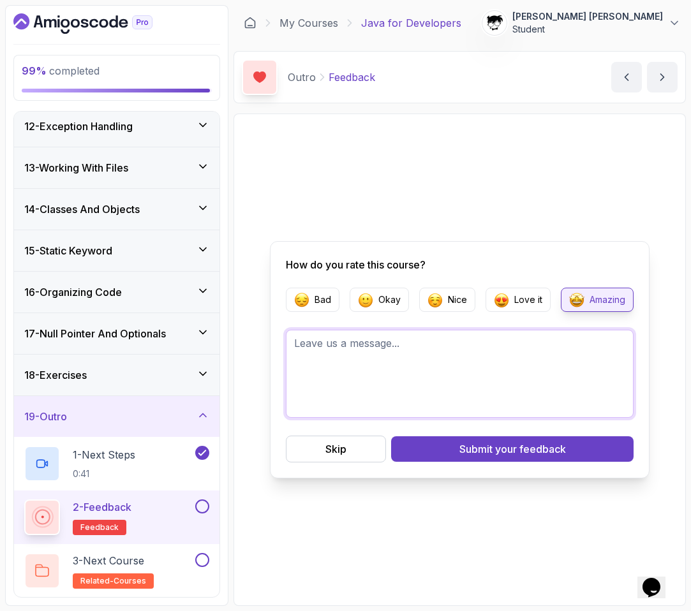
click at [512, 355] on textarea at bounding box center [460, 374] width 348 height 88
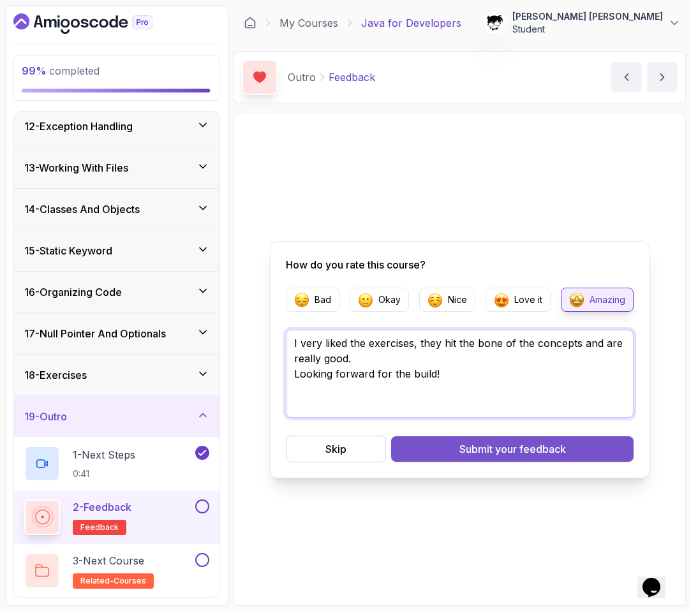
type textarea "I very liked the exercises, they hit the bone of the concepts and are really go…"
click at [541, 447] on span "your feedback" at bounding box center [530, 448] width 71 height 15
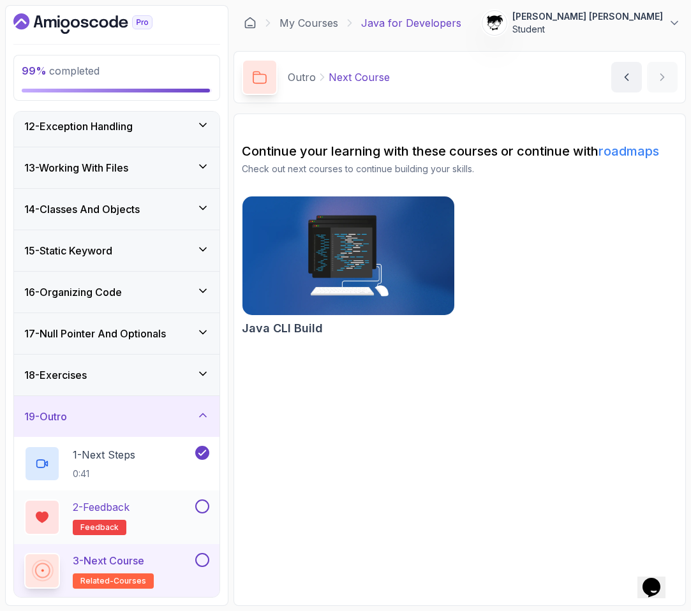
click at [199, 506] on button at bounding box center [202, 506] width 14 height 14
click at [206, 558] on button at bounding box center [202, 560] width 14 height 14
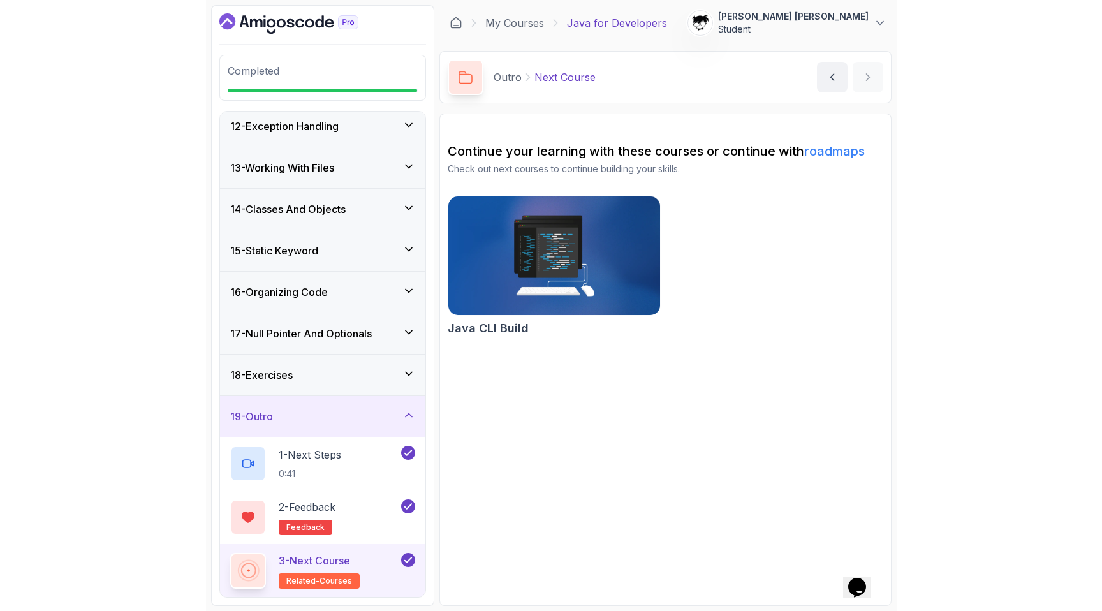
scroll to position [458, 0]
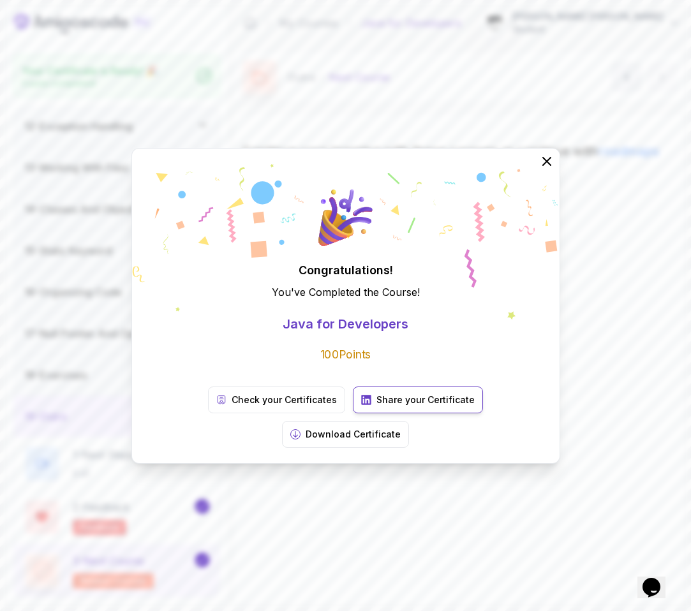
click at [376, 406] on p "Share your Certificate" at bounding box center [425, 400] width 98 height 13
click at [250, 406] on p "Check your Certificates" at bounding box center [284, 400] width 105 height 13
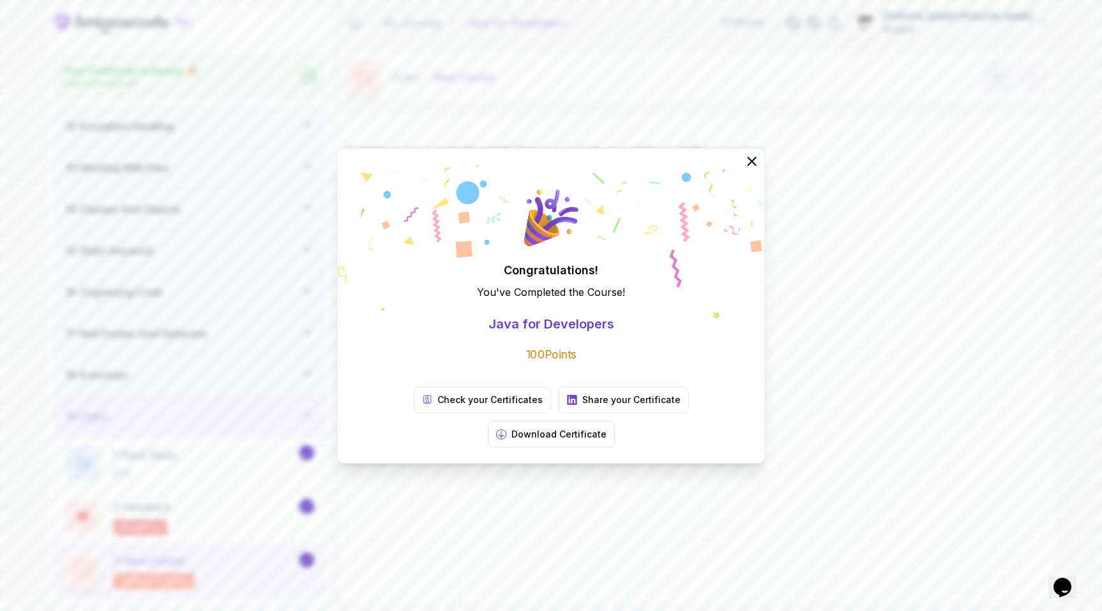
click at [547, 355] on div "Congratulations! You've Completed the Course ! Java for Developers 100 Points C…" at bounding box center [551, 305] width 1102 height 611
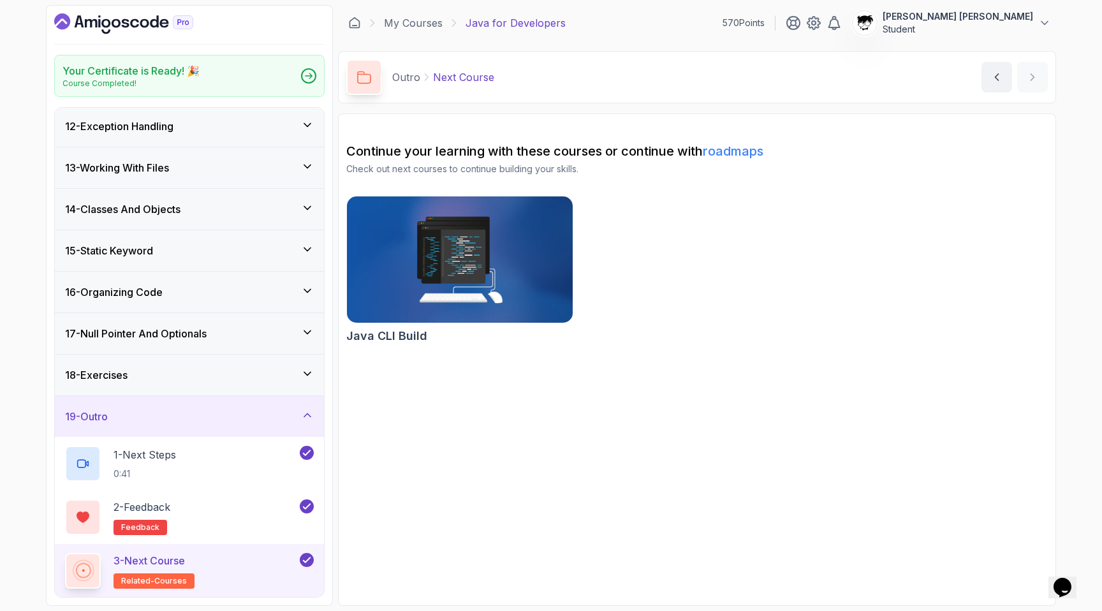
click at [123, 33] on icon "Dashboard" at bounding box center [123, 23] width 139 height 20
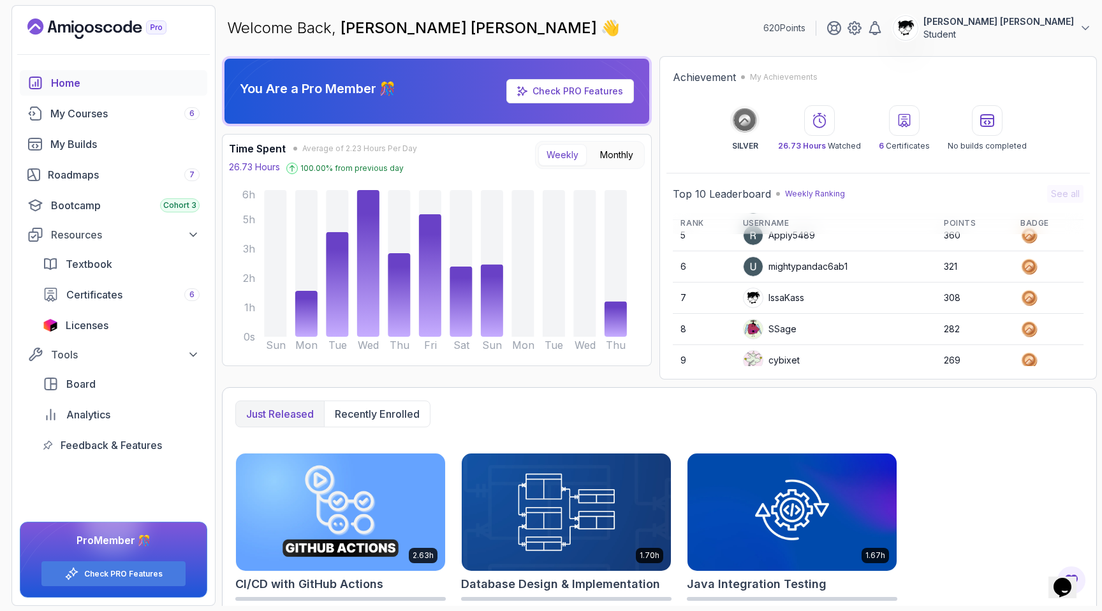
scroll to position [180, 0]
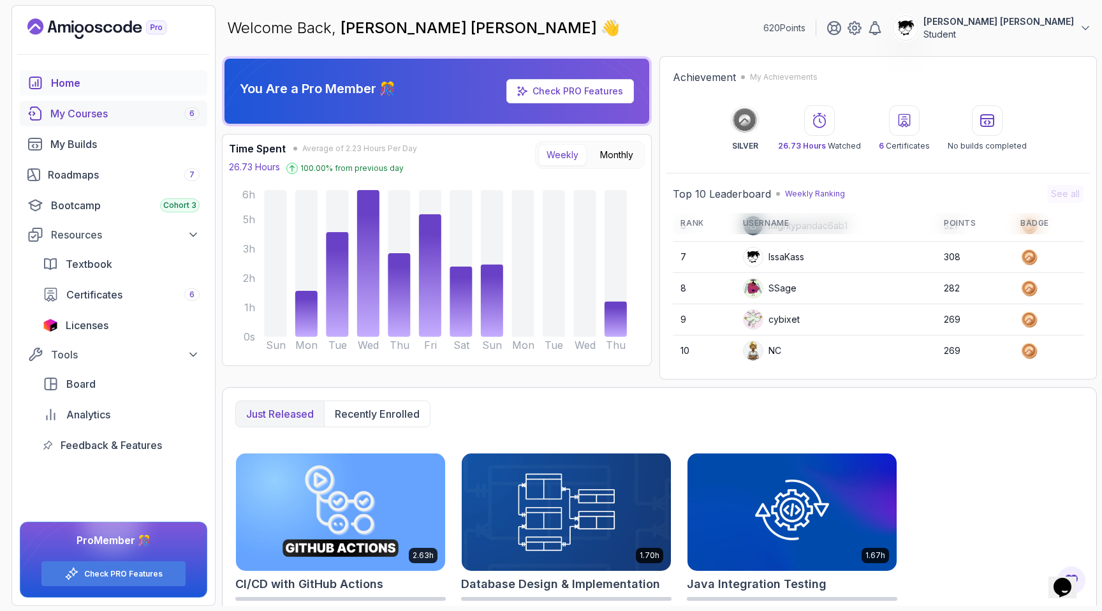
click at [70, 118] on div "My Courses 6" at bounding box center [124, 113] width 149 height 15
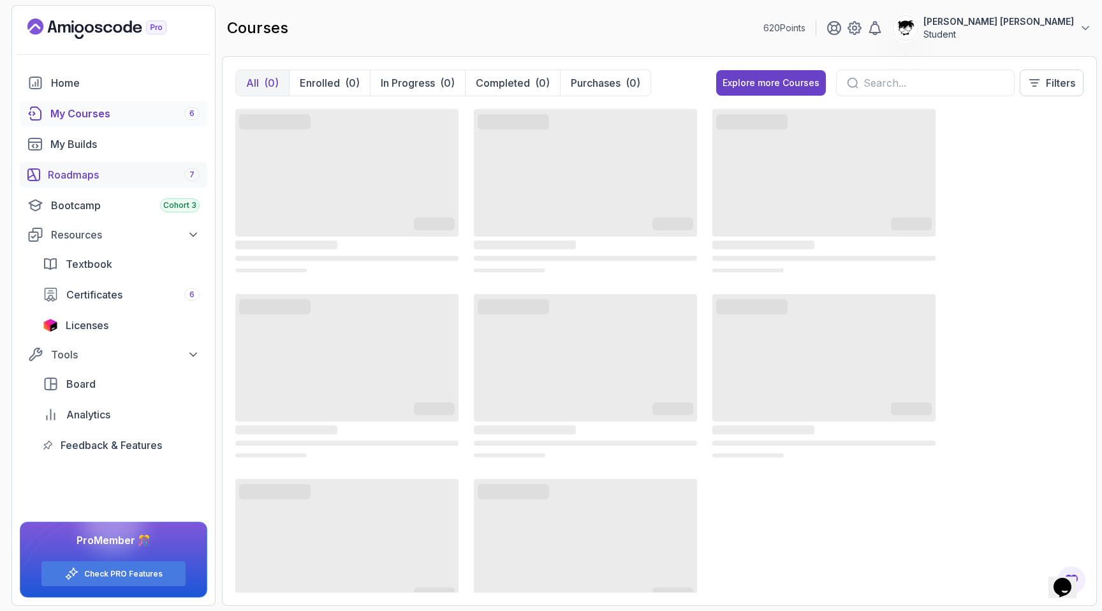
click at [54, 173] on div "Roadmaps 7" at bounding box center [124, 174] width 152 height 15
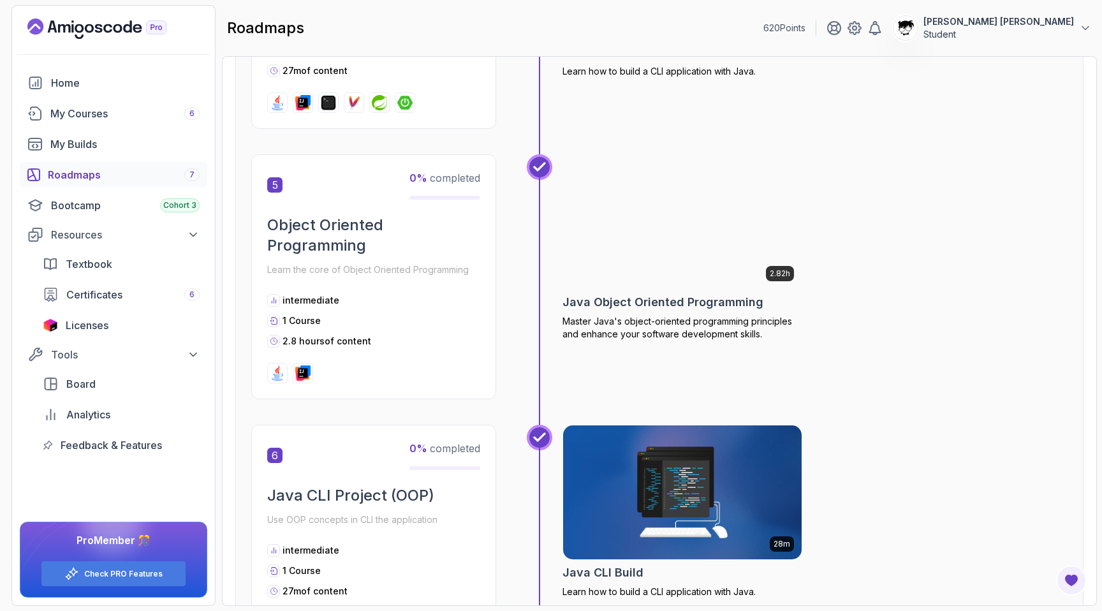
scroll to position [1149, 0]
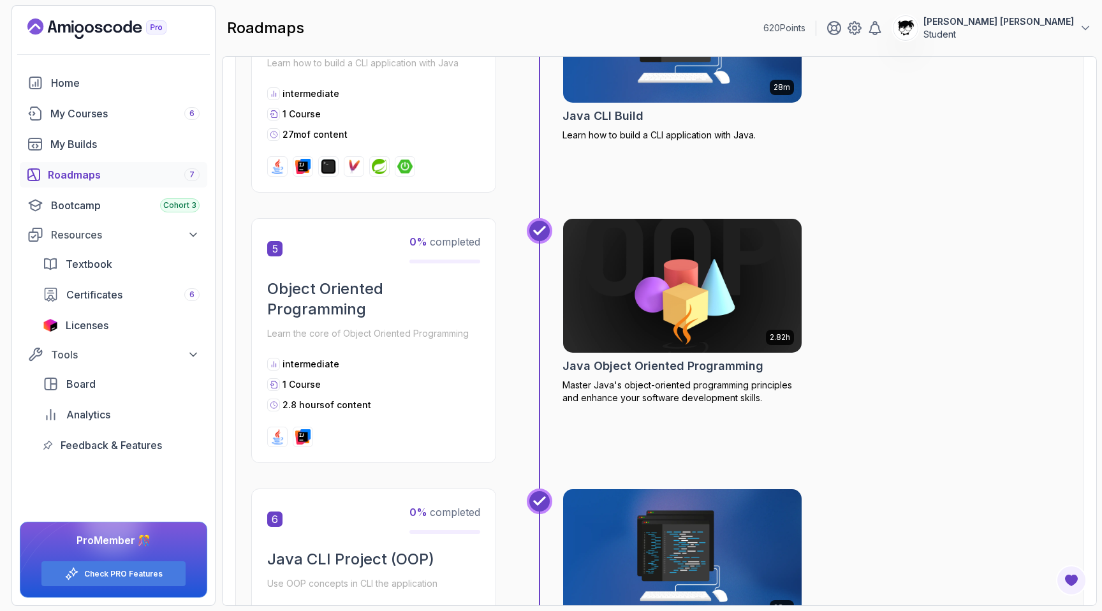
click at [616, 80] on img at bounding box center [683, 36] width 251 height 140
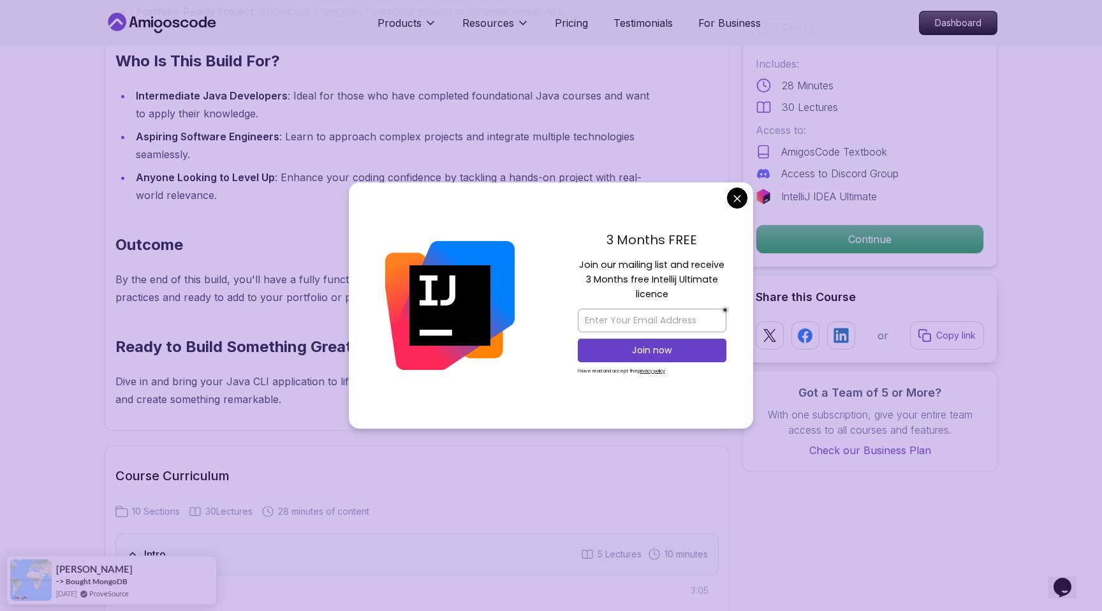
scroll to position [1395, 0]
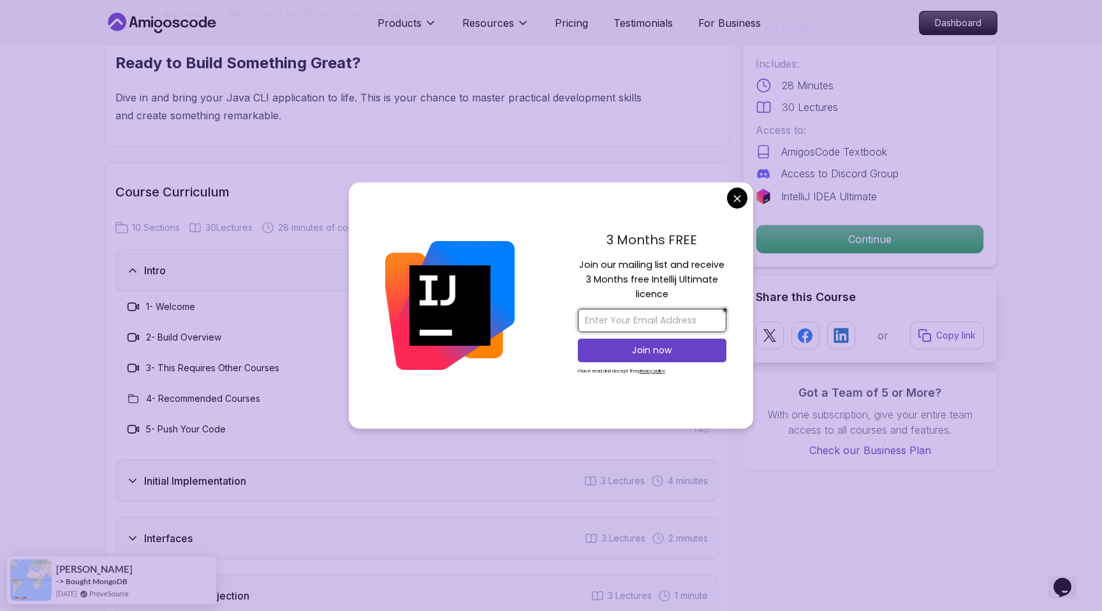
click at [687, 328] on input "email" at bounding box center [652, 321] width 149 height 24
type input "[EMAIL_ADDRESS][DOMAIN_NAME]"
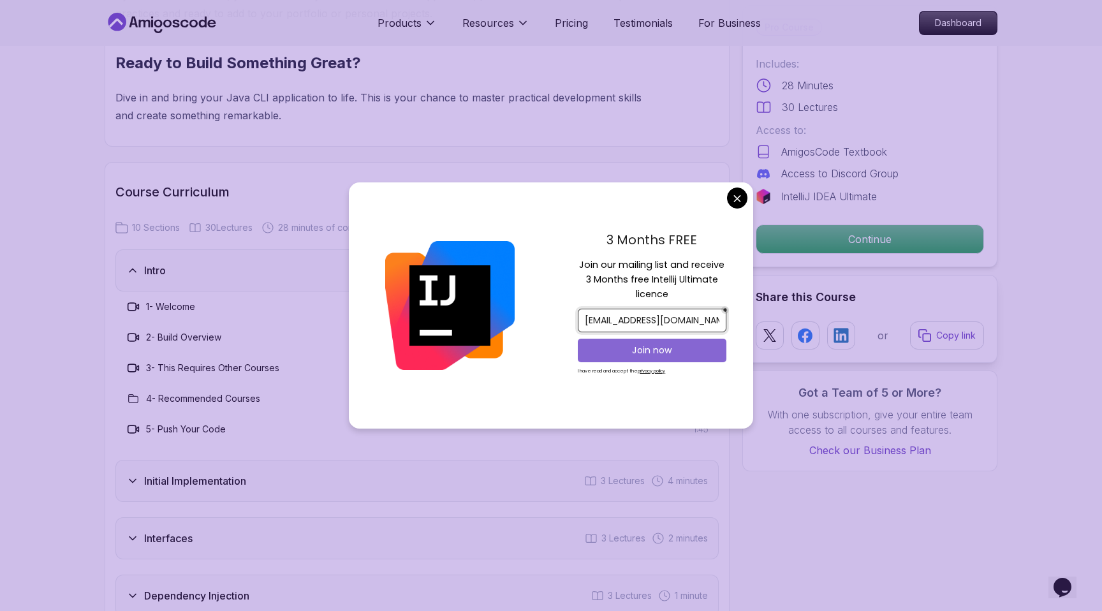
click at [664, 350] on p "Join now" at bounding box center [652, 350] width 121 height 13
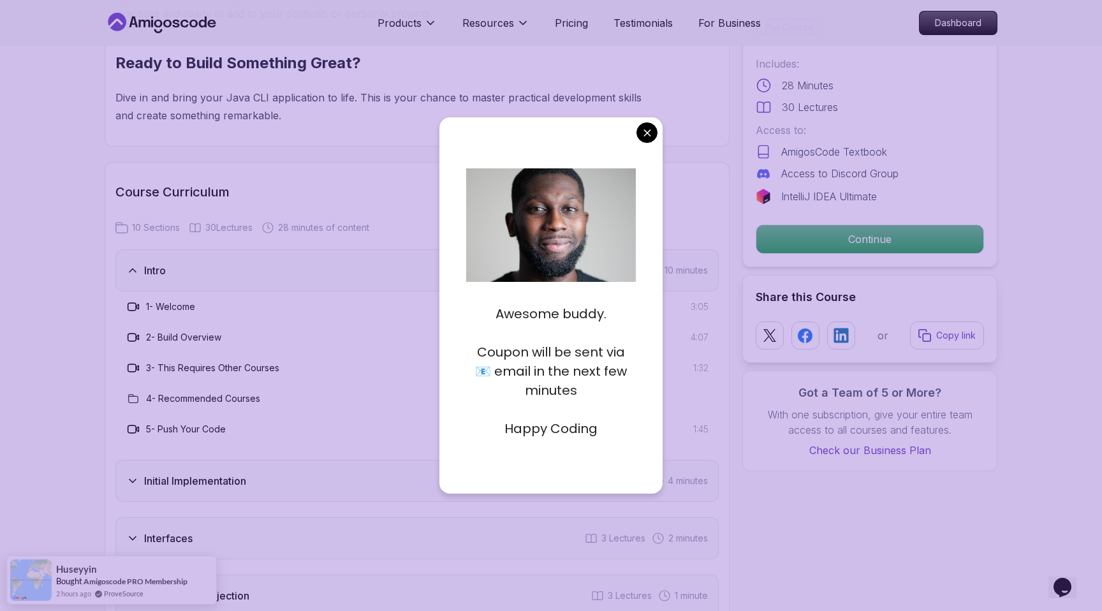
click at [405, 412] on div "4 - Recommended Courses" at bounding box center [416, 398] width 603 height 31
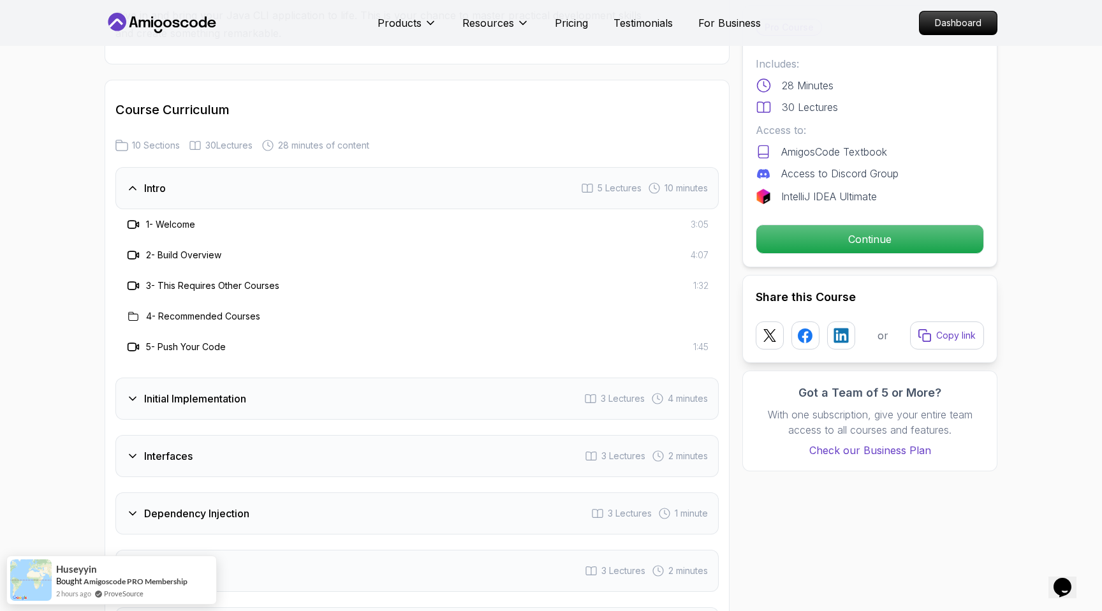
scroll to position [1480, 0]
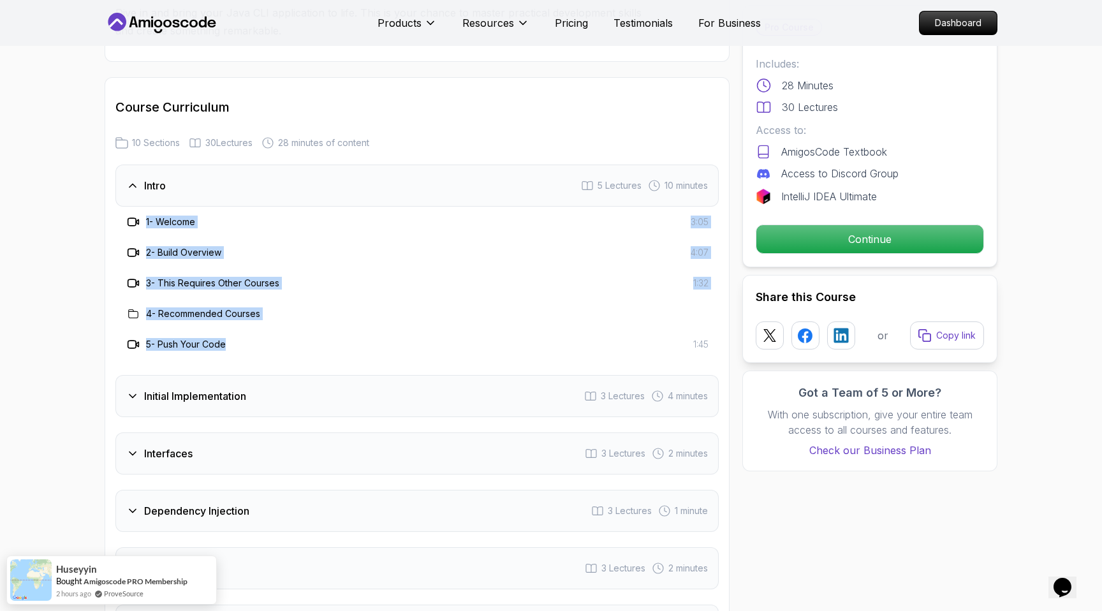
drag, startPoint x: 130, startPoint y: 220, endPoint x: 295, endPoint y: 341, distance: 204.9
click at [295, 341] on div "1 - Welcome 3:05 2 - Build Overview 4:07 3 - This Requires Other Courses 1:32 4…" at bounding box center [416, 283] width 603 height 153
click at [295, 341] on div "5 - Push Your Code 1:45" at bounding box center [417, 344] width 583 height 15
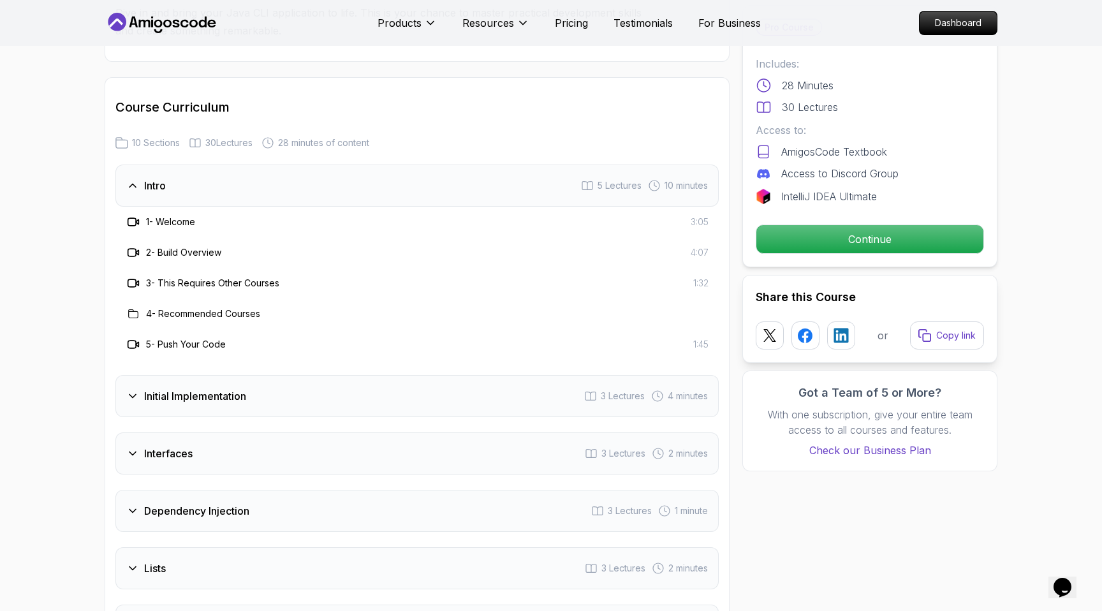
click at [184, 181] on div "Intro 5 Lectures 10 minutes" at bounding box center [416, 186] width 603 height 42
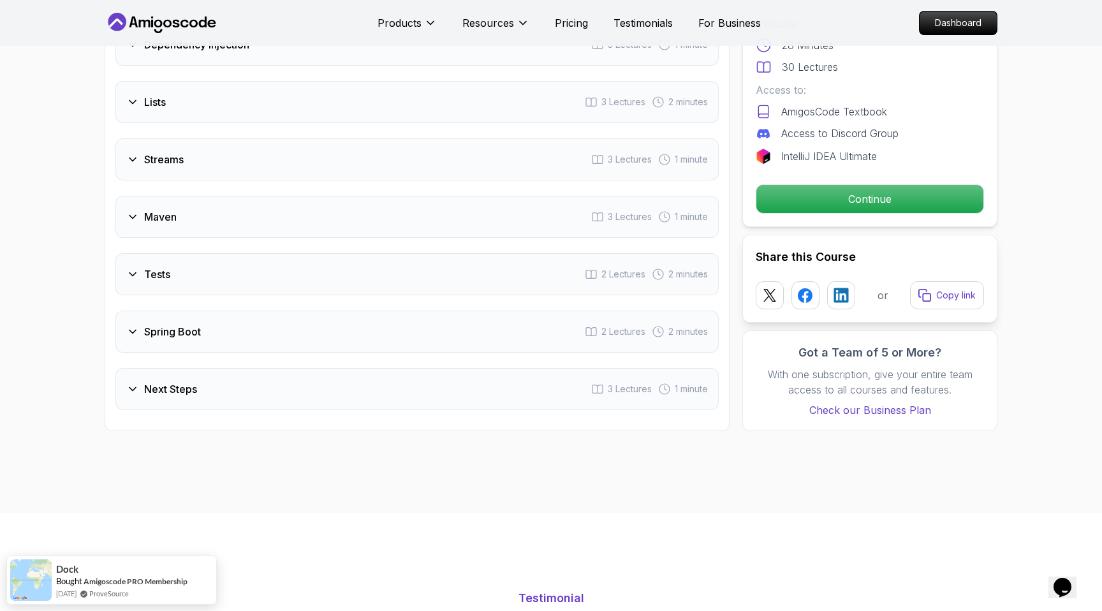
scroll to position [1725, 0]
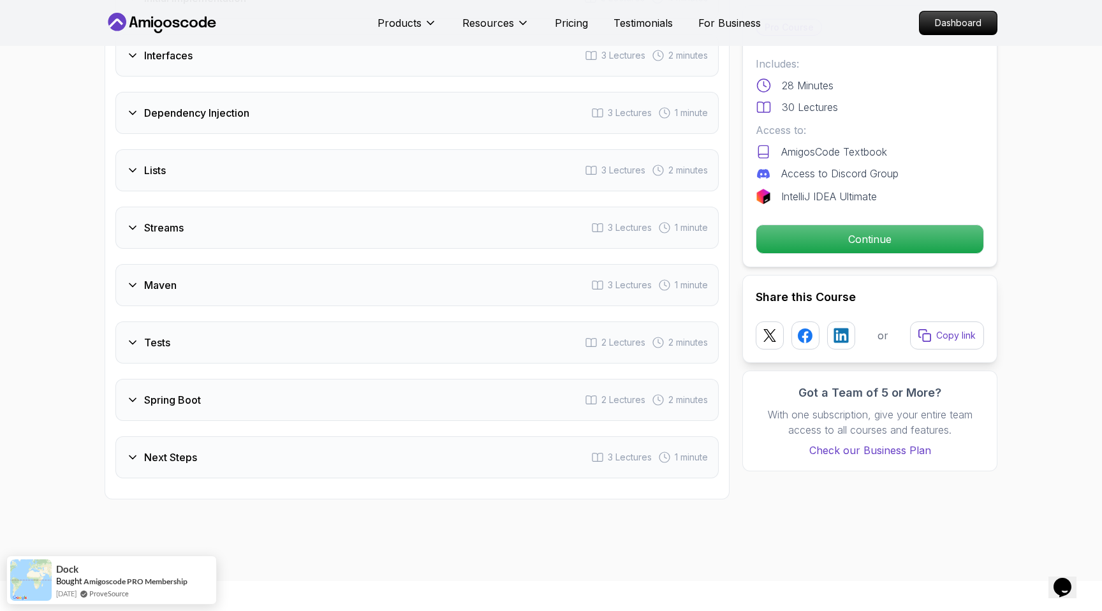
click at [153, 218] on div "Streams 3 Lectures 1 minute" at bounding box center [416, 228] width 603 height 42
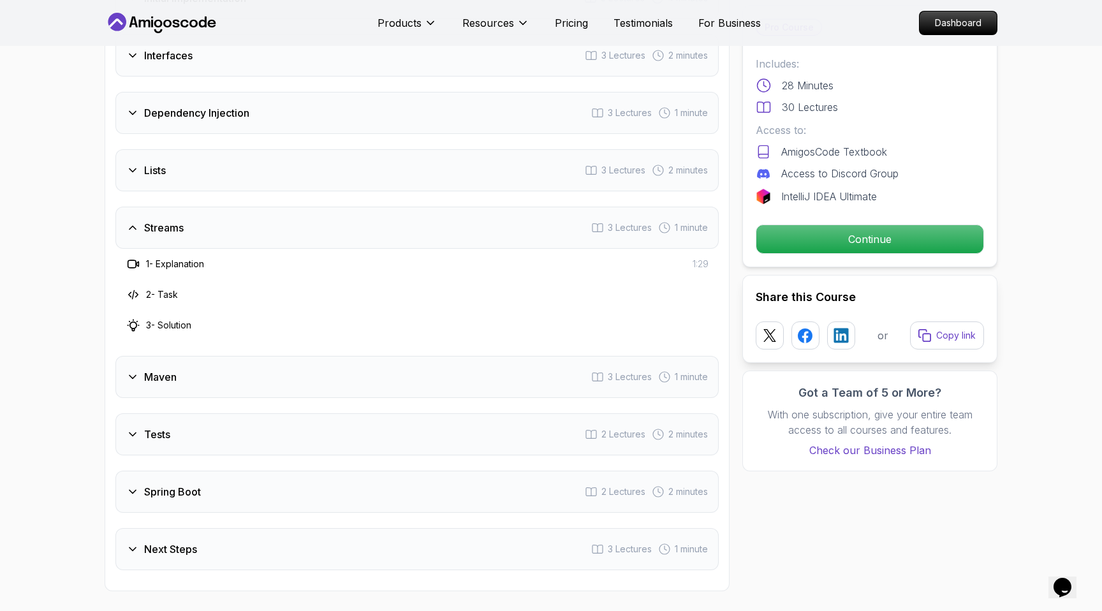
click at [153, 218] on div "Streams 3 Lectures 1 minute" at bounding box center [416, 228] width 603 height 42
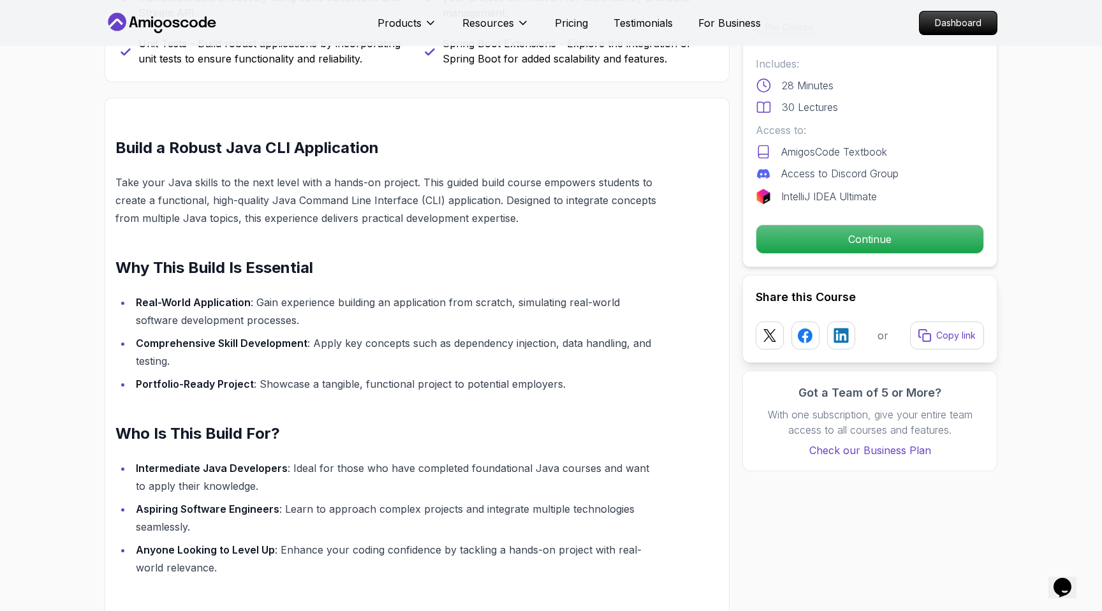
scroll to position [0, 0]
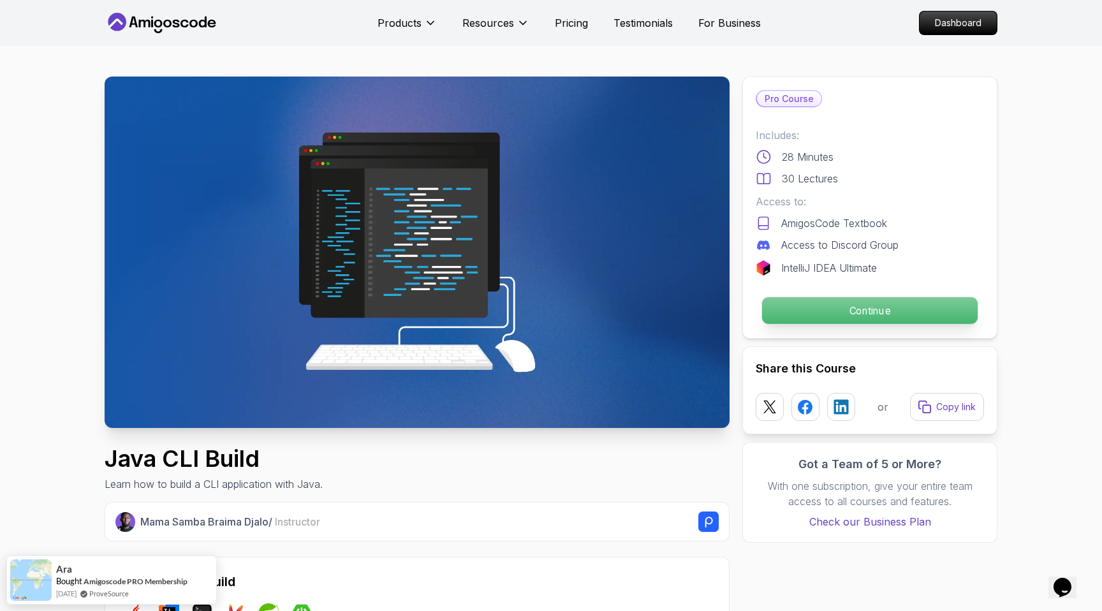
click at [817, 313] on p "Continue" at bounding box center [870, 310] width 216 height 27
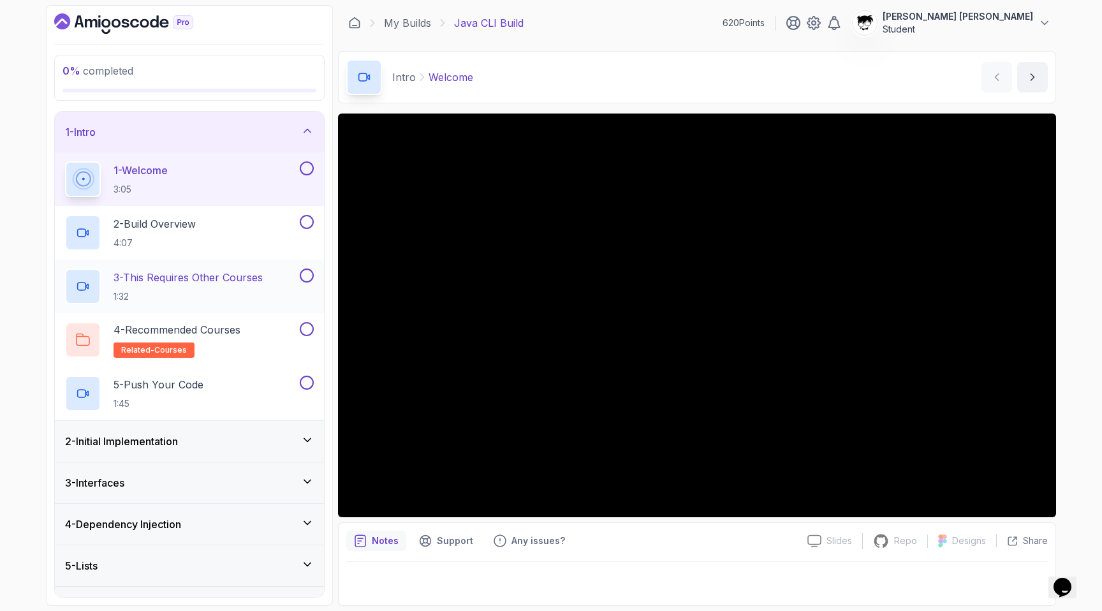
click at [138, 281] on p "3 - This Requires Other Courses" at bounding box center [188, 277] width 149 height 15
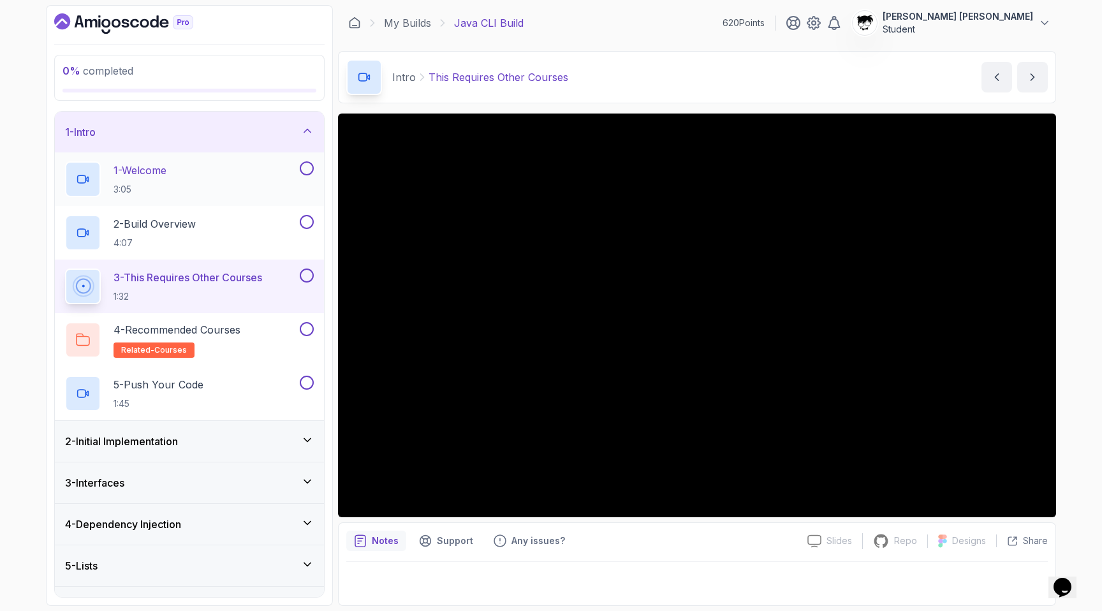
click at [140, 174] on p "1 - Welcome" at bounding box center [140, 170] width 53 height 15
click at [108, 181] on div "1 - Welcome 3:05" at bounding box center [181, 179] width 232 height 36
click at [179, 185] on div "1 - Welcome 3:05" at bounding box center [181, 179] width 232 height 36
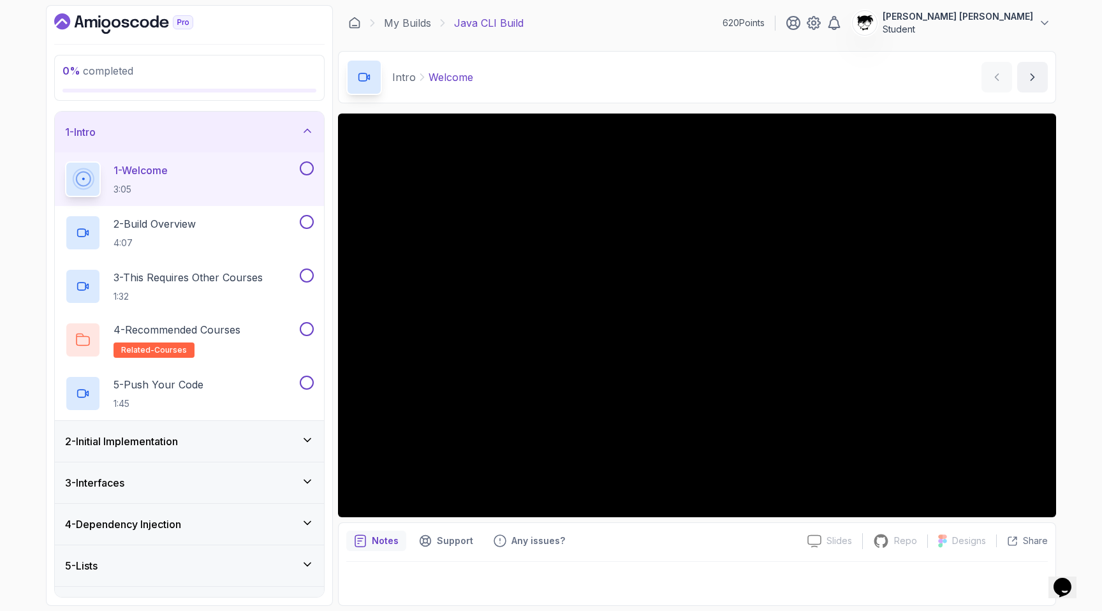
click at [24, 195] on div "0 % completed 1 - Intro 1 - Welcome 3:05 2 - Build Overview 4:07 3 - This Requi…" at bounding box center [551, 305] width 1102 height 611
click at [247, 441] on div "2 - Initial Implementation" at bounding box center [189, 441] width 249 height 15
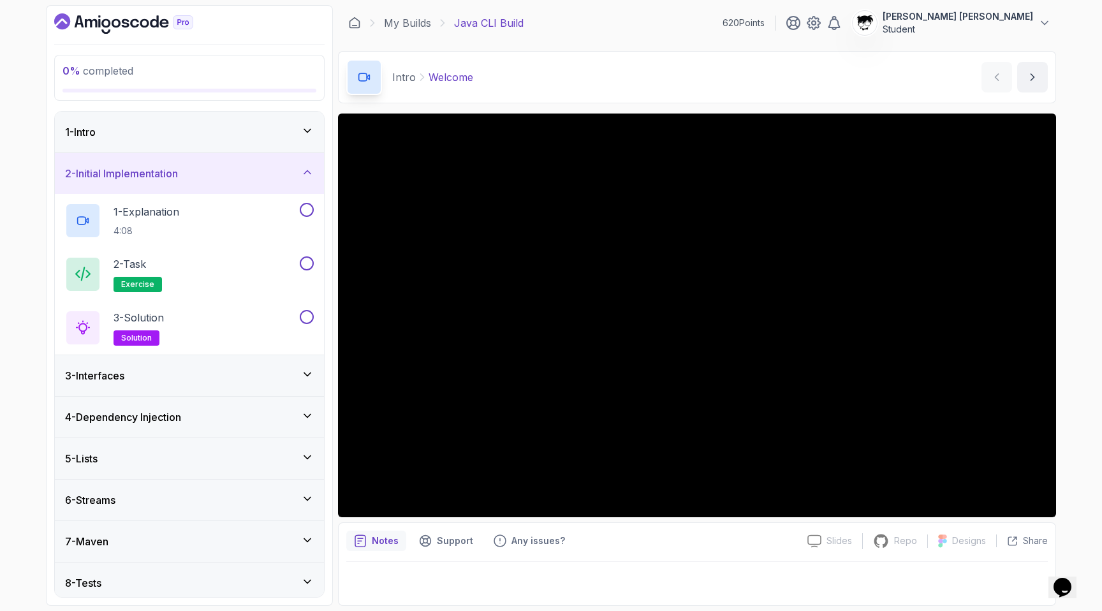
click at [219, 380] on div "3 - Interfaces" at bounding box center [189, 375] width 249 height 15
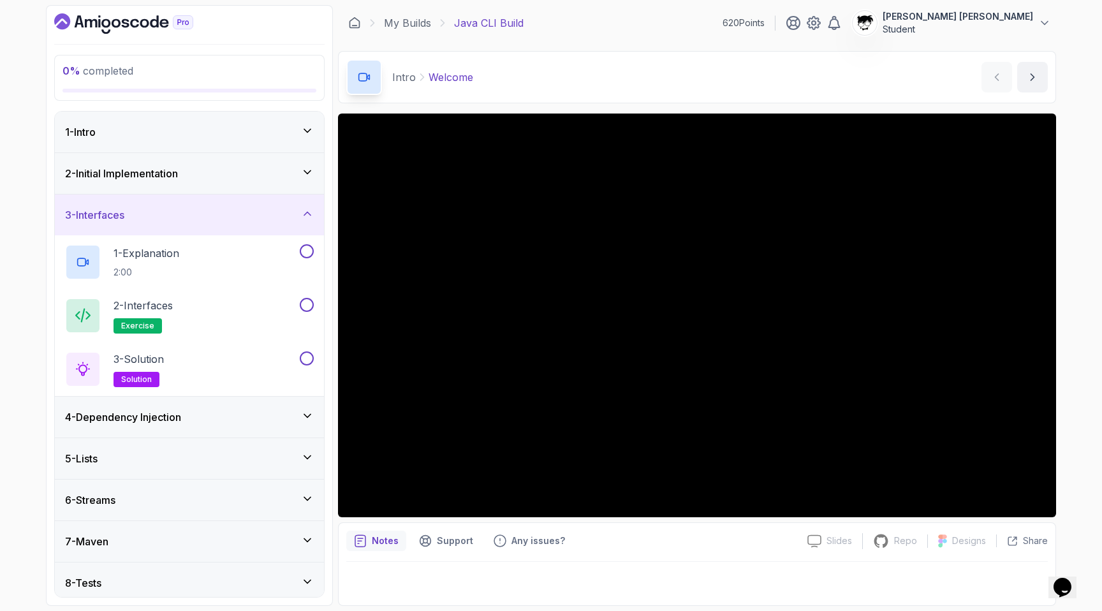
click at [171, 415] on h3 "4 - Dependency Injection" at bounding box center [123, 417] width 116 height 15
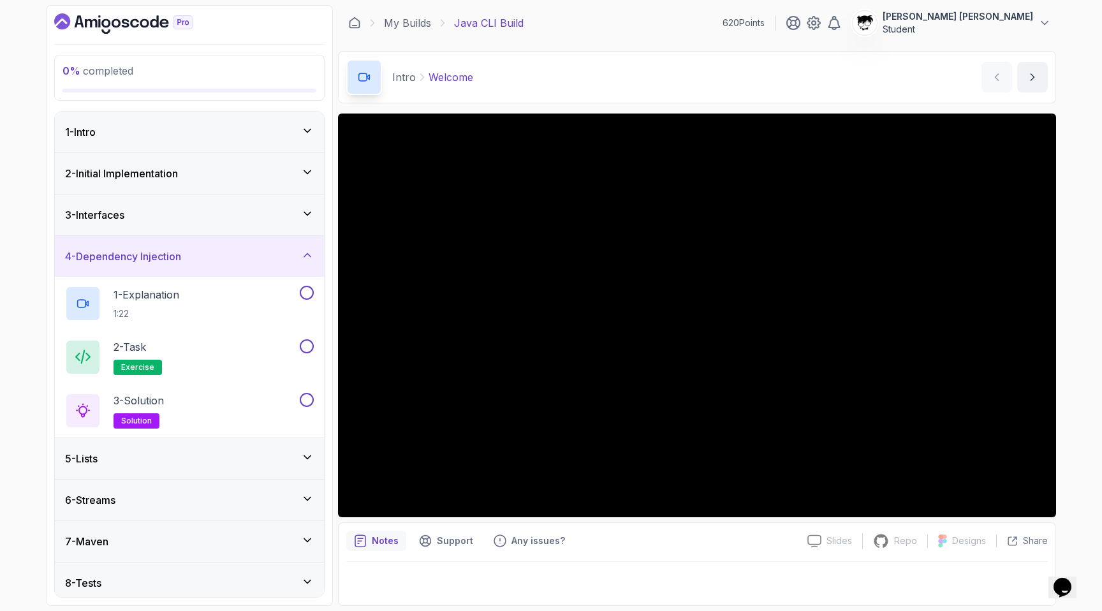
click at [174, 249] on h3 "4 - Dependency Injection" at bounding box center [123, 256] width 116 height 15
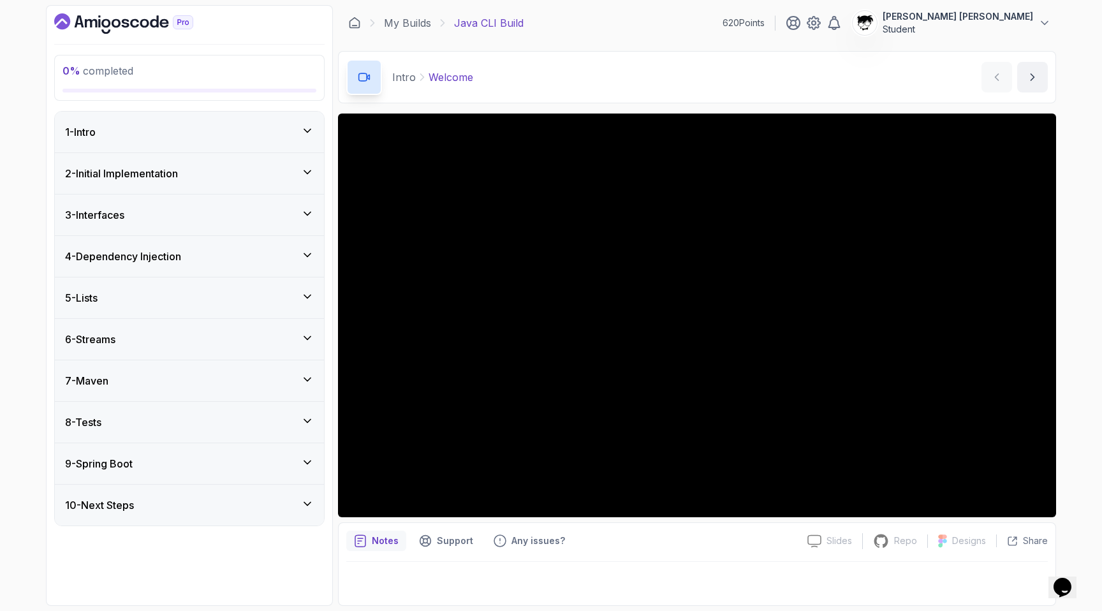
click at [150, 461] on div "9 - Spring Boot" at bounding box center [189, 463] width 249 height 15
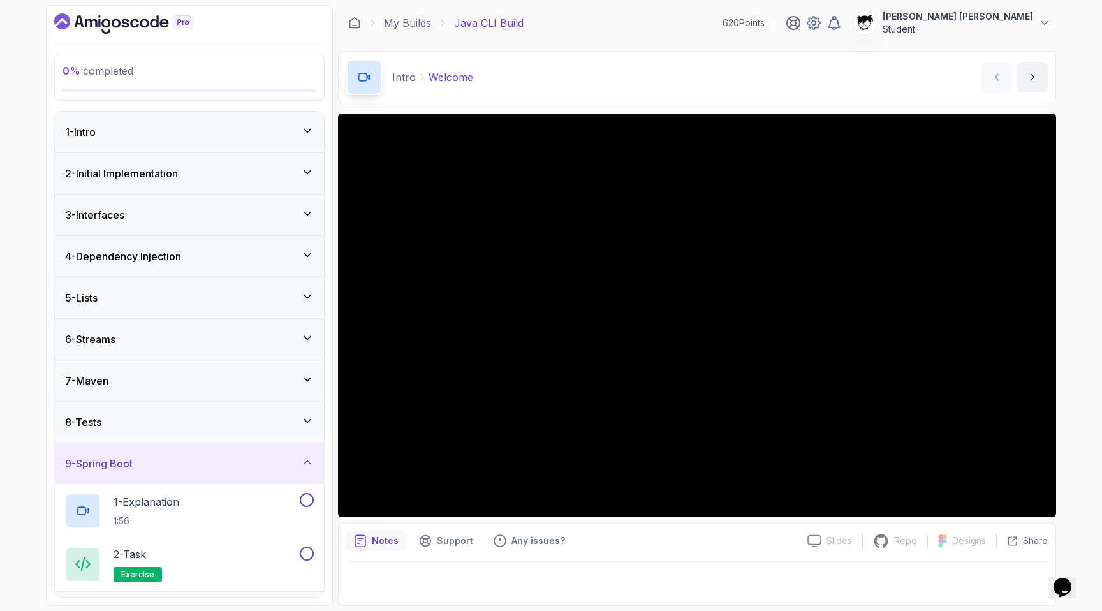
click at [150, 461] on div "9 - Spring Boot" at bounding box center [189, 463] width 249 height 15
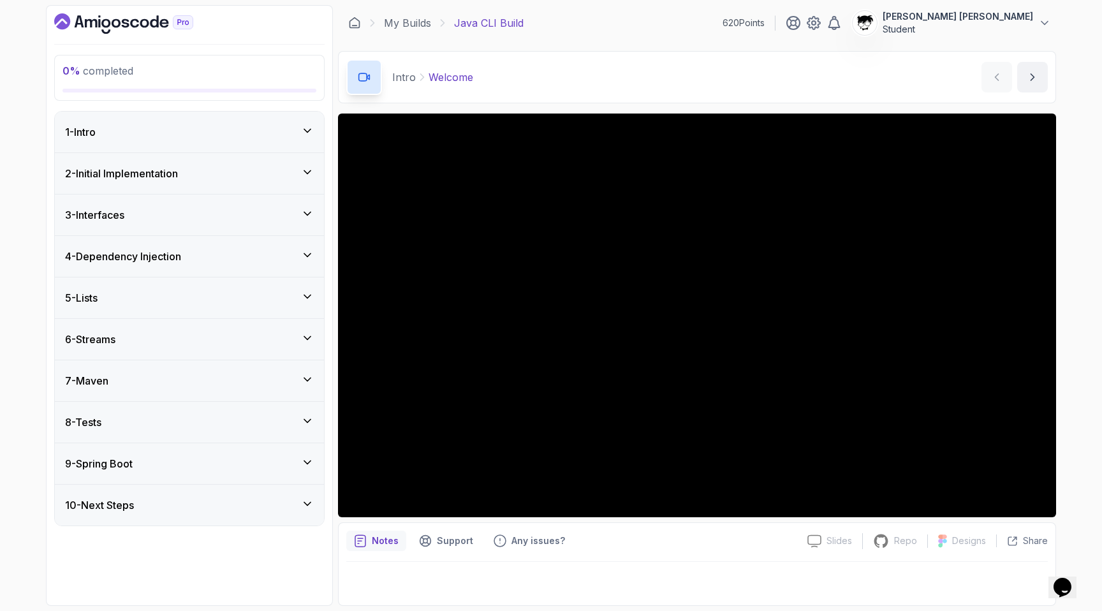
click at [136, 424] on div "8 - Tests" at bounding box center [189, 422] width 249 height 15
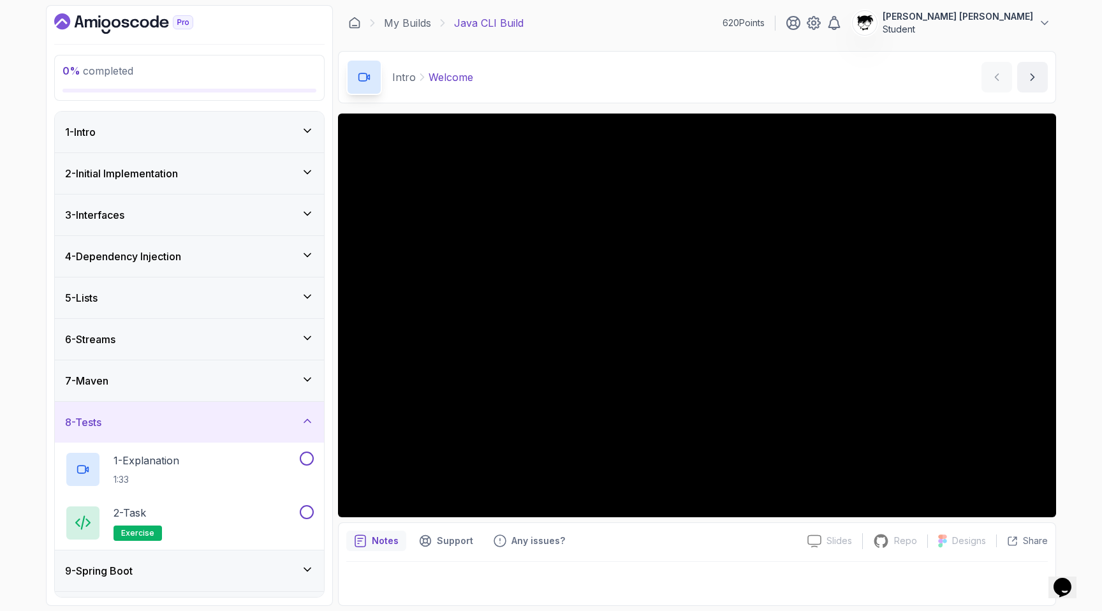
click at [136, 424] on div "8 - Tests" at bounding box center [189, 422] width 249 height 15
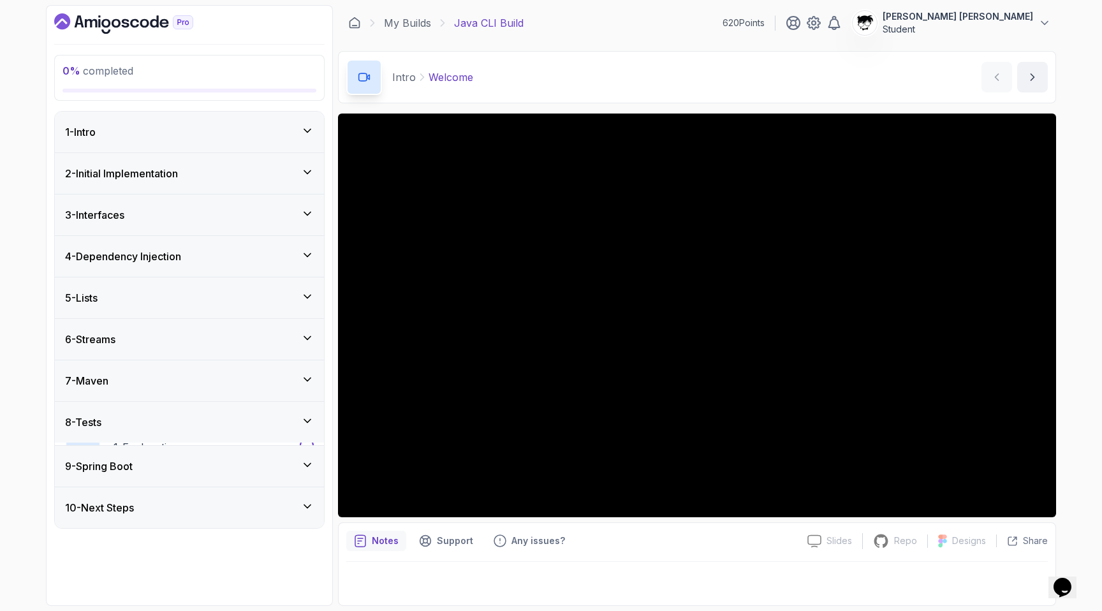
click at [128, 399] on div "7 - Maven" at bounding box center [189, 380] width 269 height 41
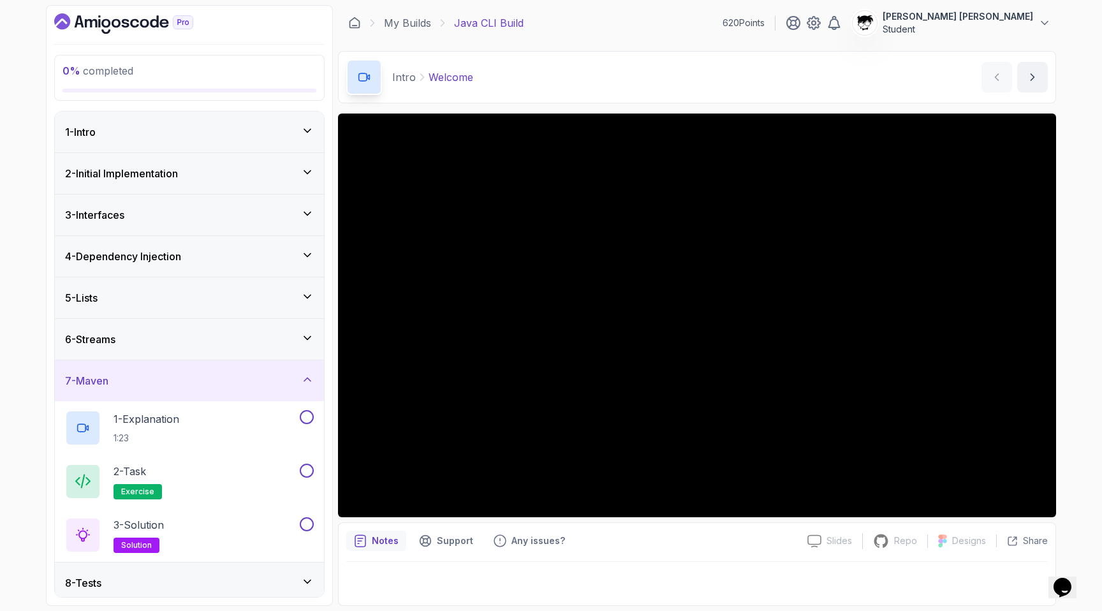
click at [125, 392] on div "7 - Maven" at bounding box center [189, 380] width 269 height 41
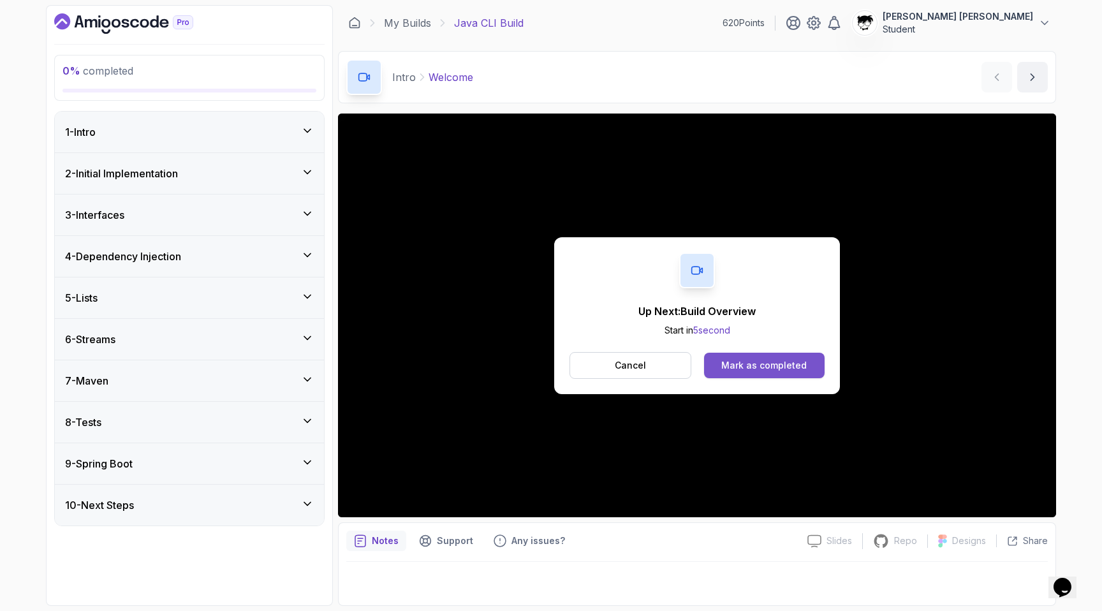
click at [719, 367] on button "Mark as completed" at bounding box center [764, 366] width 121 height 26
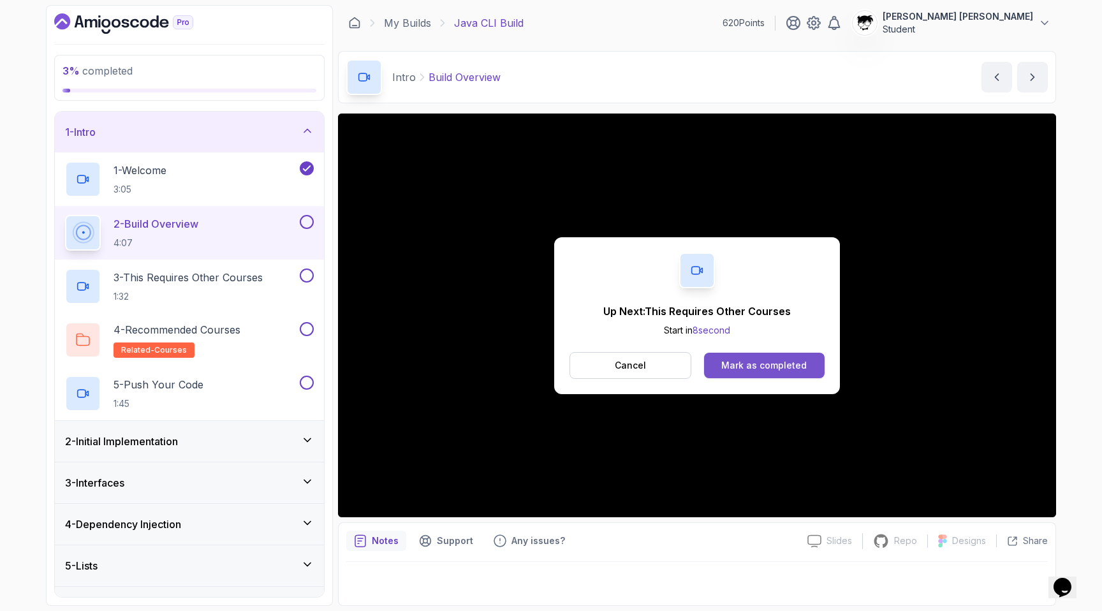
click at [725, 353] on button "Mark as completed" at bounding box center [764, 366] width 121 height 26
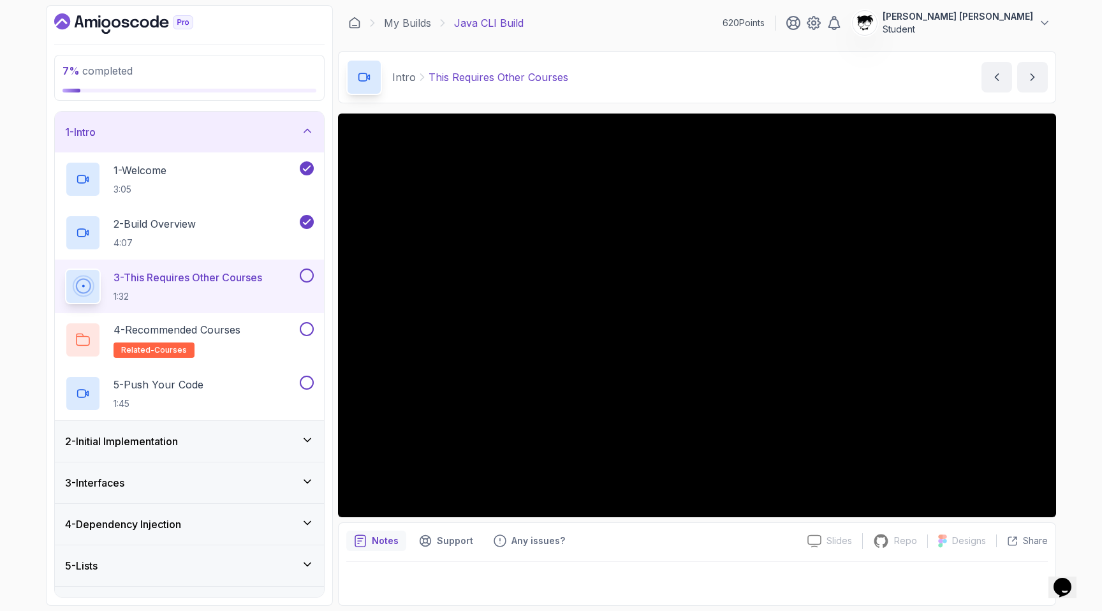
click at [229, 448] on div "2 - Initial Implementation" at bounding box center [189, 441] width 249 height 15
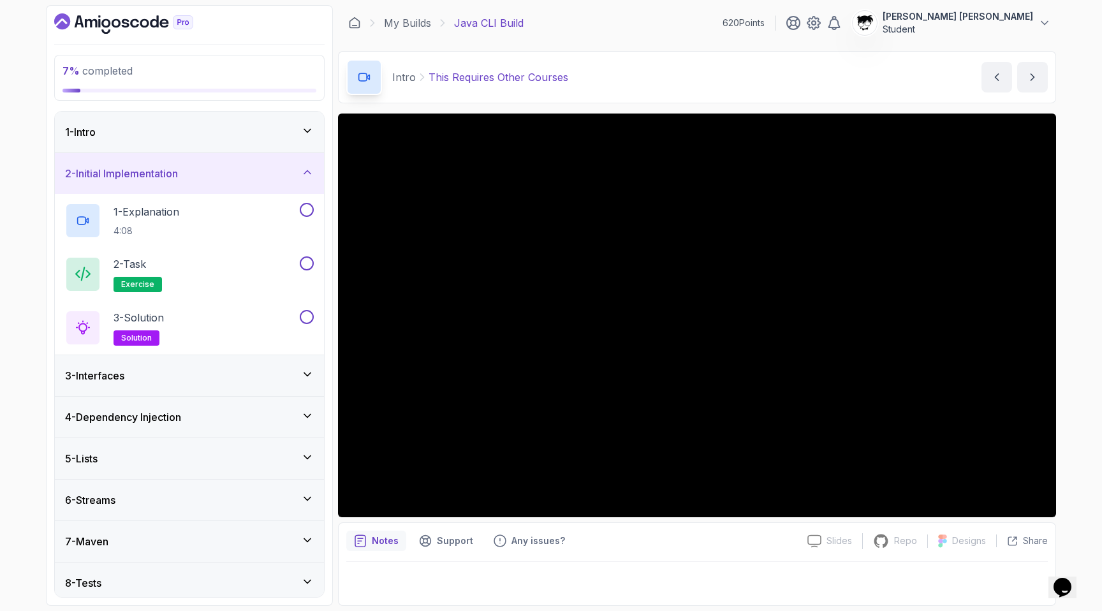
click at [170, 170] on h3 "2 - Initial Implementation" at bounding box center [121, 173] width 113 height 15
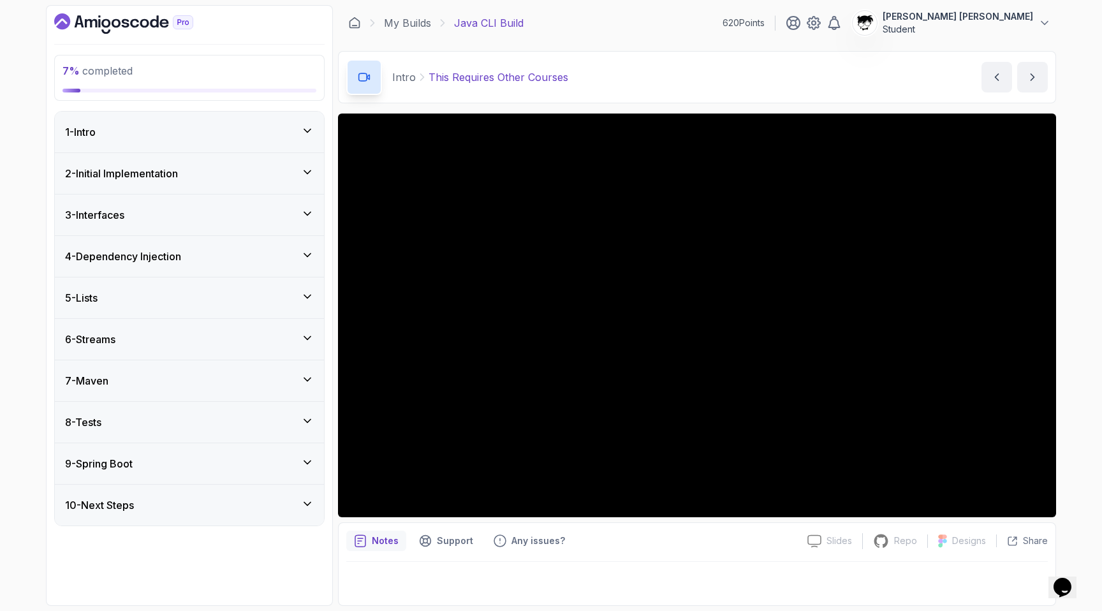
click at [145, 218] on div "3 - Interfaces" at bounding box center [189, 214] width 249 height 15
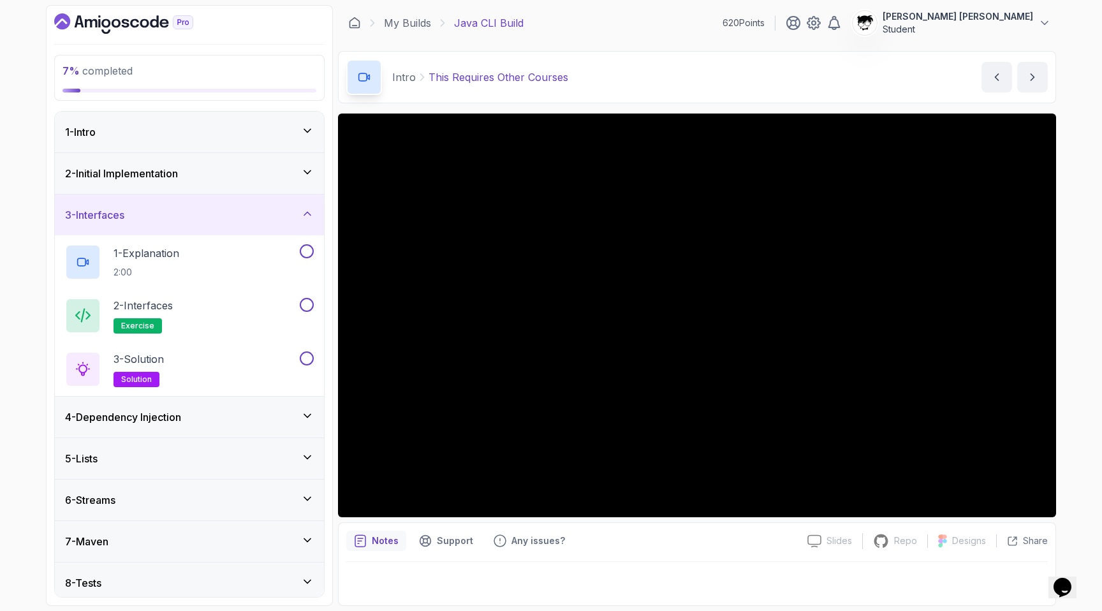
click at [145, 218] on div "3 - Interfaces" at bounding box center [189, 214] width 249 height 15
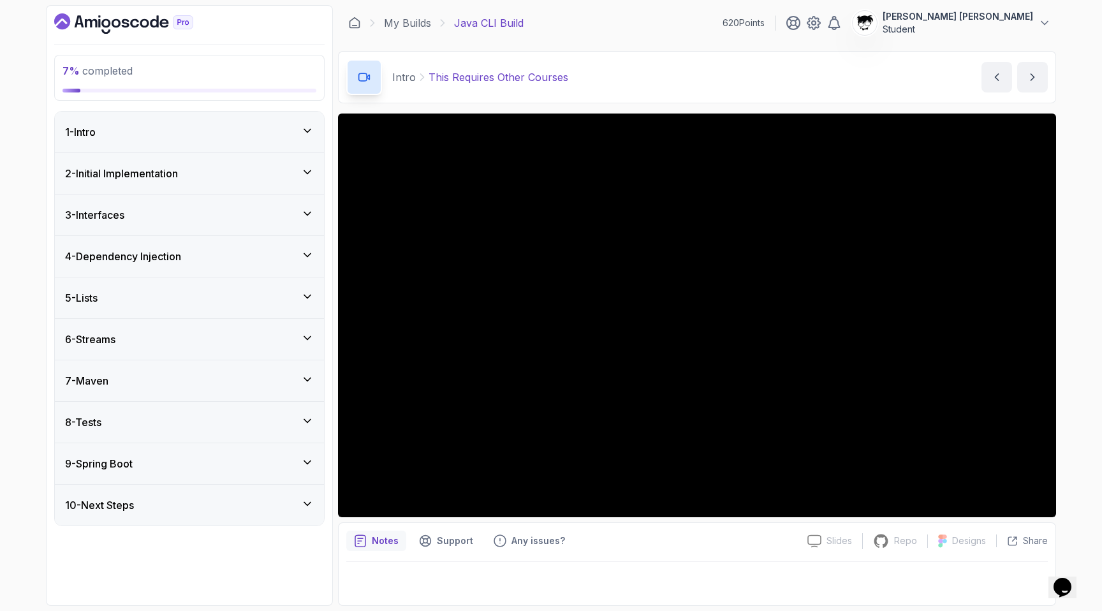
click at [135, 249] on h3 "4 - Dependency Injection" at bounding box center [123, 256] width 116 height 15
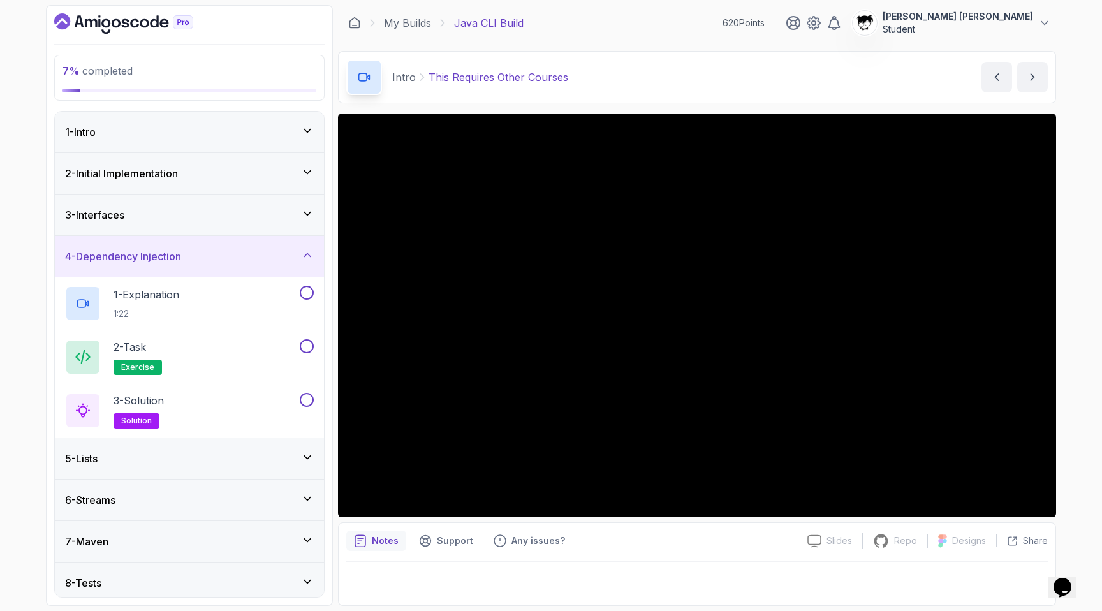
click at [135, 249] on h3 "4 - Dependency Injection" at bounding box center [123, 256] width 116 height 15
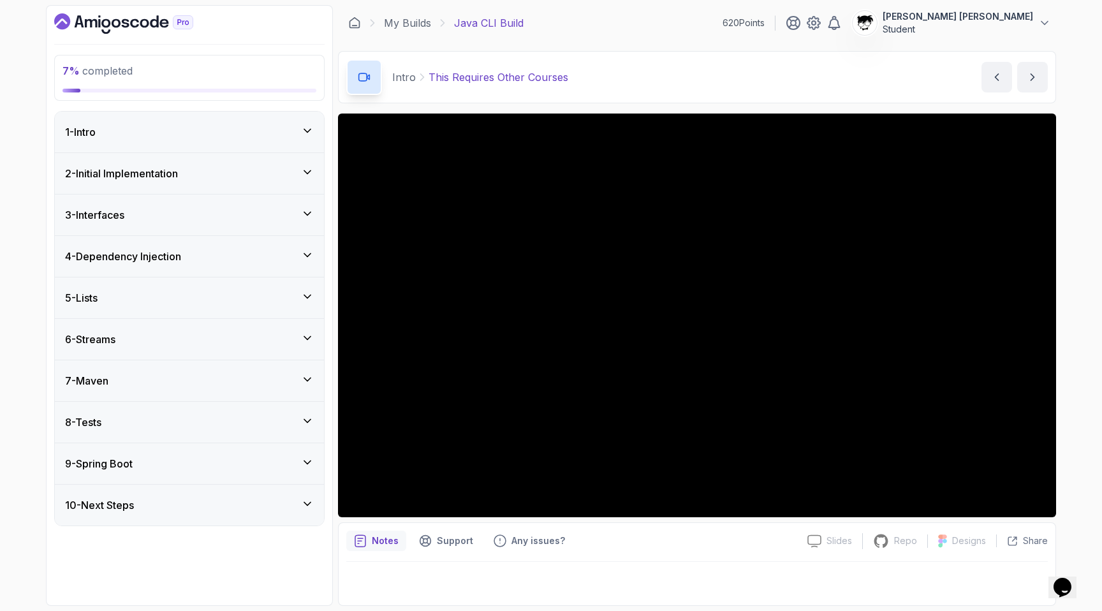
click at [133, 288] on div "5 - Lists" at bounding box center [189, 297] width 269 height 41
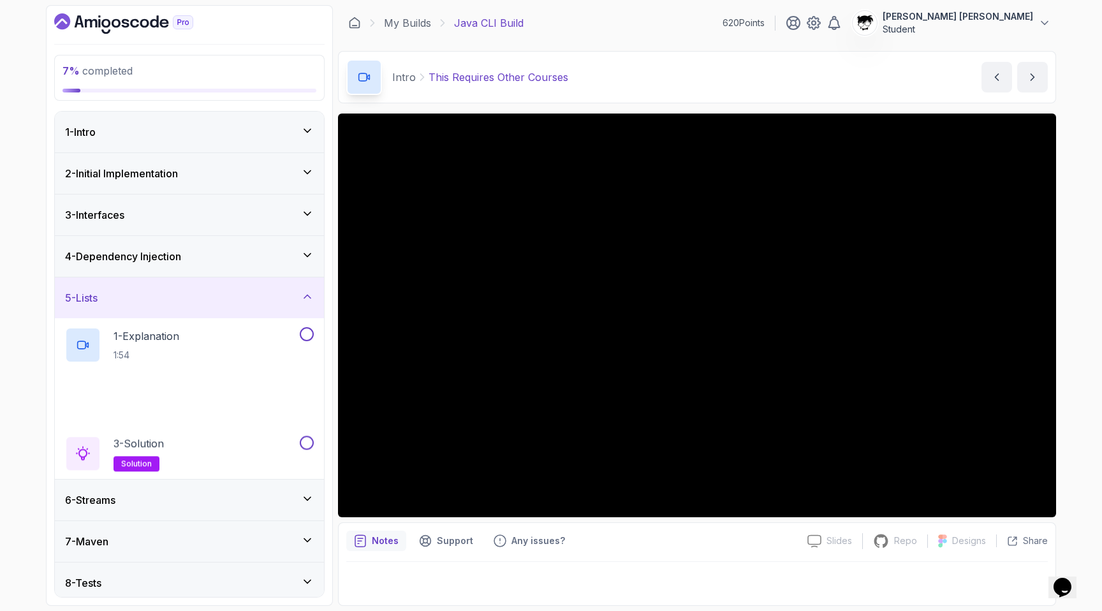
click at [133, 288] on div "5 - Lists" at bounding box center [189, 297] width 269 height 41
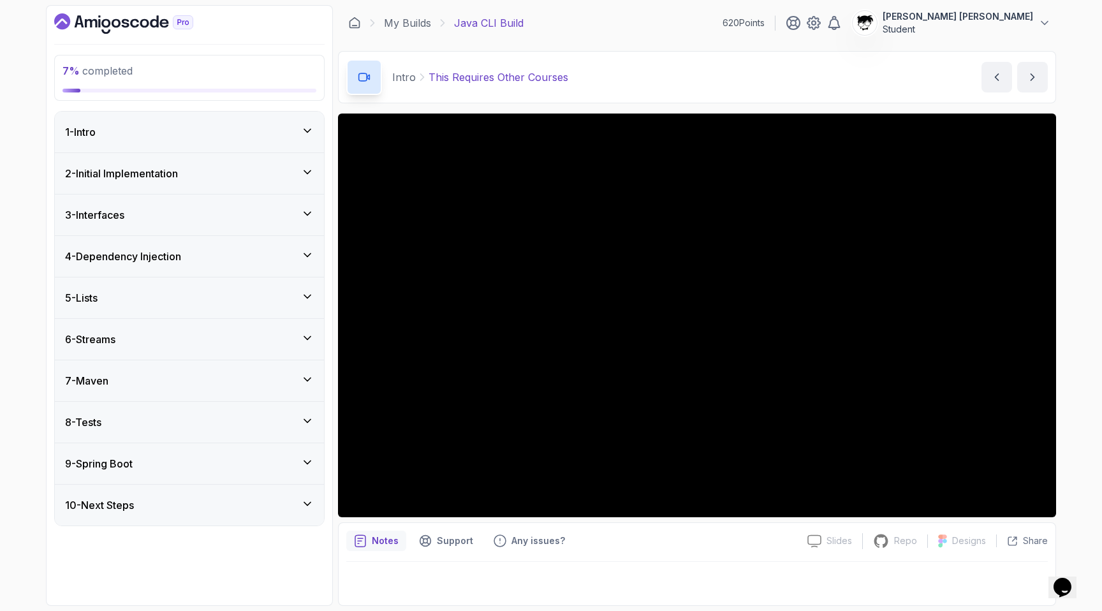
click at [108, 339] on h3 "6 - Streams" at bounding box center [90, 339] width 50 height 15
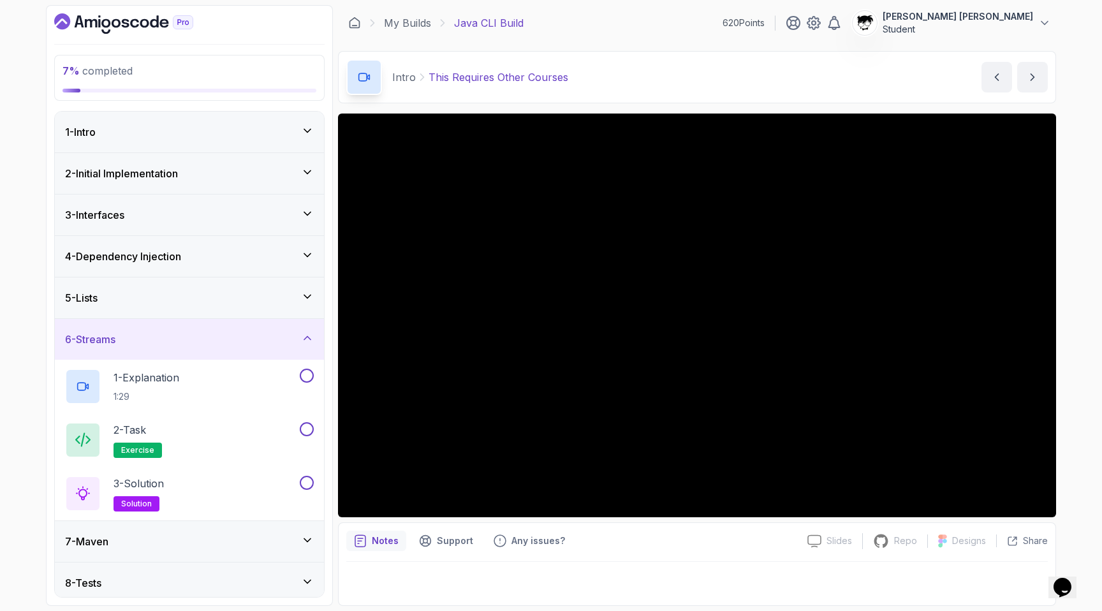
click at [108, 339] on h3 "6 - Streams" at bounding box center [90, 339] width 50 height 15
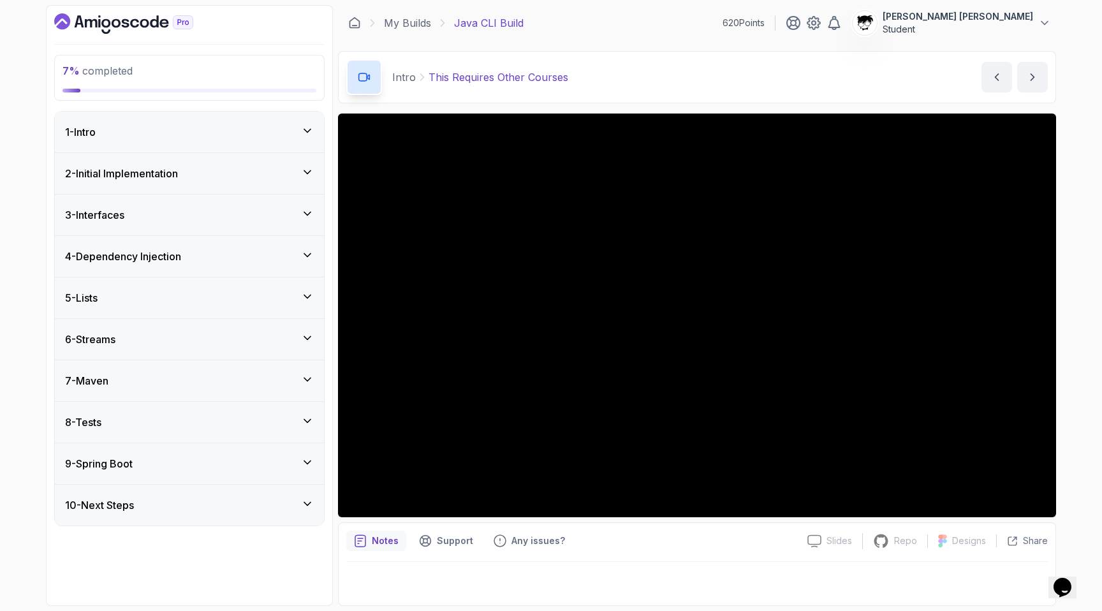
click at [103, 476] on div "9 - Spring Boot" at bounding box center [189, 463] width 269 height 41
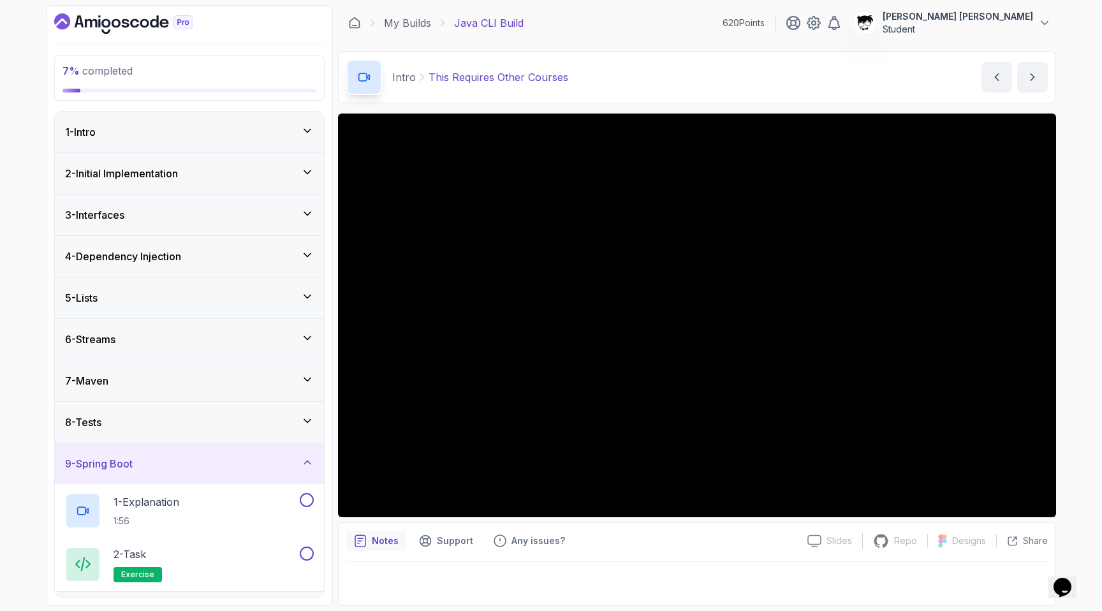
click at [103, 476] on div "9 - Spring Boot" at bounding box center [189, 463] width 269 height 41
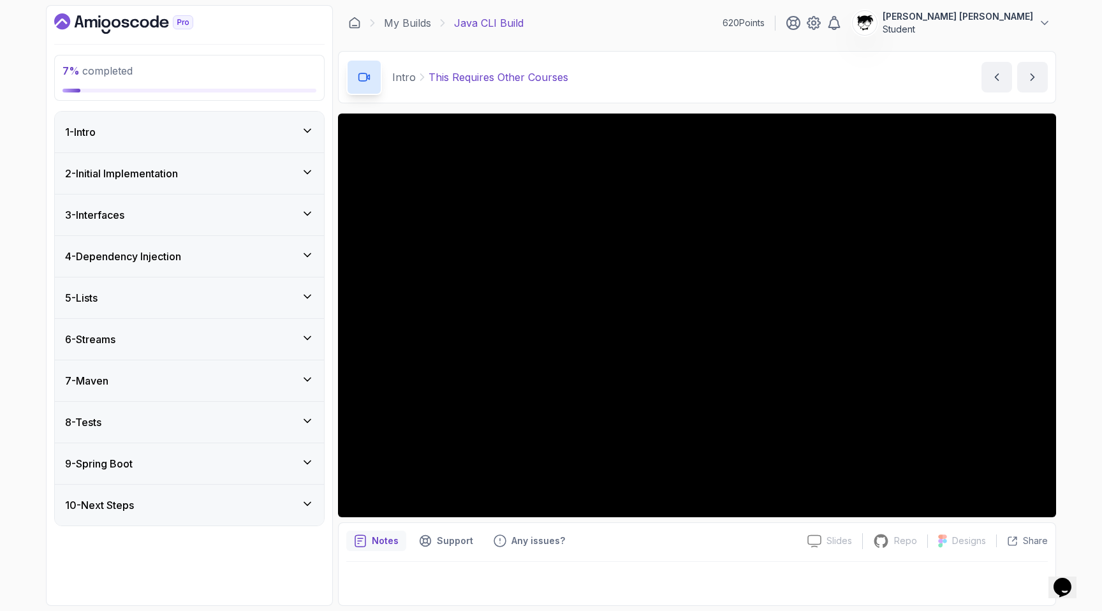
click at [100, 509] on h3 "10 - Next Steps" at bounding box center [99, 505] width 69 height 15
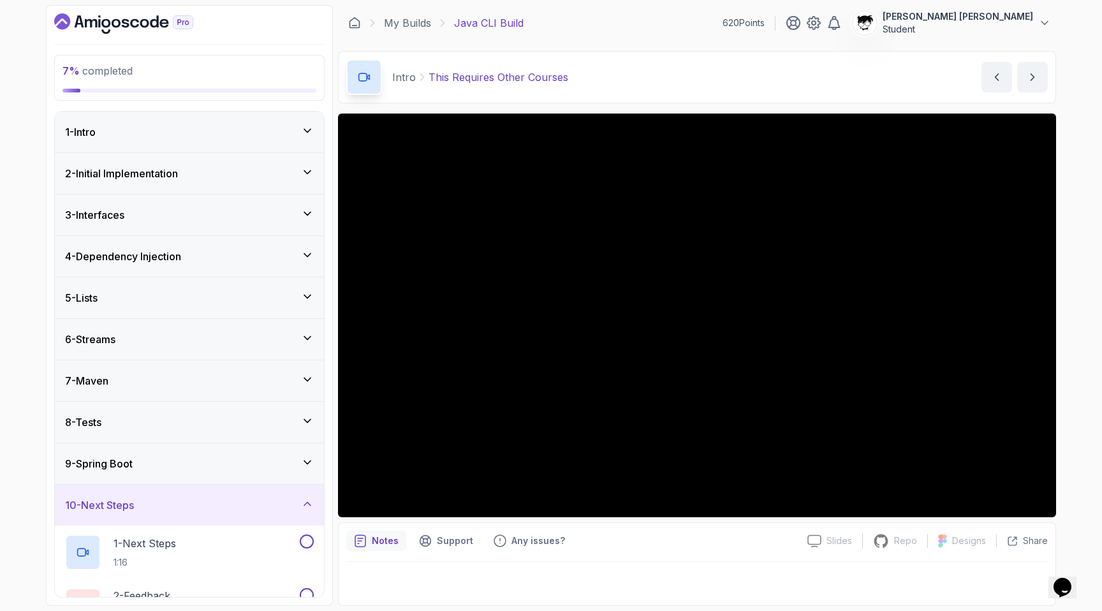
scroll to position [89, 0]
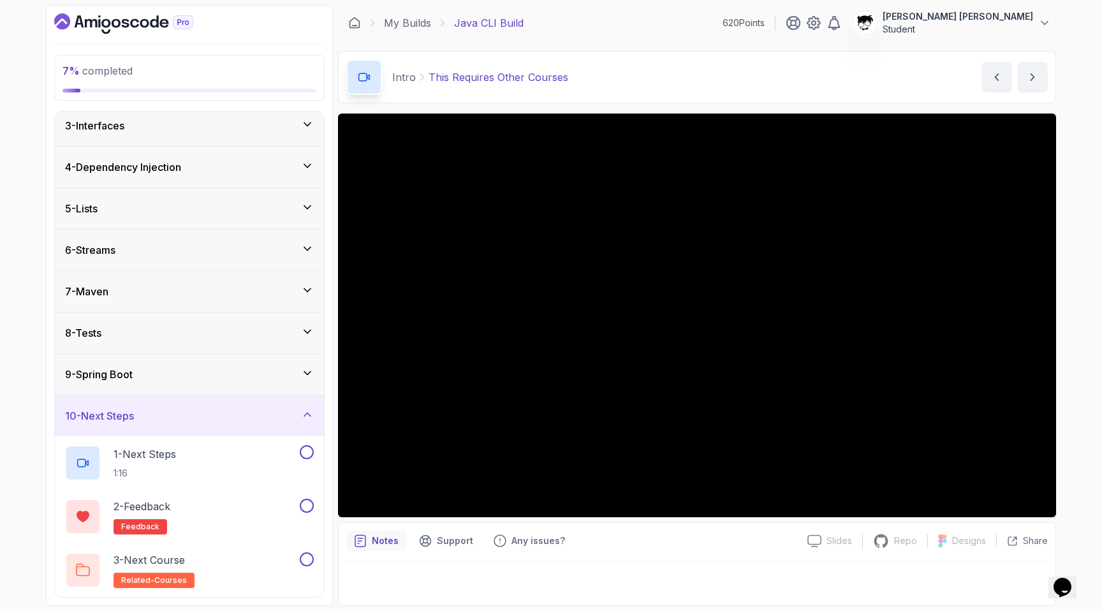
click at [110, 423] on div "10 - Next Steps" at bounding box center [189, 415] width 269 height 41
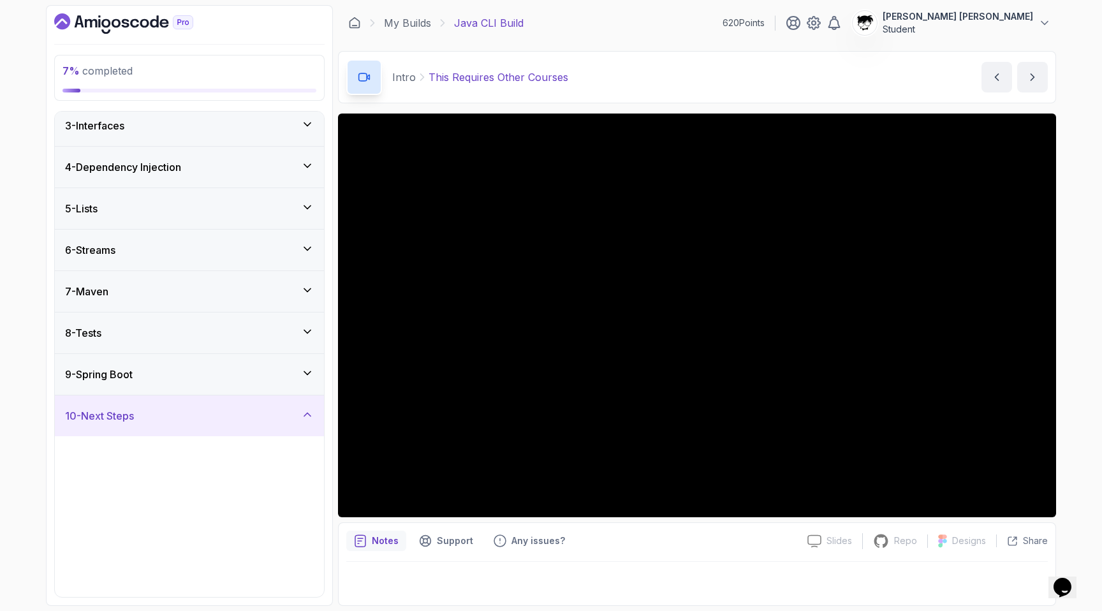
scroll to position [0, 0]
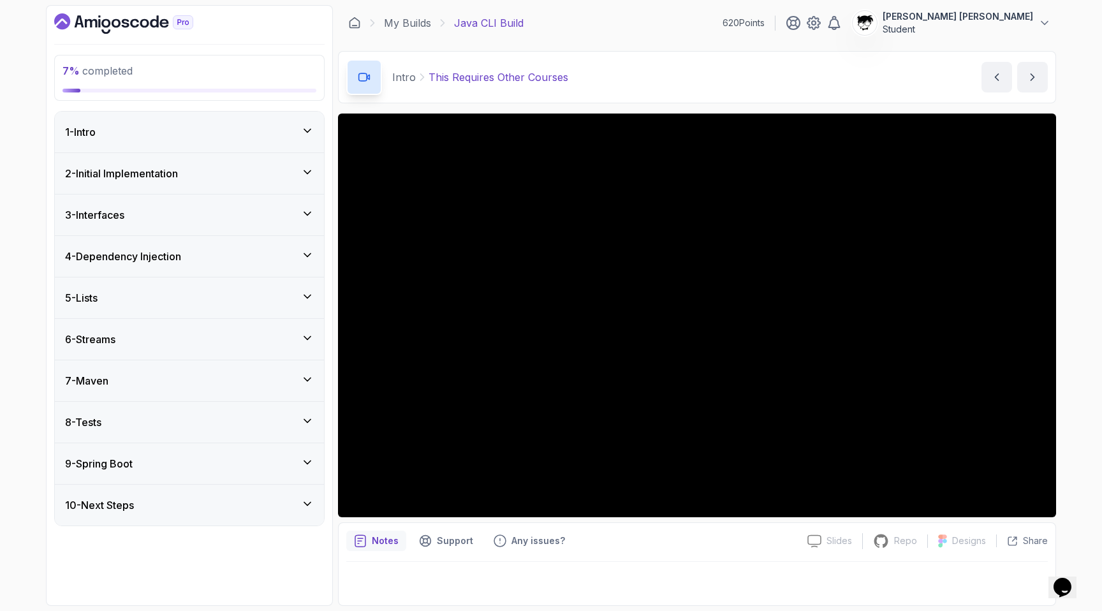
click at [178, 177] on h3 "2 - Initial Implementation" at bounding box center [121, 173] width 113 height 15
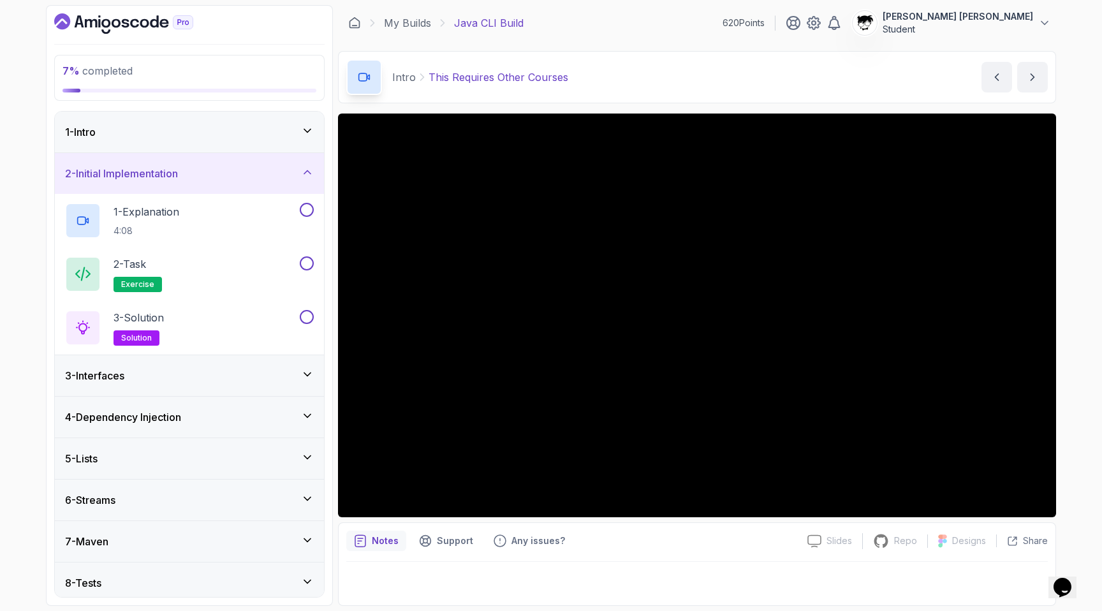
click at [178, 177] on h3 "2 - Initial Implementation" at bounding box center [121, 173] width 113 height 15
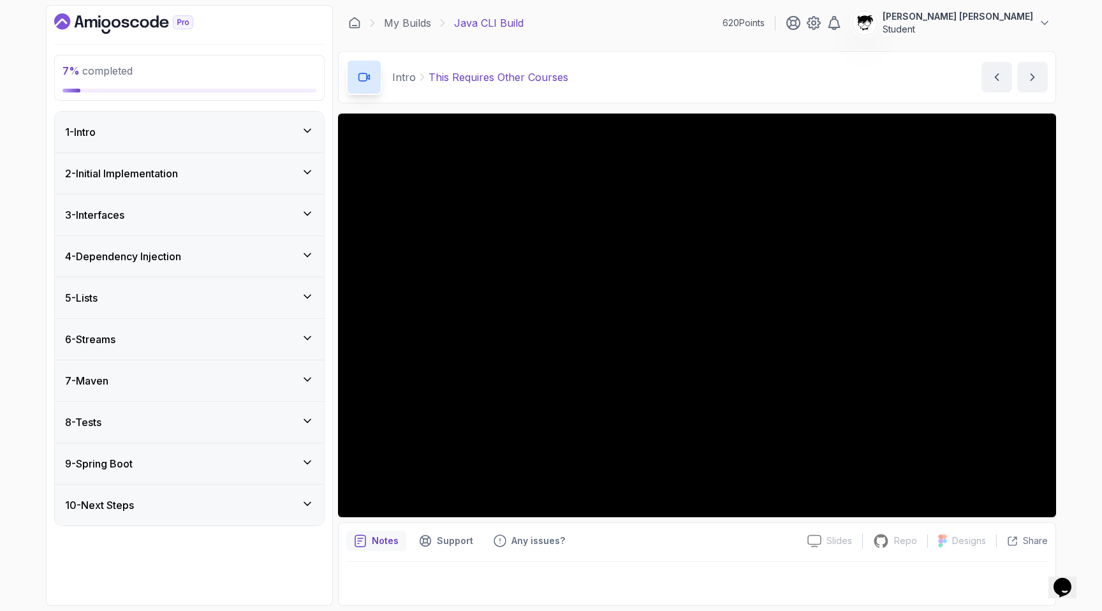
click at [177, 141] on div "1 - Intro" at bounding box center [189, 132] width 269 height 41
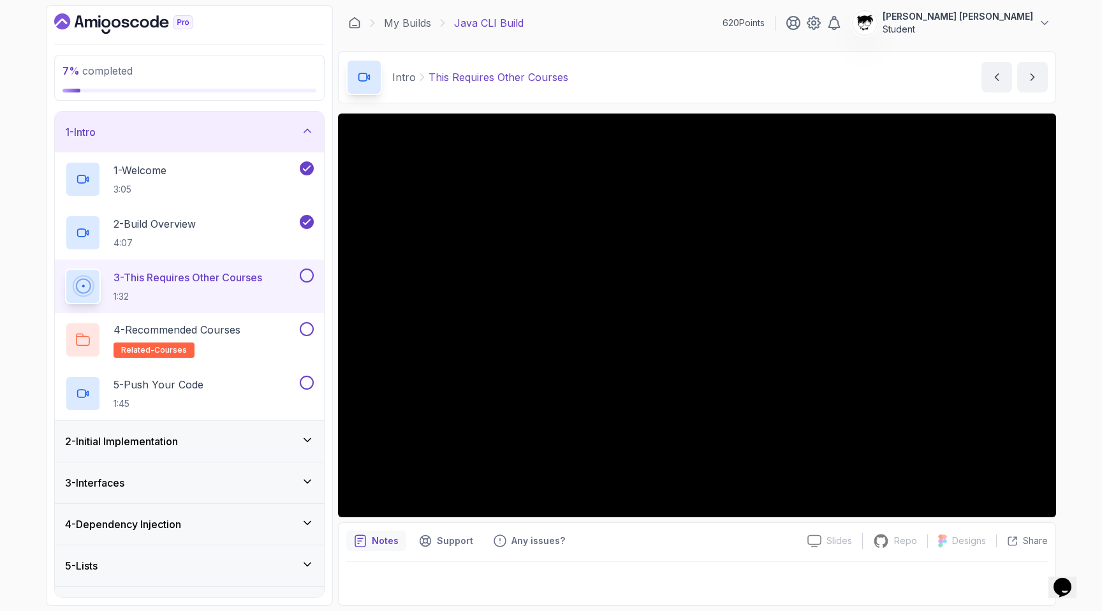
click at [177, 141] on div "1 - Intro" at bounding box center [189, 132] width 269 height 41
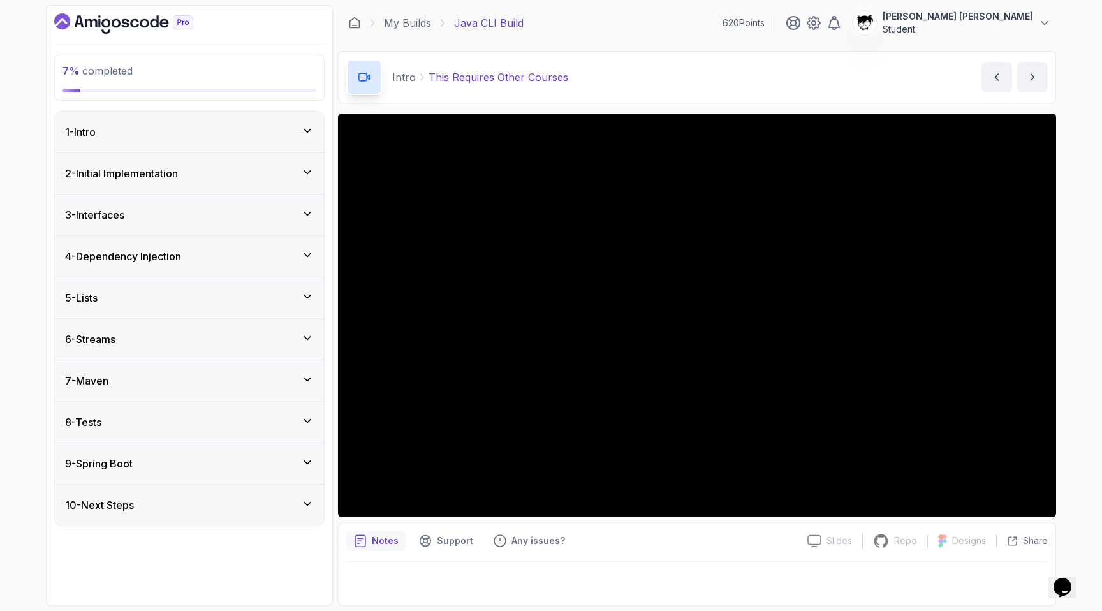
click at [177, 142] on div "1 - Intro" at bounding box center [189, 132] width 269 height 41
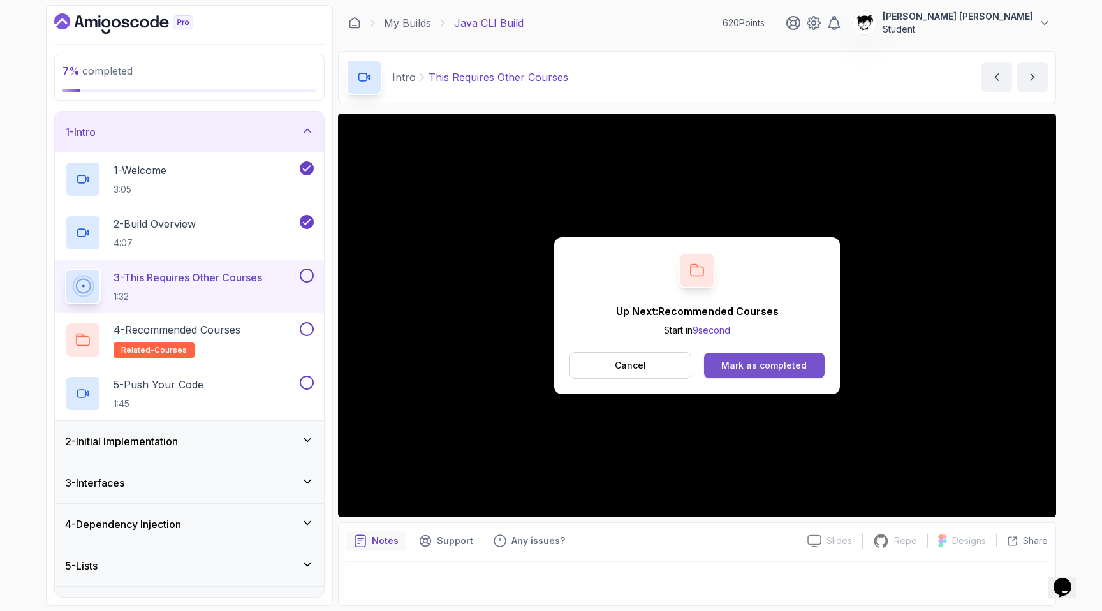
click at [744, 355] on button "Mark as completed" at bounding box center [764, 366] width 121 height 26
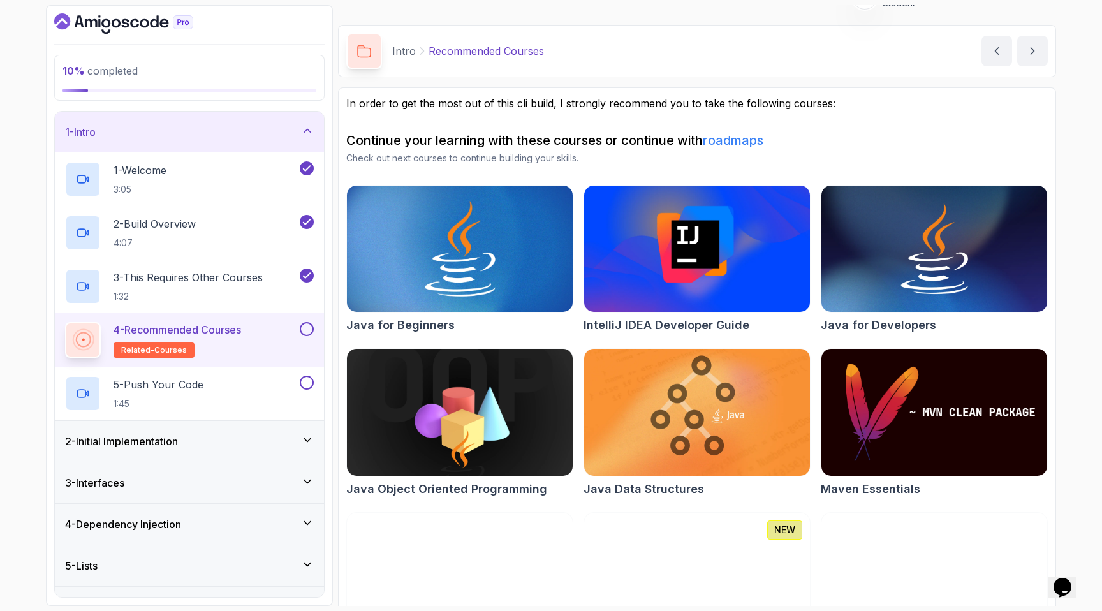
scroll to position [94, 0]
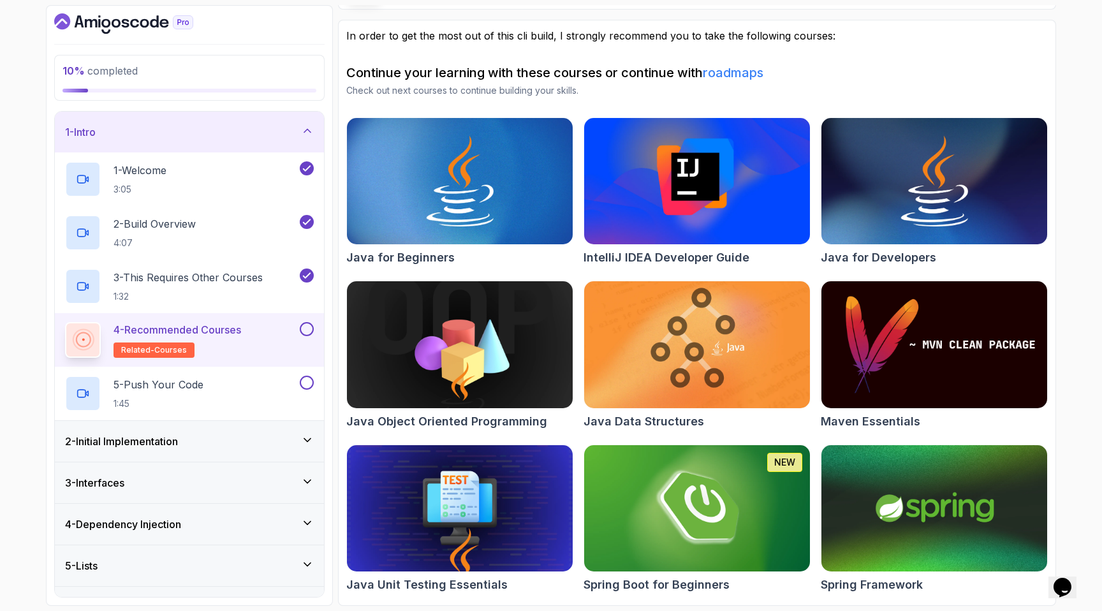
click at [306, 328] on button at bounding box center [307, 329] width 14 height 14
click at [233, 385] on div "5 - Push Your Code 1:45" at bounding box center [181, 394] width 232 height 36
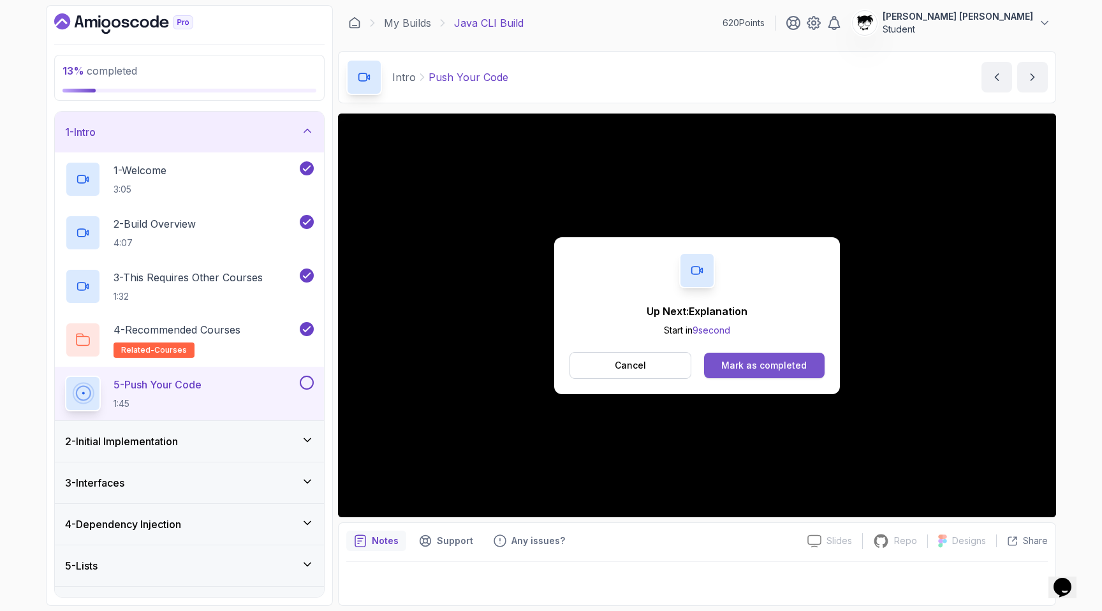
click at [733, 371] on div "Mark as completed" at bounding box center [763, 365] width 85 height 13
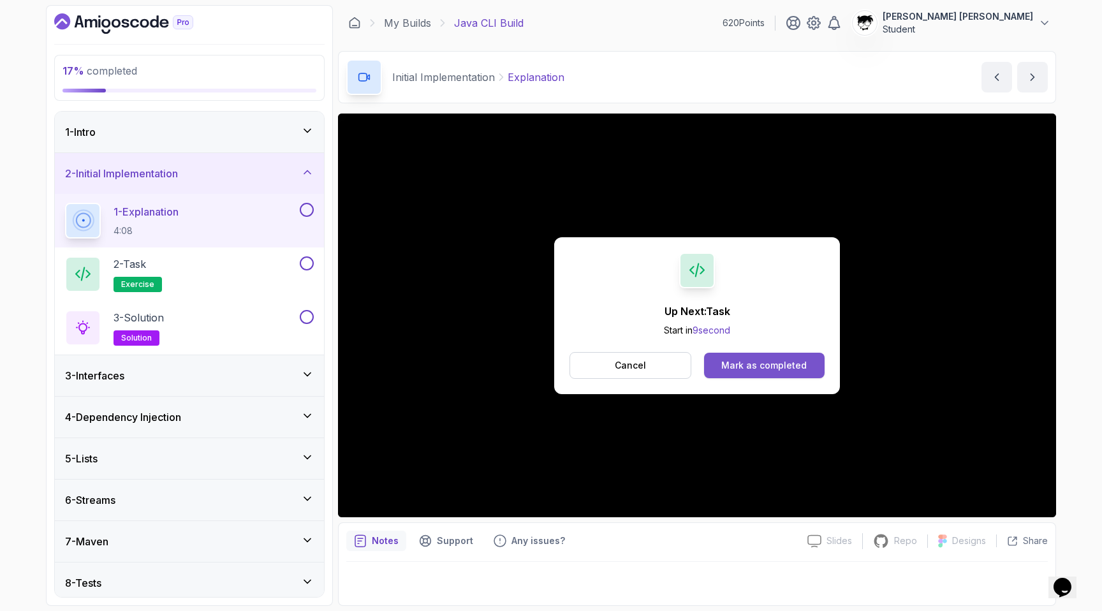
click at [776, 362] on div "Mark as completed" at bounding box center [763, 365] width 85 height 13
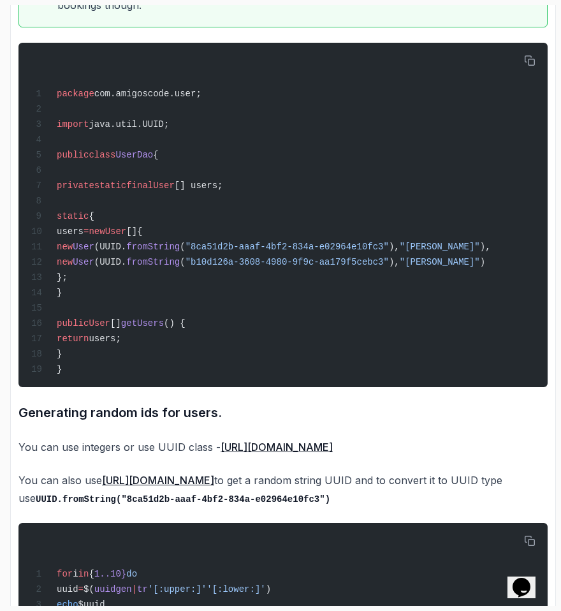
scroll to position [1204, 0]
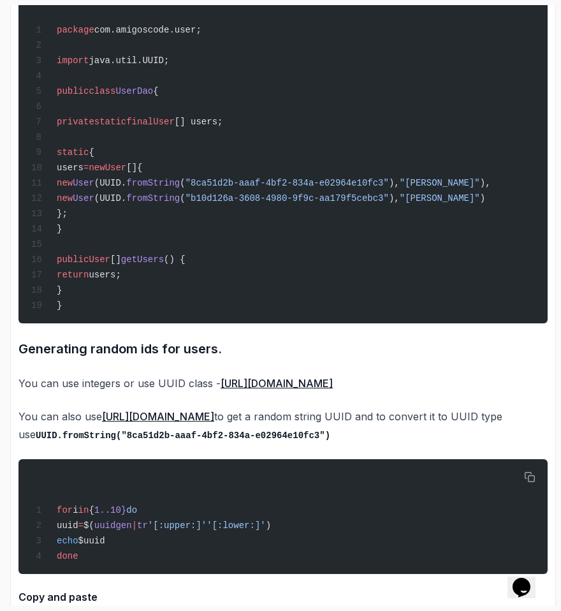
drag, startPoint x: 145, startPoint y: 198, endPoint x: 162, endPoint y: 211, distance: 21.3
click at [163, 211] on code "package com.amigoscode.user; import java.util.UUID; public class [GEOGRAPHIC_DA…" at bounding box center [261, 168] width 460 height 286
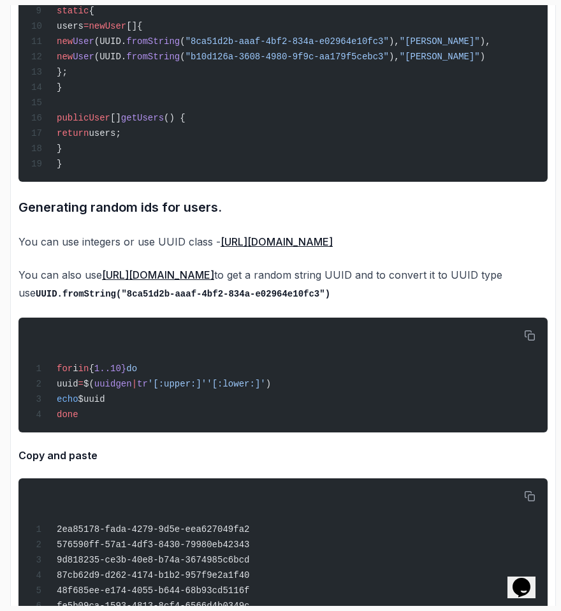
scroll to position [1493, 0]
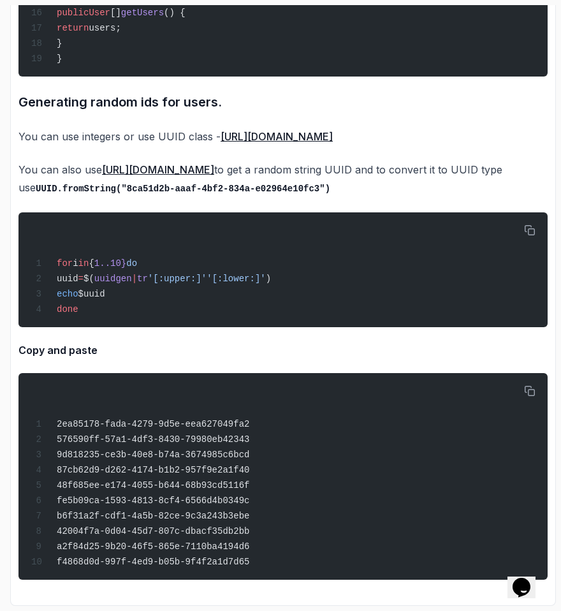
click at [198, 163] on link "[URL][DOMAIN_NAME]" at bounding box center [158, 169] width 112 height 13
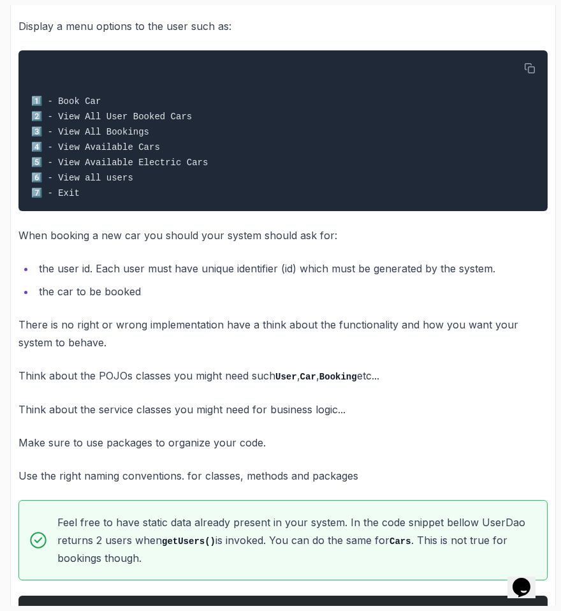
scroll to position [486, 0]
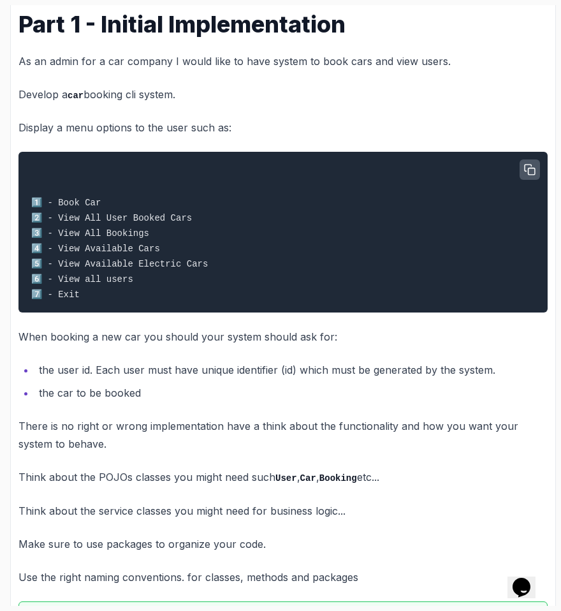
click at [535, 168] on button "button" at bounding box center [530, 169] width 20 height 20
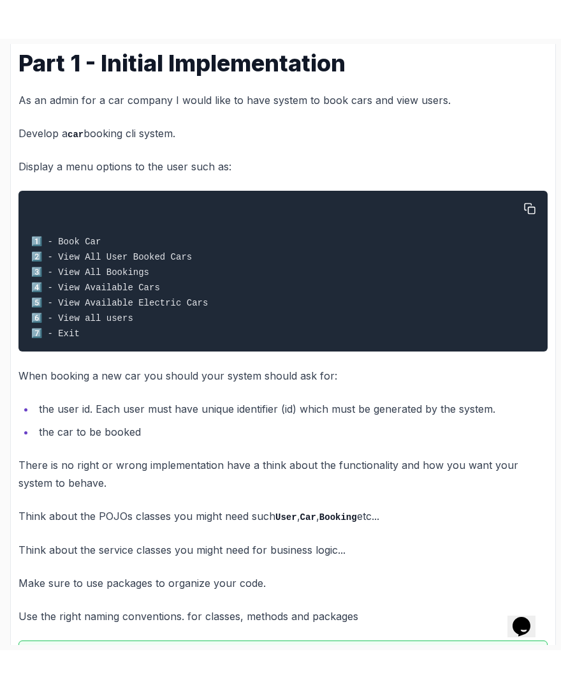
scroll to position [0, 0]
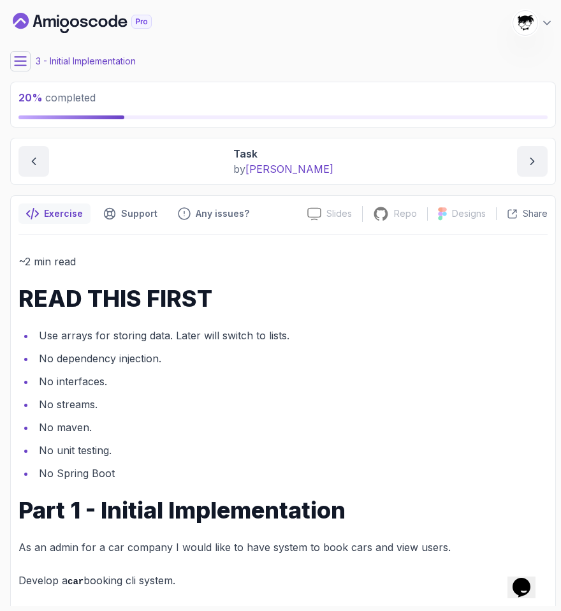
click at [17, 52] on button at bounding box center [20, 61] width 20 height 20
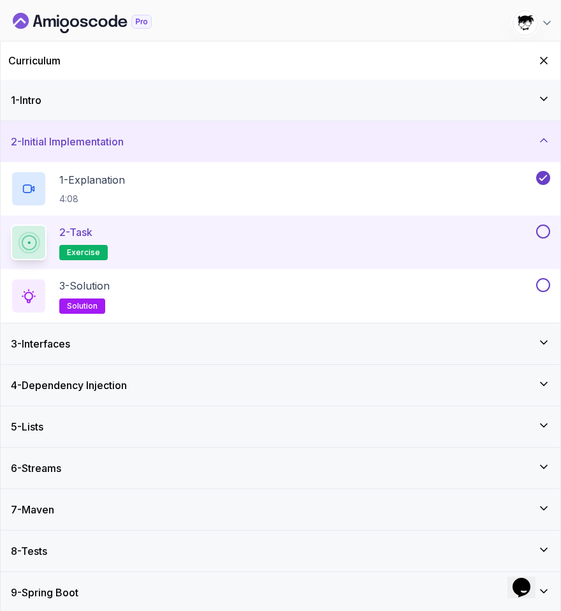
click at [70, 105] on div "1 - Intro" at bounding box center [281, 99] width 540 height 15
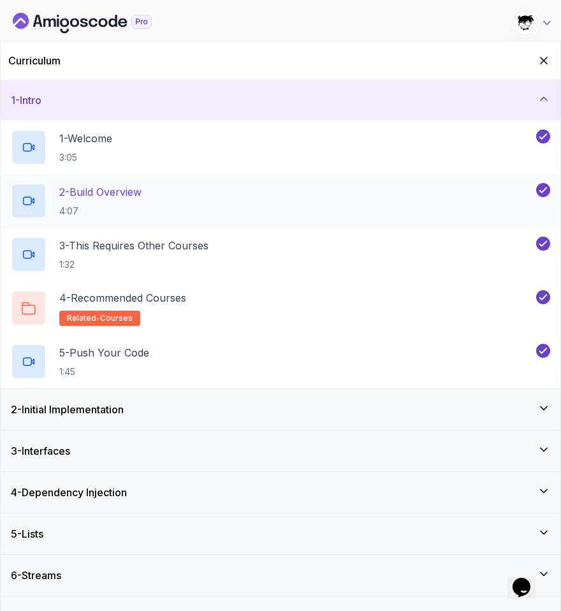
click at [112, 211] on p "4:07" at bounding box center [100, 211] width 82 height 13
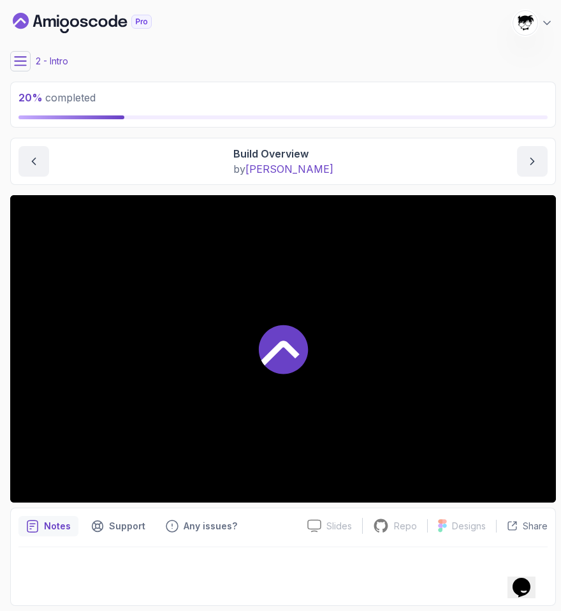
click at [258, 341] on icon at bounding box center [283, 348] width 51 height 51
